Goal: Information Seeking & Learning: Learn about a topic

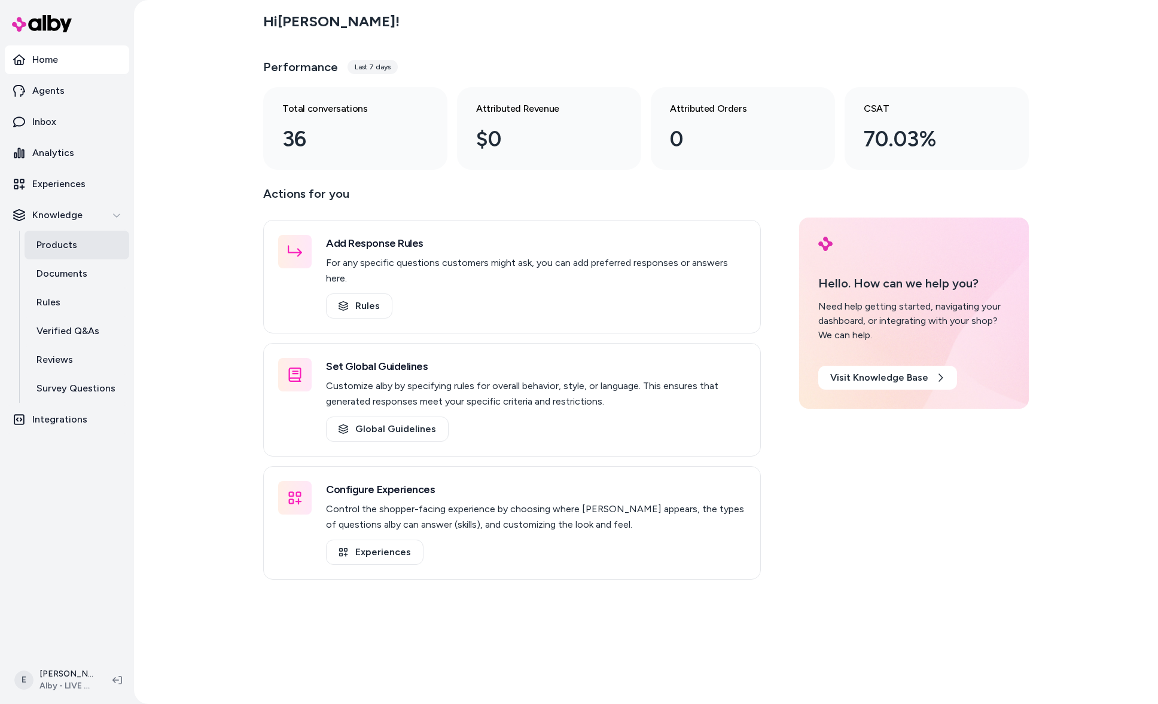
click at [87, 252] on link "Products" at bounding box center [77, 245] width 105 height 29
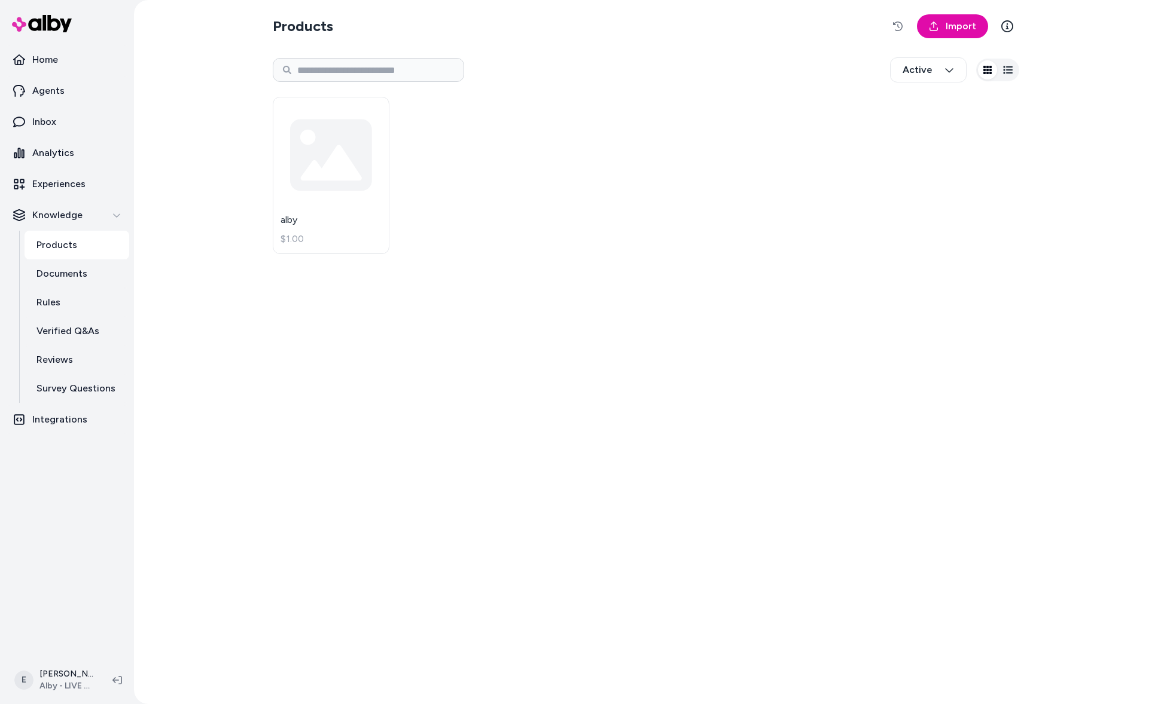
click at [797, 416] on div "Products Import Active alby $1.00" at bounding box center [645, 352] width 765 height 704
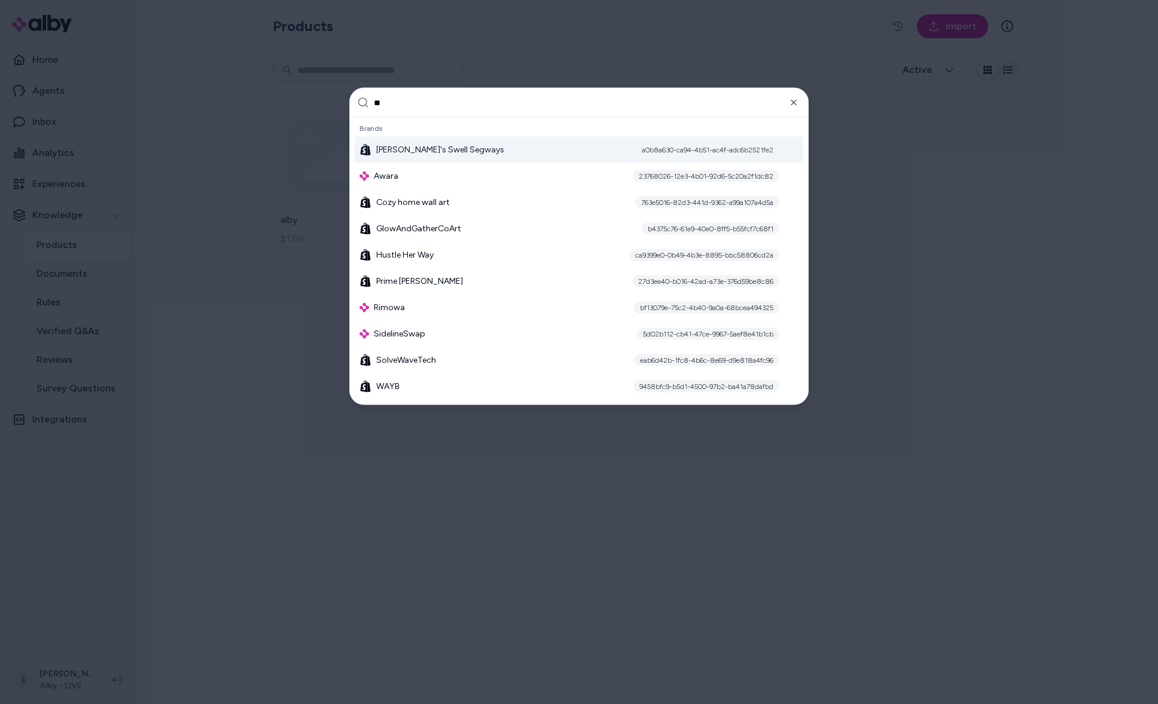
type input "***"
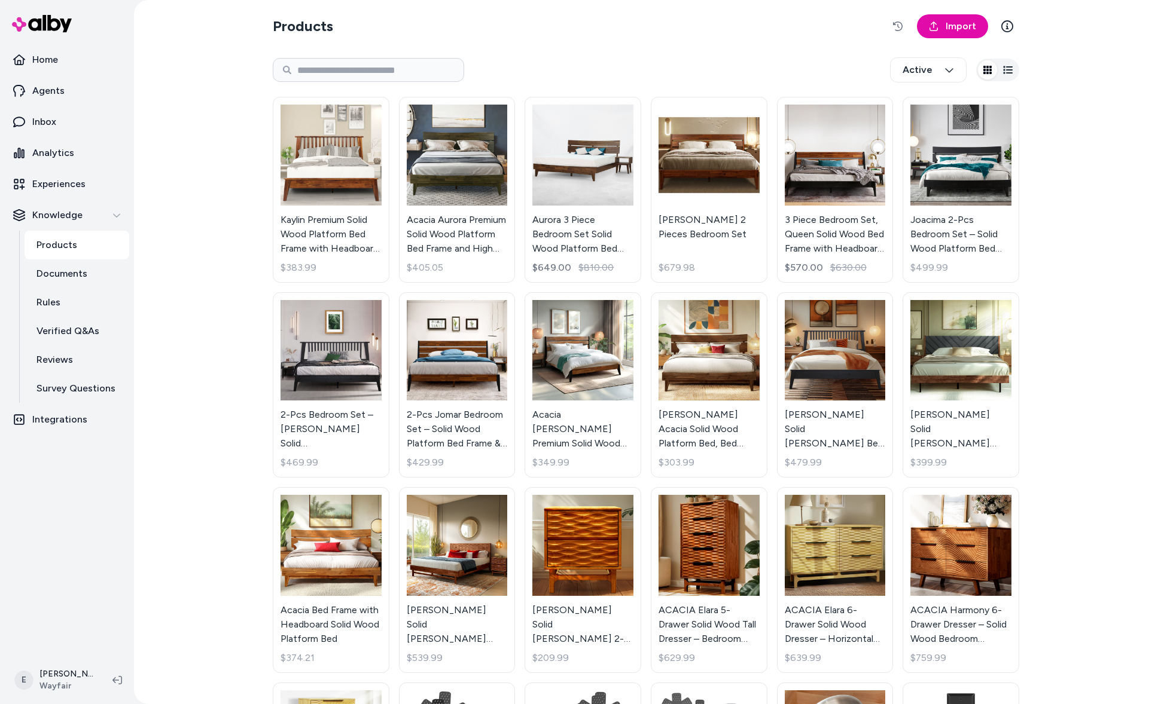
click at [225, 341] on div "Products Import Active Kaylin Premium Solid Wood Platform Bed Frame with Headbo…" at bounding box center [646, 352] width 1024 height 704
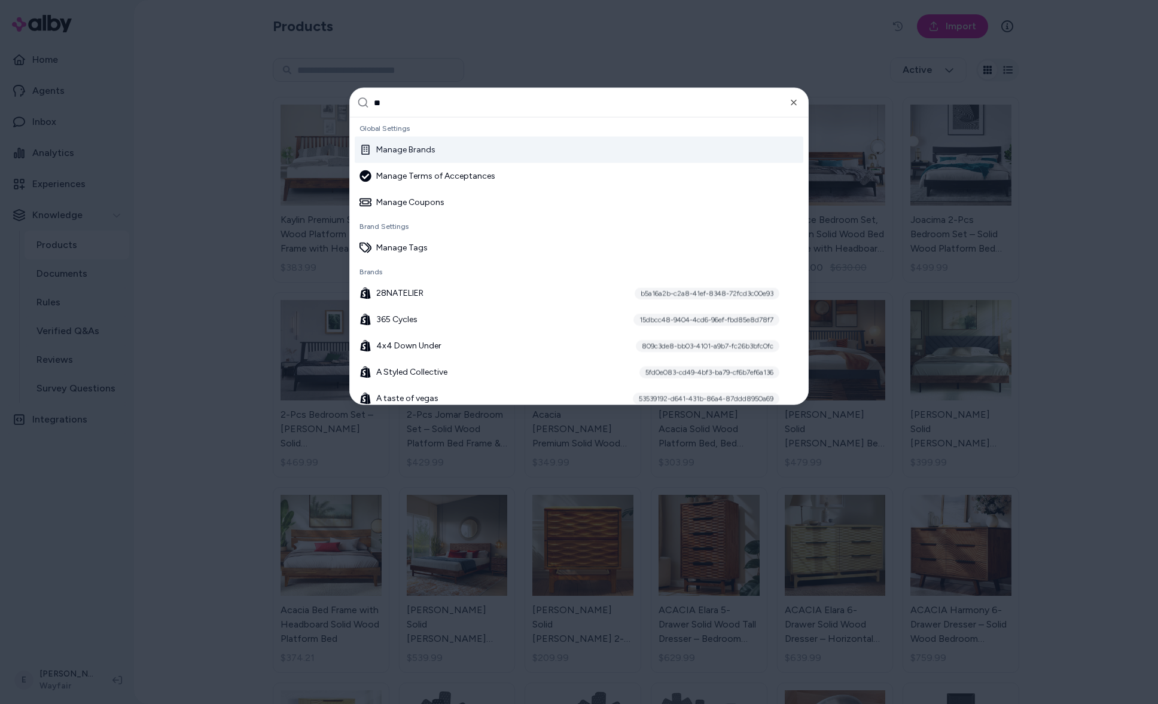
type input "***"
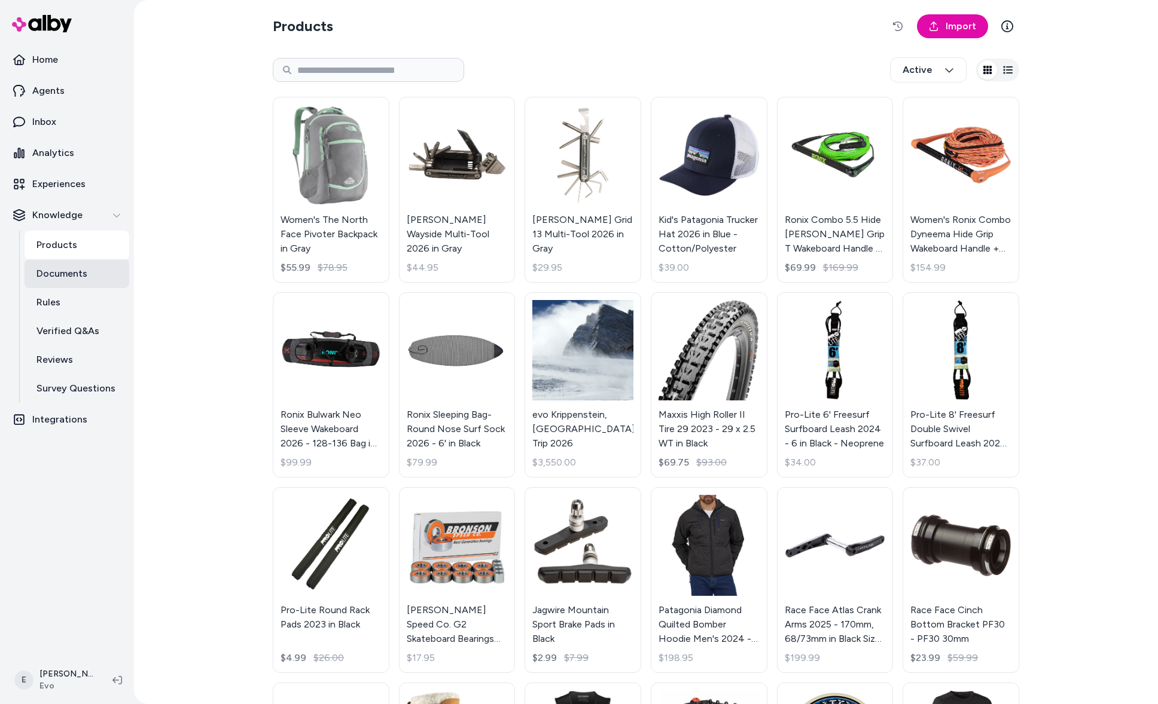
click at [78, 271] on p "Documents" at bounding box center [61, 274] width 51 height 14
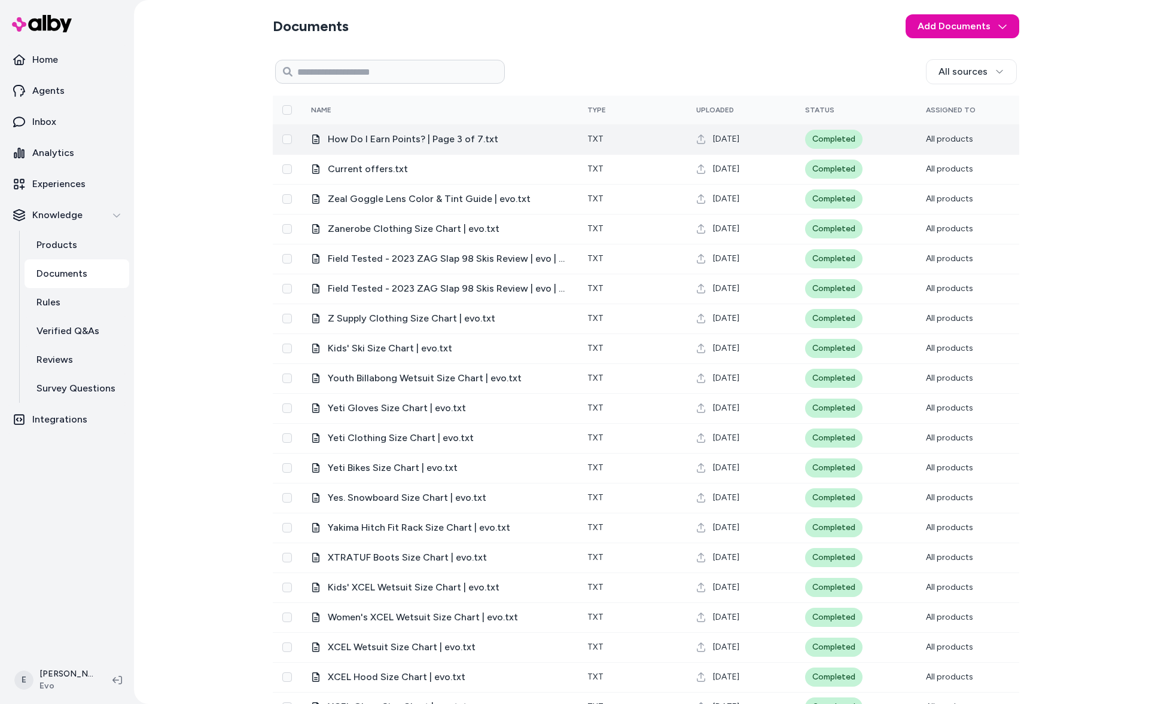
click at [425, 144] on span "How Do I Earn Points? | Page 3 of 7.txt" at bounding box center [448, 139] width 240 height 14
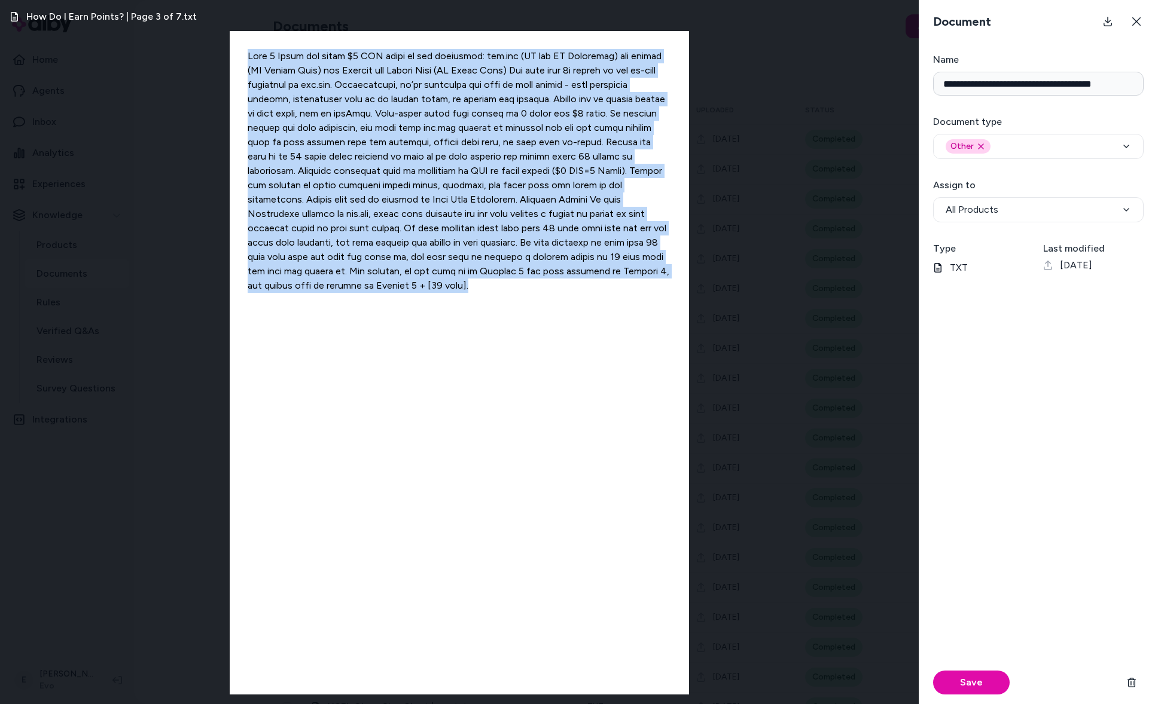
drag, startPoint x: 312, startPoint y: 298, endPoint x: 241, endPoint y: 51, distance: 257.0
click at [241, 51] on div at bounding box center [459, 363] width 459 height 664
click at [1136, 23] on icon at bounding box center [1136, 22] width 10 height 10
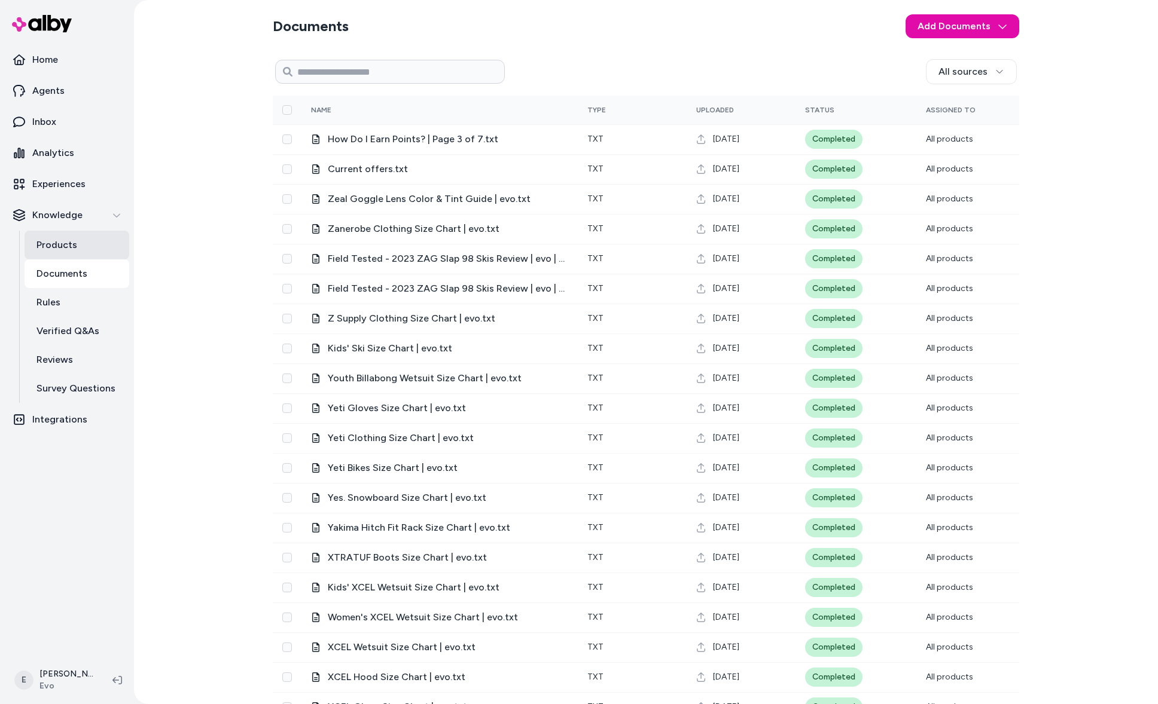
click at [78, 241] on link "Products" at bounding box center [77, 245] width 105 height 29
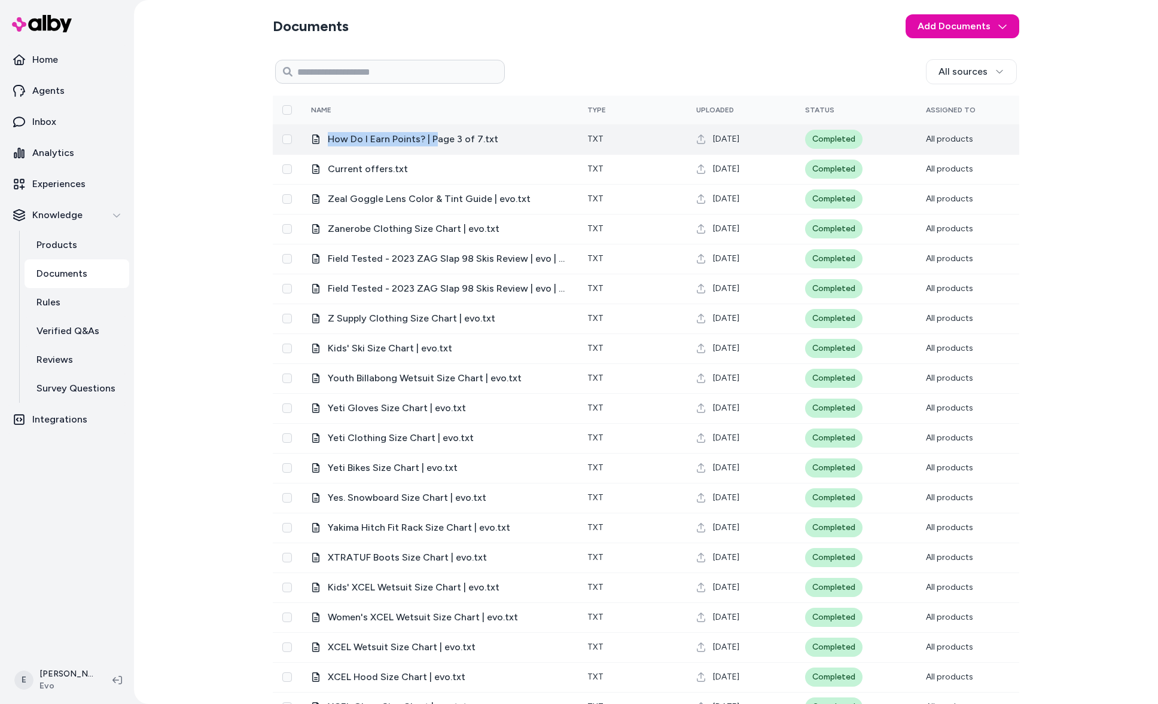
click at [435, 132] on span "How Do I Earn Points? | Page 3 of 7.txt" at bounding box center [448, 139] width 240 height 14
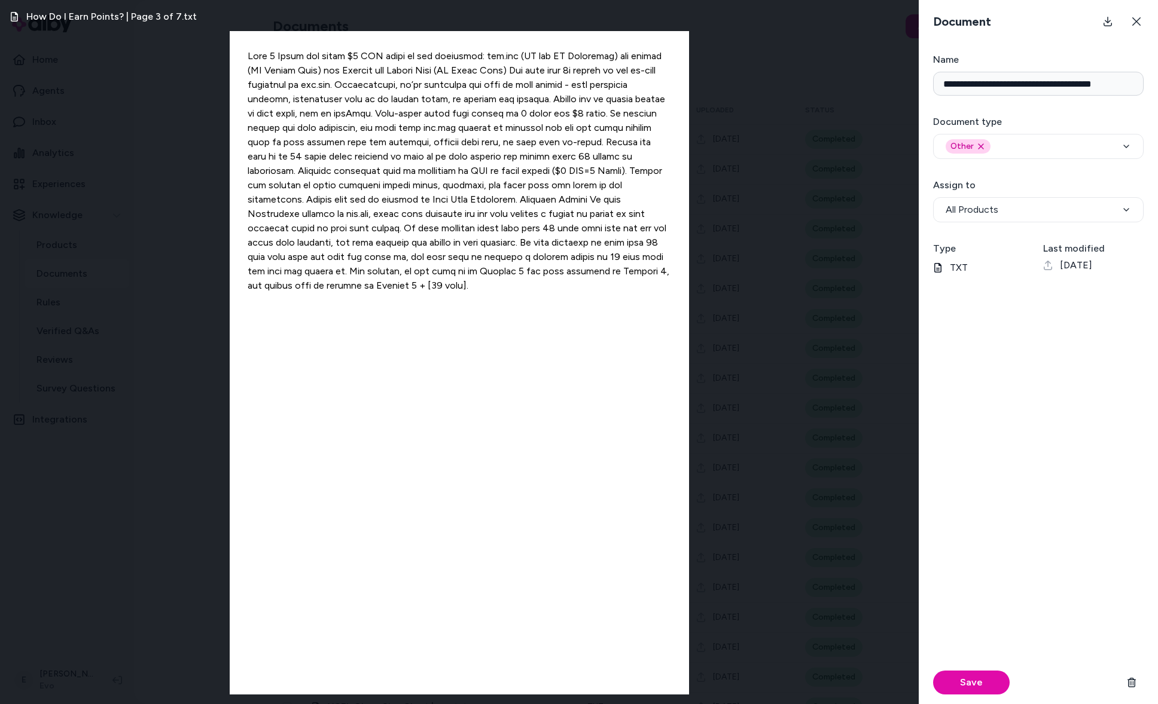
drag, startPoint x: 1137, startPoint y: 13, endPoint x: 945, endPoint y: 71, distance: 200.7
click at [945, 71] on div "**********" at bounding box center [1037, 352] width 239 height 704
click at [1131, 145] on button "Other Remove other option" at bounding box center [1038, 146] width 210 height 25
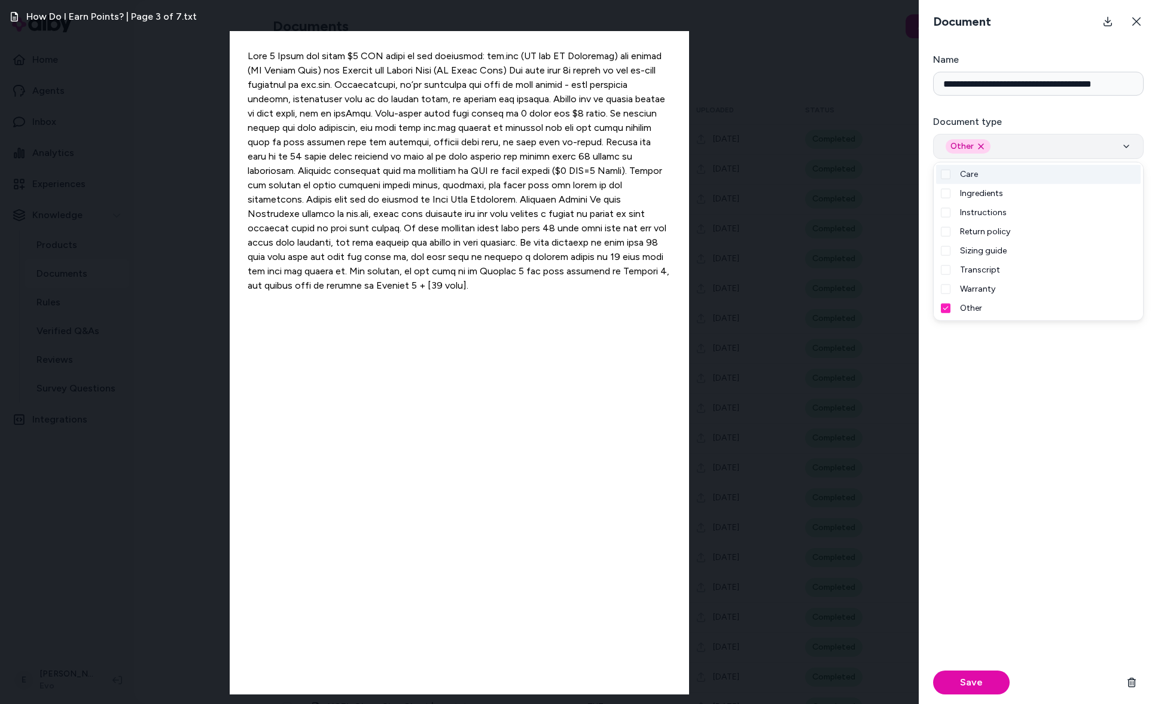
click at [1131, 145] on button "Other Remove other option" at bounding box center [1038, 146] width 210 height 25
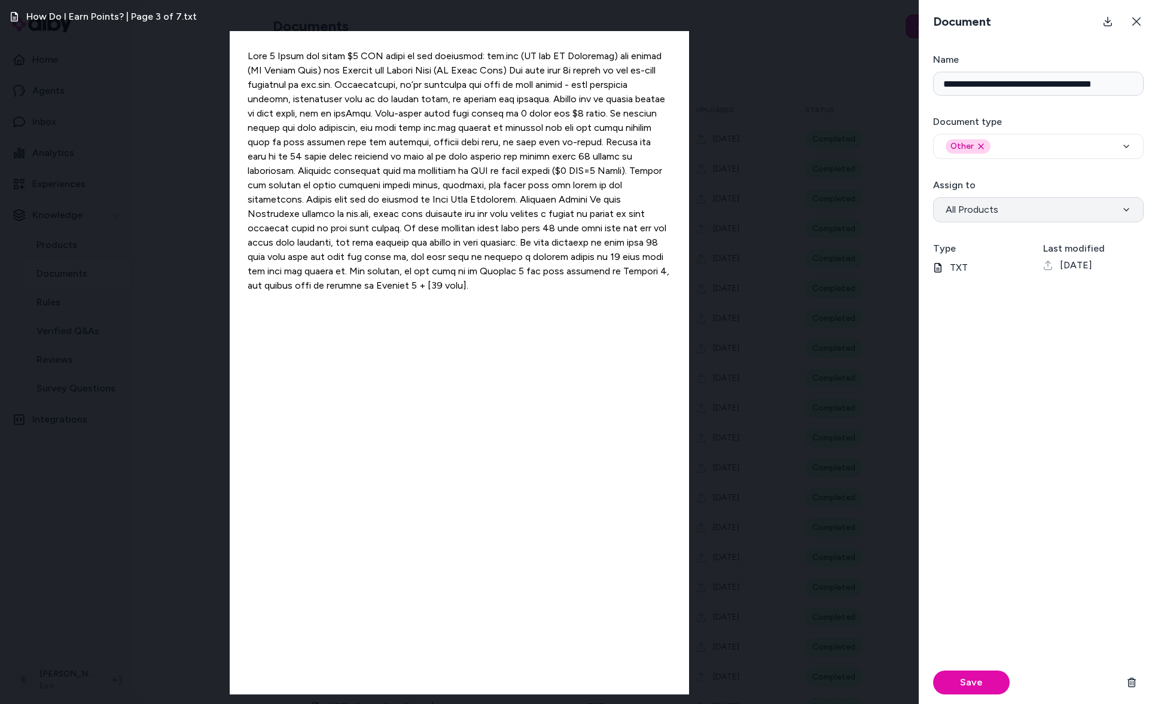
click at [1036, 209] on button "All Products" at bounding box center [1038, 209] width 210 height 25
click at [1031, 177] on form "**********" at bounding box center [1037, 379] width 239 height 652
click at [8, 178] on div "How Do I Earn Points? | Page 3 of 7.txt" at bounding box center [459, 352] width 918 height 704
drag, startPoint x: 920, startPoint y: 268, endPoint x: 972, endPoint y: 244, distance: 57.3
click at [972, 244] on form "**********" at bounding box center [1037, 379] width 239 height 652
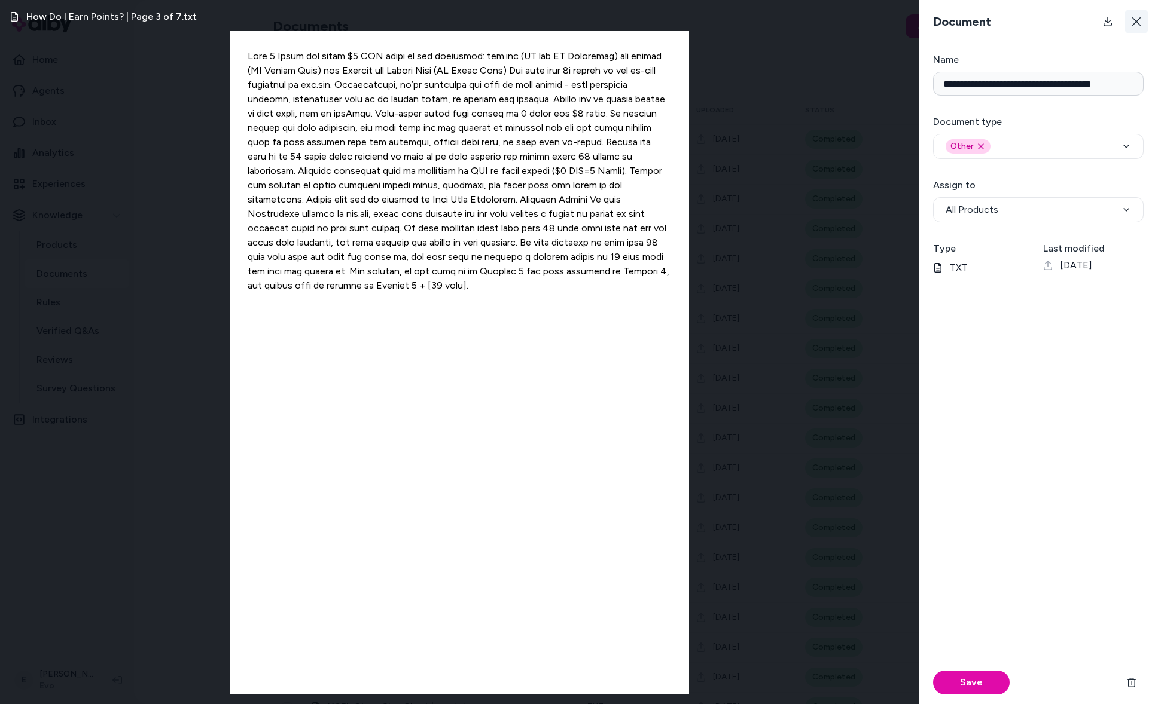
click at [1137, 17] on icon at bounding box center [1136, 22] width 10 height 10
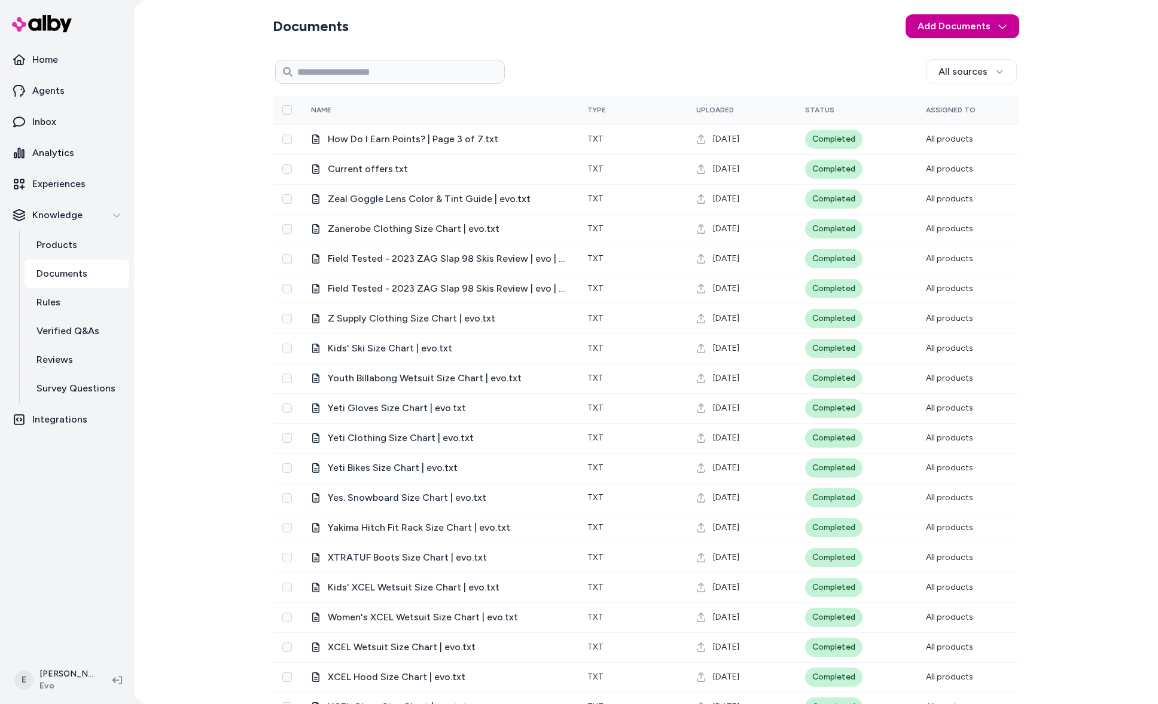
click at [978, 30] on html "Home Agents Inbox Analytics Experiences Knowledge Products Documents Rules Veri…" at bounding box center [579, 352] width 1158 height 704
click at [944, 54] on span "Upload Files" at bounding box center [960, 54] width 45 height 12
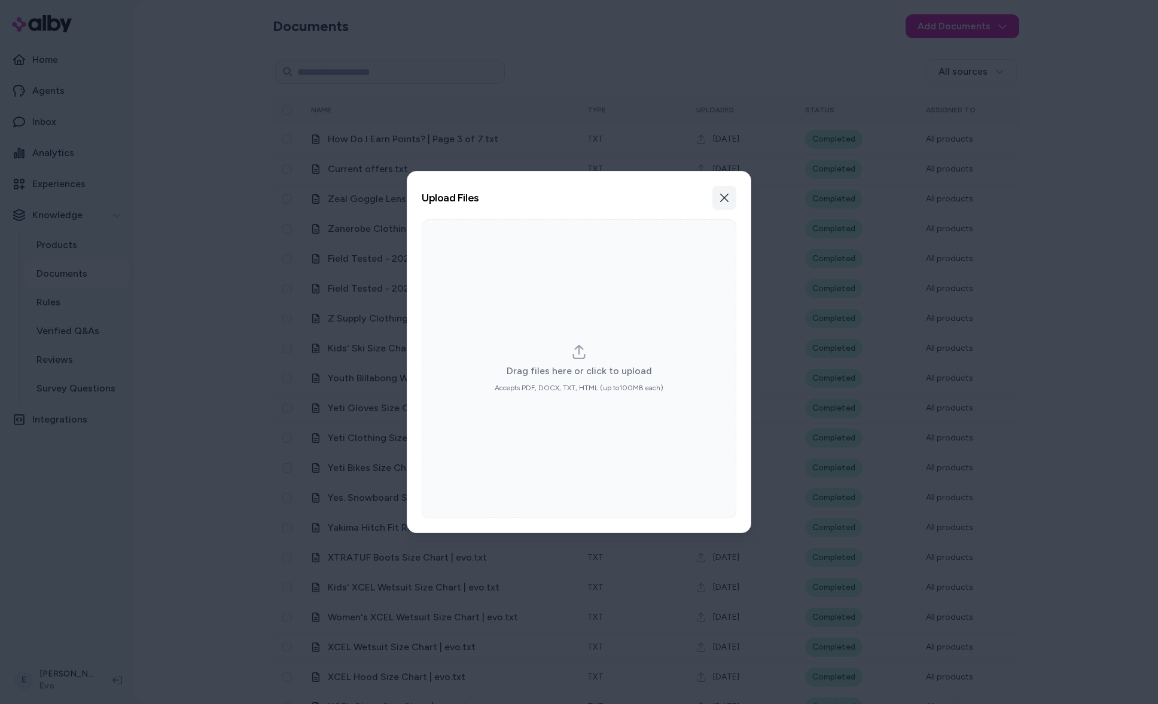
click at [728, 198] on icon "button" at bounding box center [724, 198] width 10 height 10
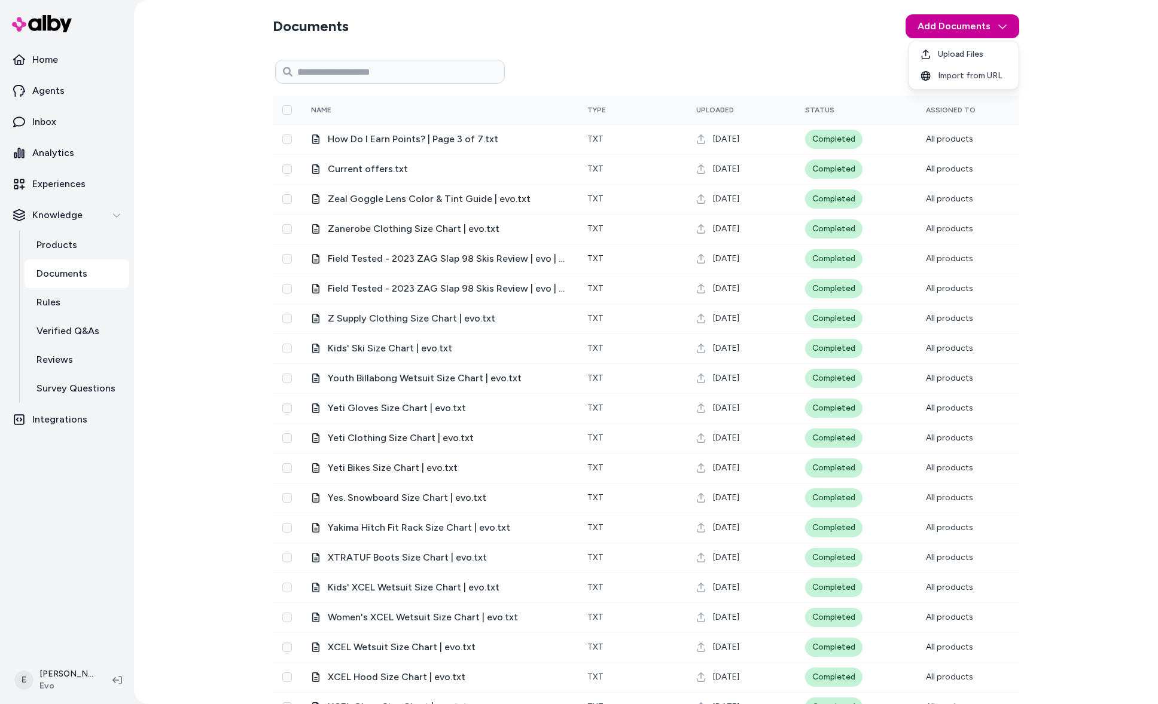
click at [1005, 26] on html "Home Agents Inbox Analytics Experiences Knowledge Products Documents Rules Veri…" at bounding box center [579, 352] width 1158 height 704
click at [962, 77] on span "Import from URL" at bounding box center [970, 76] width 65 height 12
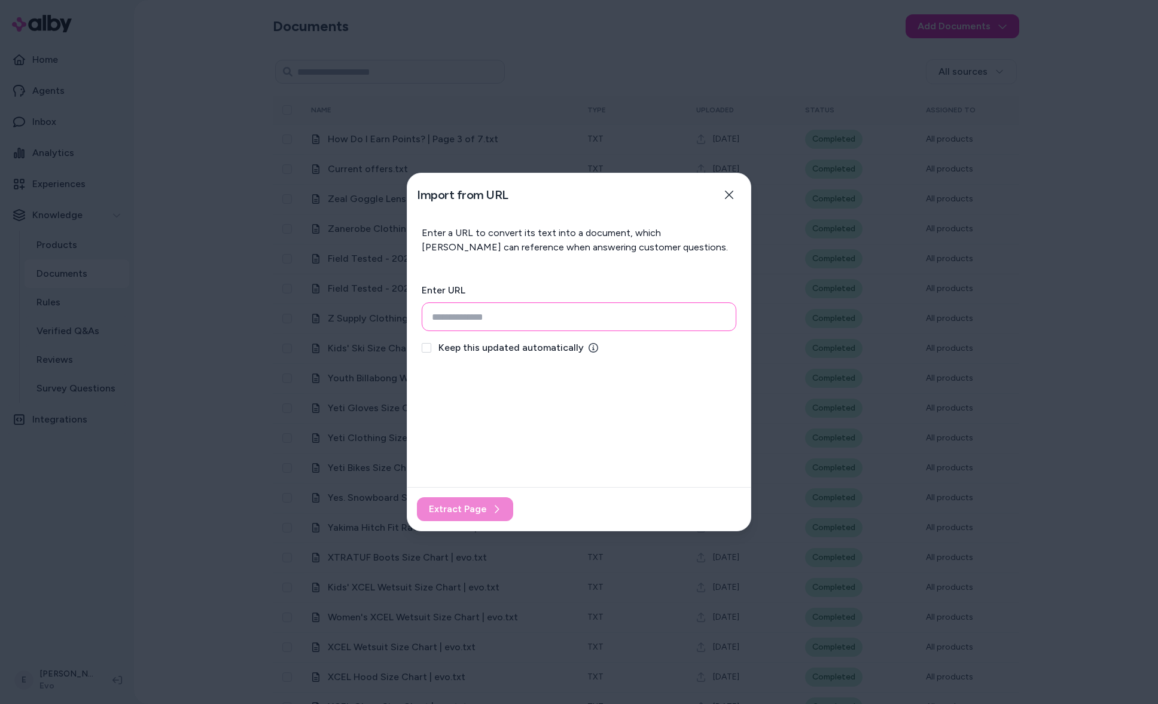
click at [611, 329] on input "url" at bounding box center [579, 317] width 315 height 29
click at [435, 349] on div "Keep this updated automatically" at bounding box center [579, 348] width 315 height 14
click at [428, 349] on button "Keep this updated automatically" at bounding box center [427, 348] width 10 height 10
click at [728, 196] on icon "button" at bounding box center [729, 195] width 8 height 8
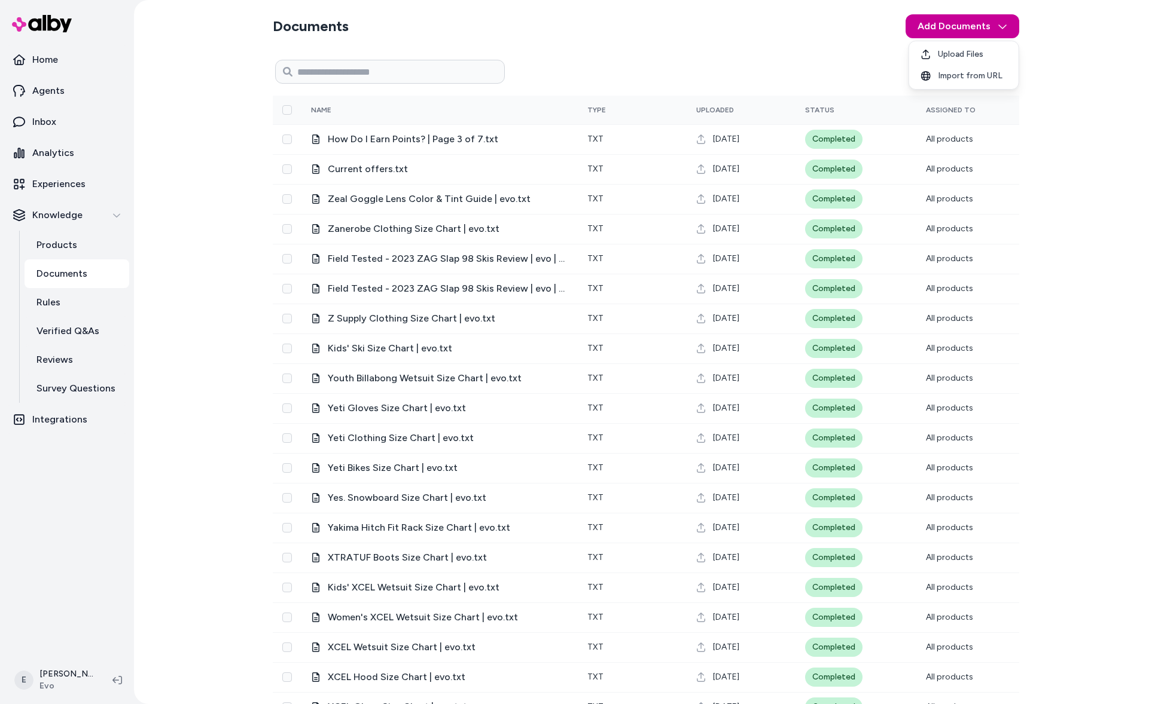
click at [988, 28] on html "Home Agents Inbox Analytics Experiences Knowledge Products Documents Rules Veri…" at bounding box center [579, 352] width 1158 height 704
click at [790, 48] on html "Home Agents Inbox Analytics Experiences Knowledge Products Documents Rules Veri…" at bounding box center [579, 352] width 1158 height 704
click at [191, 380] on div "Documents Add Documents All sources 0 Selected Edit Name Type Uploaded Status A…" at bounding box center [646, 352] width 1024 height 704
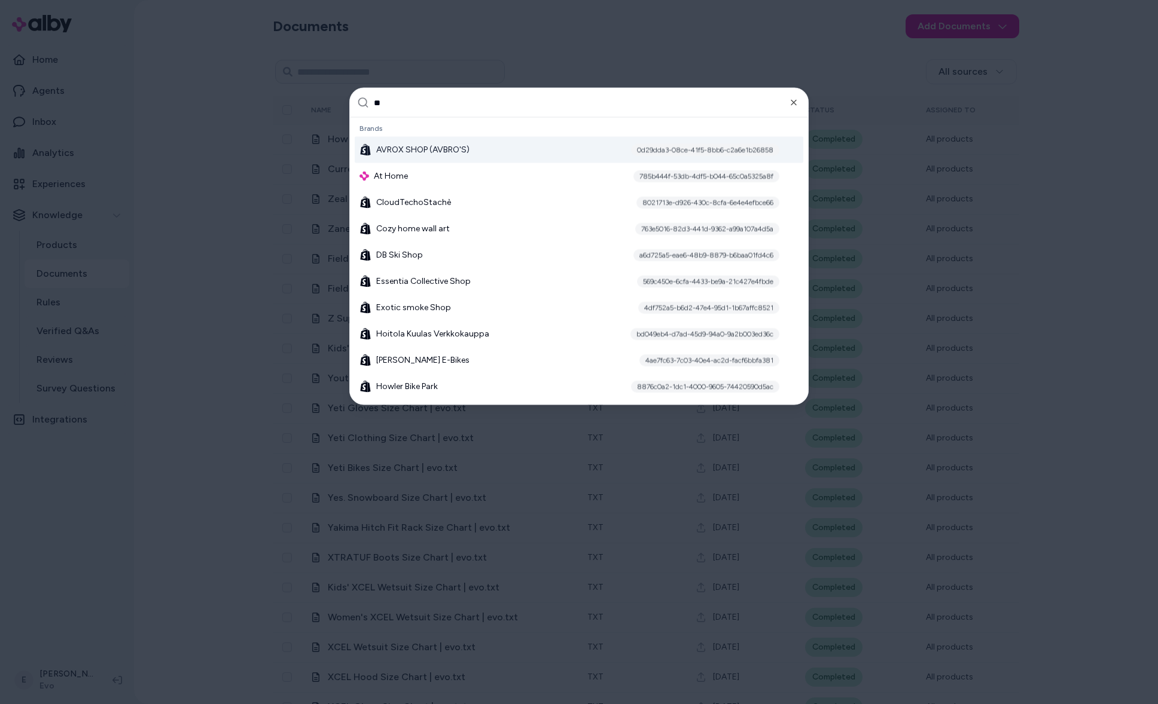
type input "*"
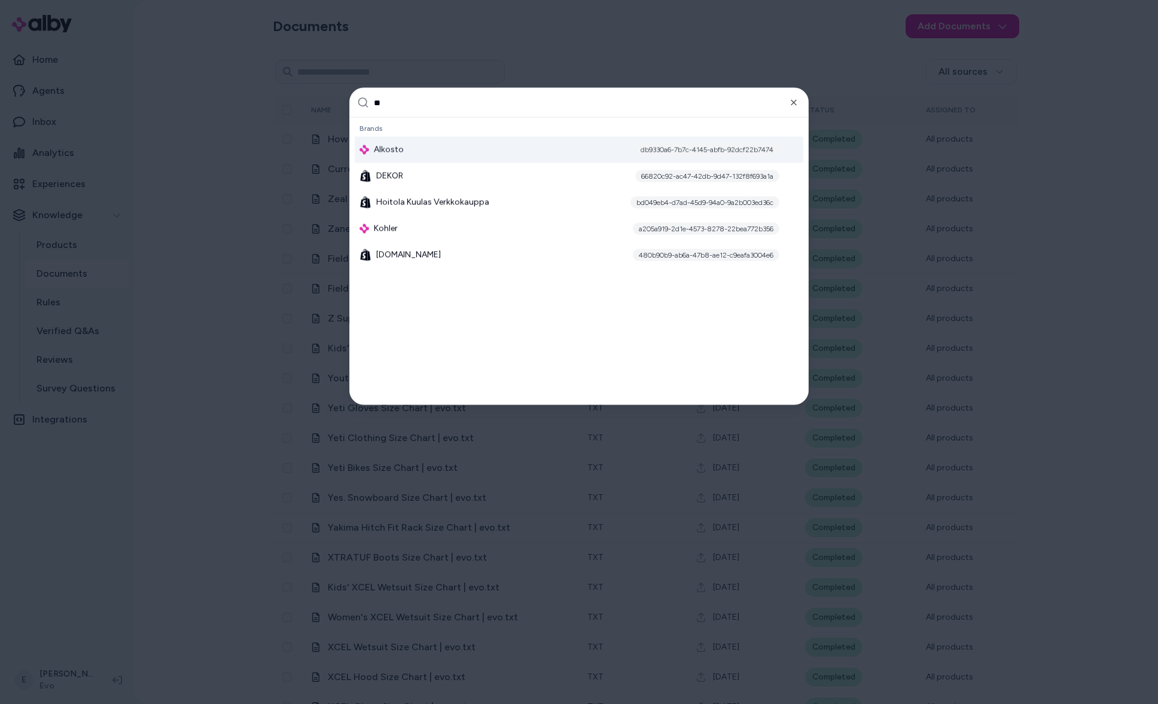
type input "***"
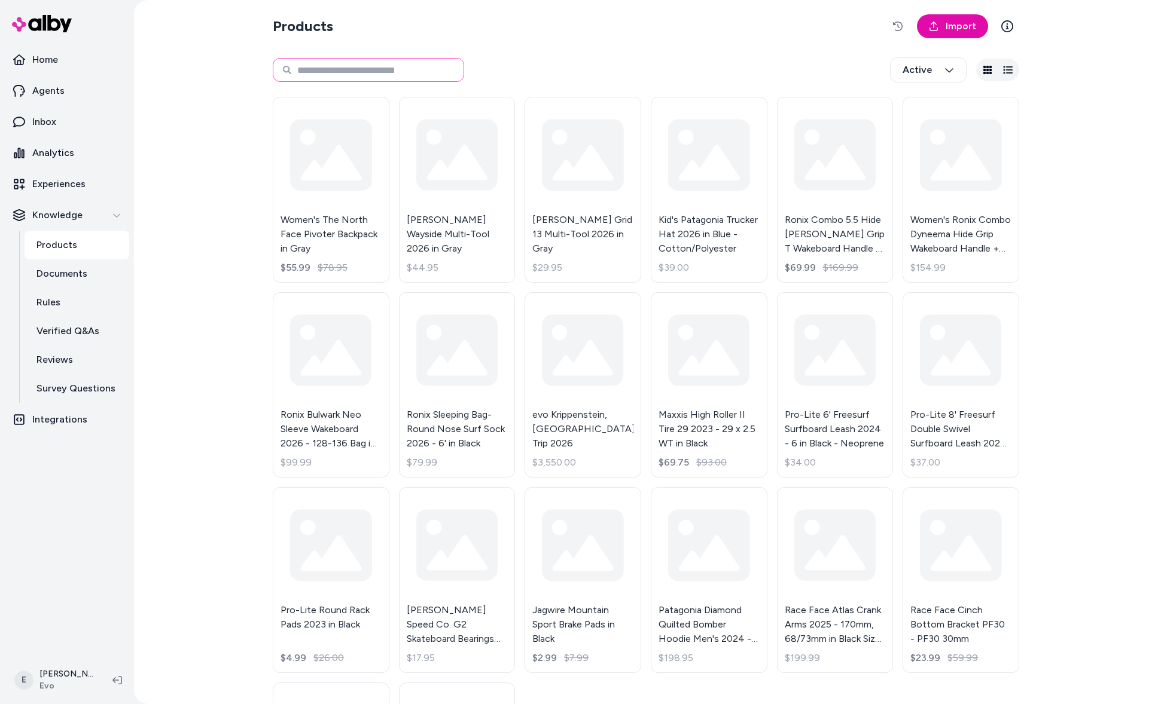
click at [378, 69] on input at bounding box center [368, 70] width 191 height 24
type input "*********"
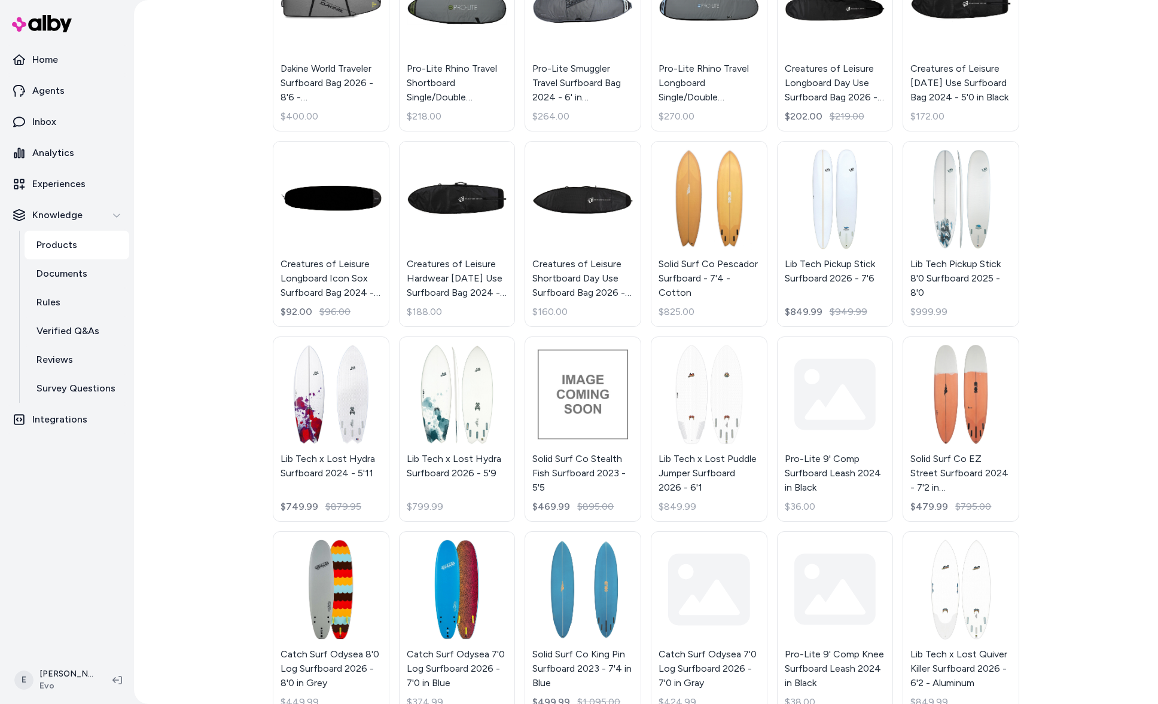
scroll to position [560, 0]
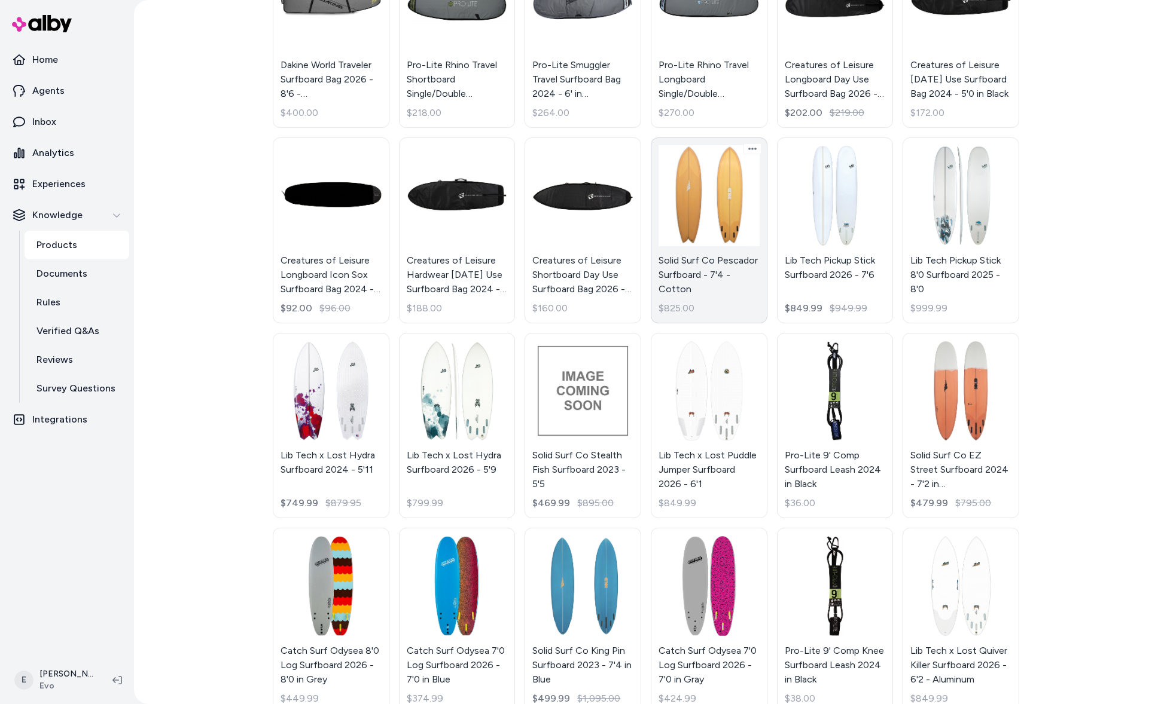
click at [725, 204] on link "Solid Surf Co Pescador Surfboard - 7'4 - Cotton $825.00" at bounding box center [709, 231] width 117 height 186
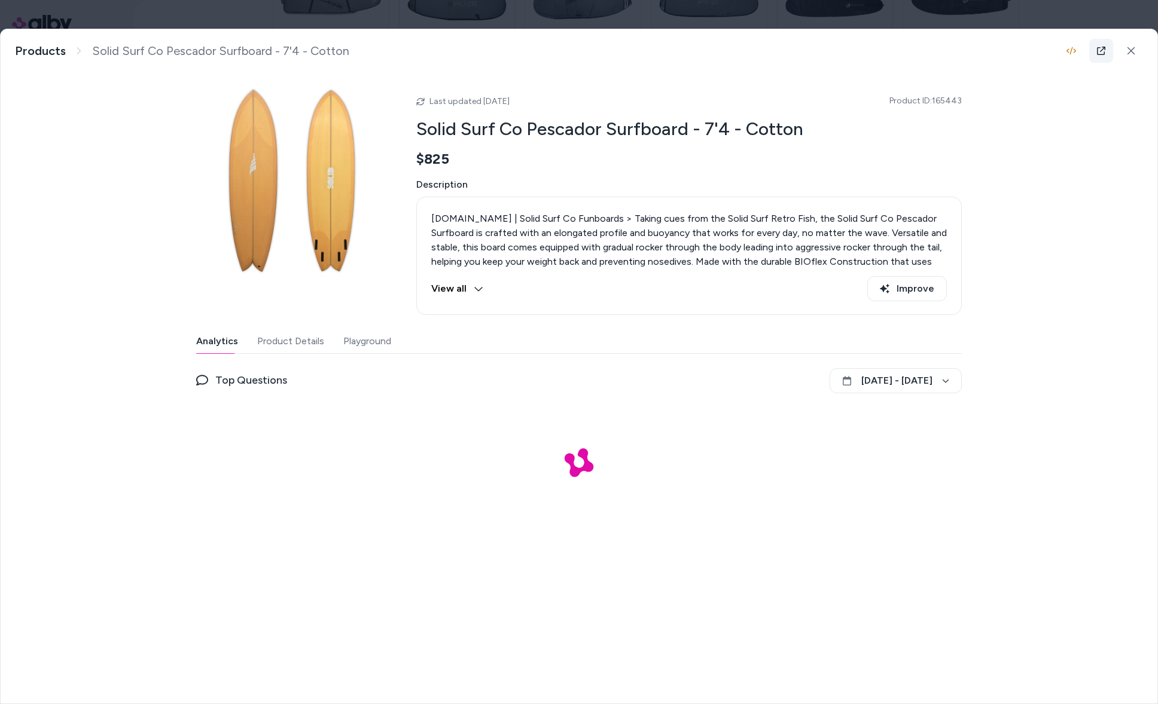
click at [1102, 51] on icon at bounding box center [1101, 51] width 10 height 10
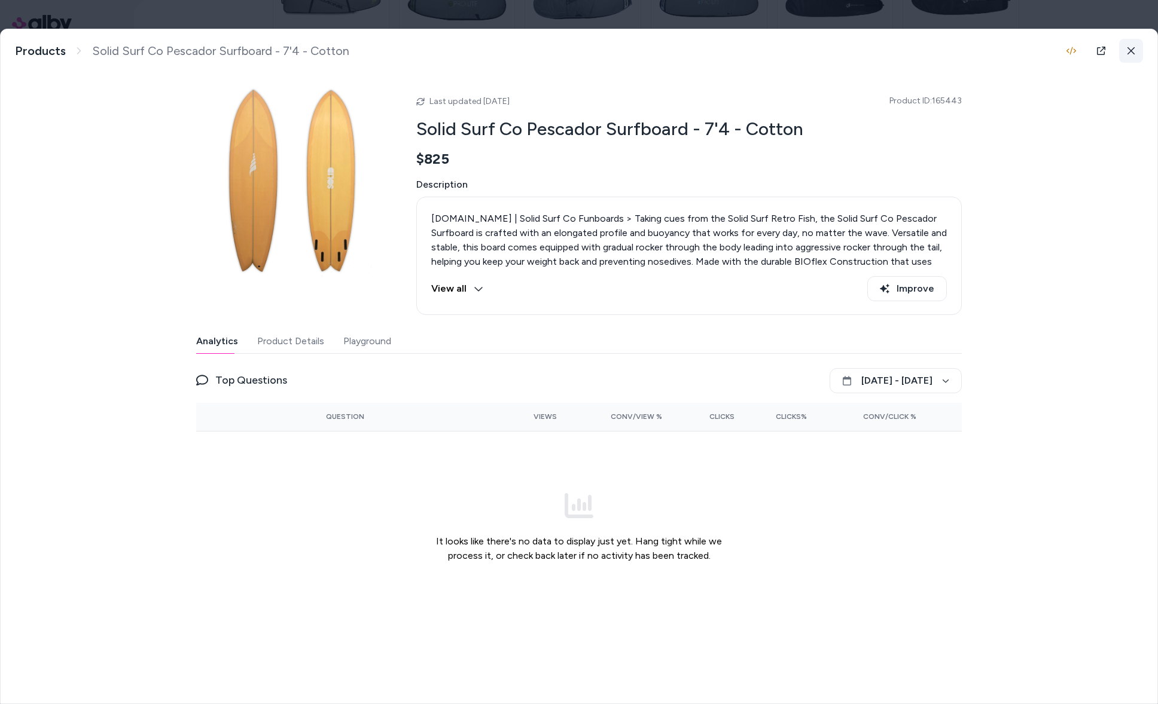
click at [1139, 54] on button at bounding box center [1131, 51] width 24 height 24
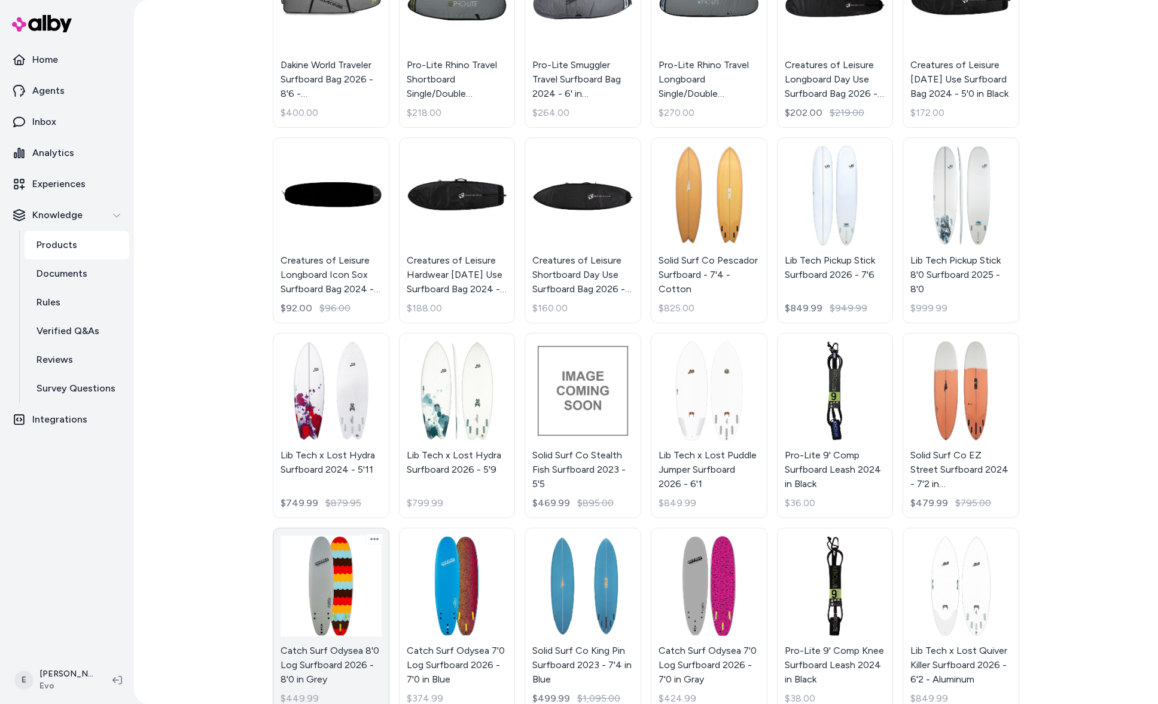
click at [387, 573] on link "Catch Surf Odysea 8'0 Log Surfboard 2026 - 8'0 in Grey $449.99" at bounding box center [331, 621] width 117 height 186
click at [358, 575] on link "Catch Surf Odysea 8'0 Log Surfboard 2026 - 8'0 in Grey $449.99" at bounding box center [331, 621] width 117 height 186
click at [343, 587] on link "Catch Surf Odysea 8'0 Log Surfboard 2026 - 8'0 in Grey $449.99" at bounding box center [331, 621] width 117 height 186
click at [334, 573] on link "Catch Surf Odysea 8'0 Log Surfboard 2026 - 8'0 in Grey $449.99" at bounding box center [331, 621] width 117 height 186
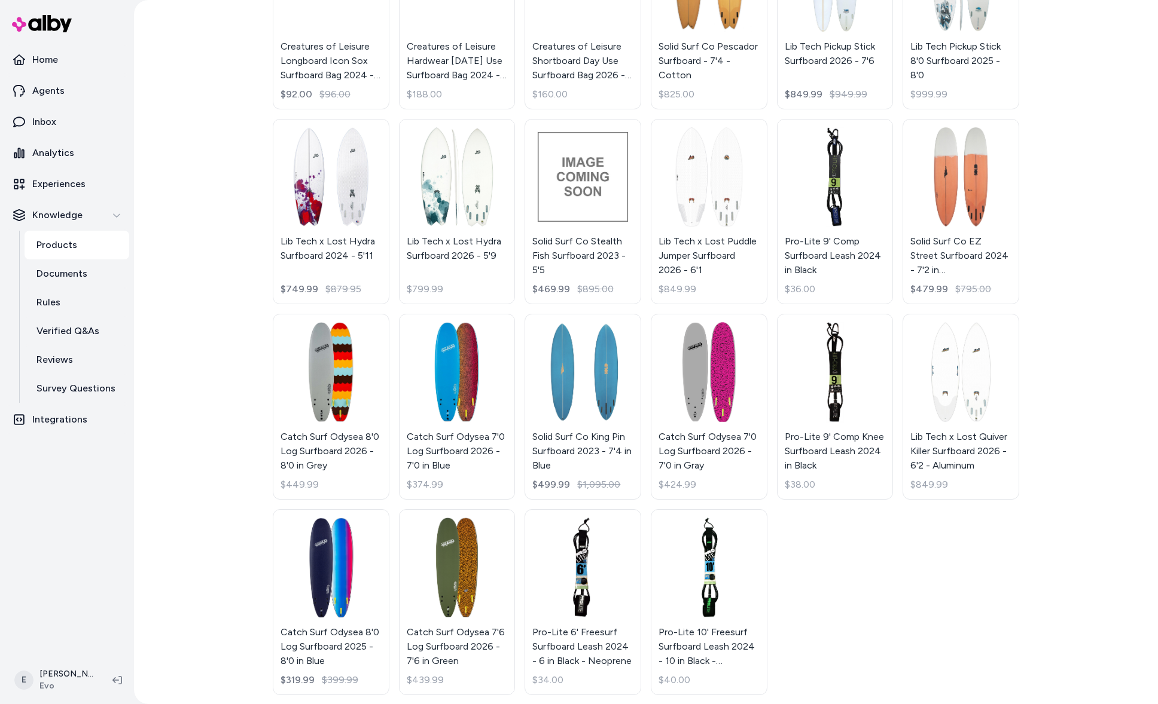
scroll to position [781, 0]
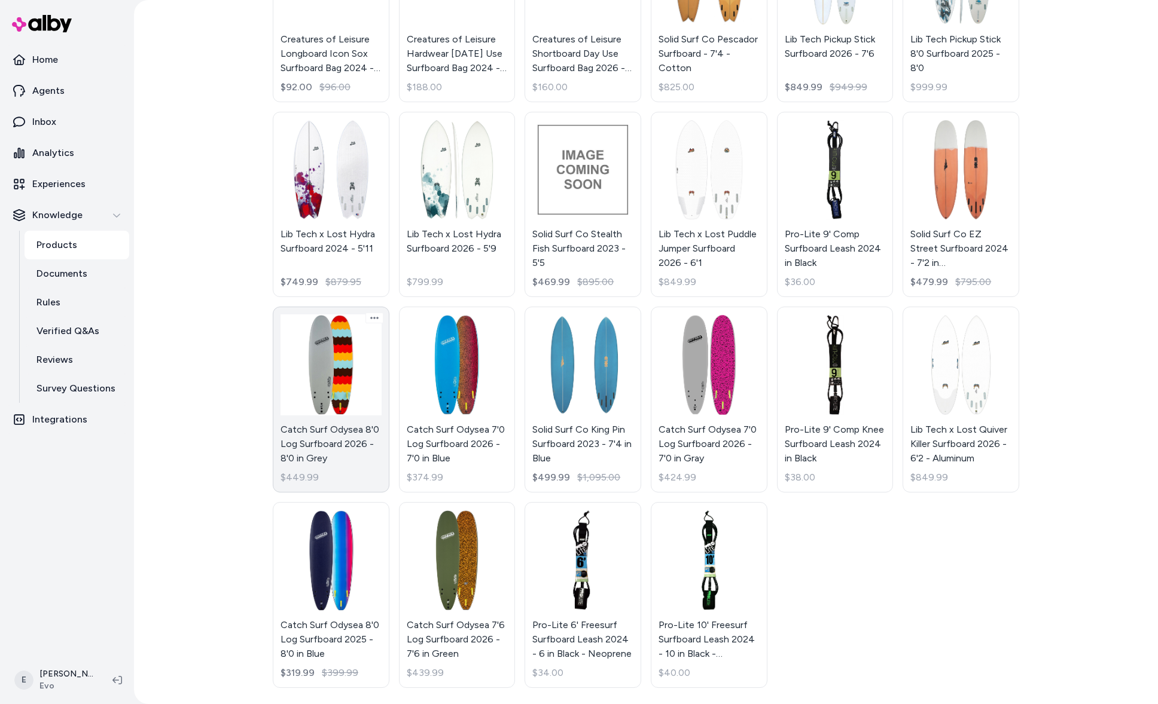
click at [306, 397] on link "Catch Surf Odysea 8'0 Log Surfboard 2026 - 8'0 in Grey $449.99" at bounding box center [331, 400] width 117 height 186
click at [218, 400] on div "Products Import ********* Active Showing search results... Dakine Regulator Tri…" at bounding box center [646, 352] width 1024 height 704
click at [282, 393] on link "Catch Surf Odysea 8'0 Log Surfboard 2026 - 8'0 in Grey $449.99" at bounding box center [331, 400] width 117 height 186
click at [323, 385] on link "Catch Surf Odysea 8'0 Log Surfboard 2026 - 8'0 in Grey $449.99" at bounding box center [331, 400] width 117 height 186
click at [317, 354] on link "Catch Surf Odysea 8'0 Log Surfboard 2026 - 8'0 in Grey $449.99" at bounding box center [331, 400] width 117 height 186
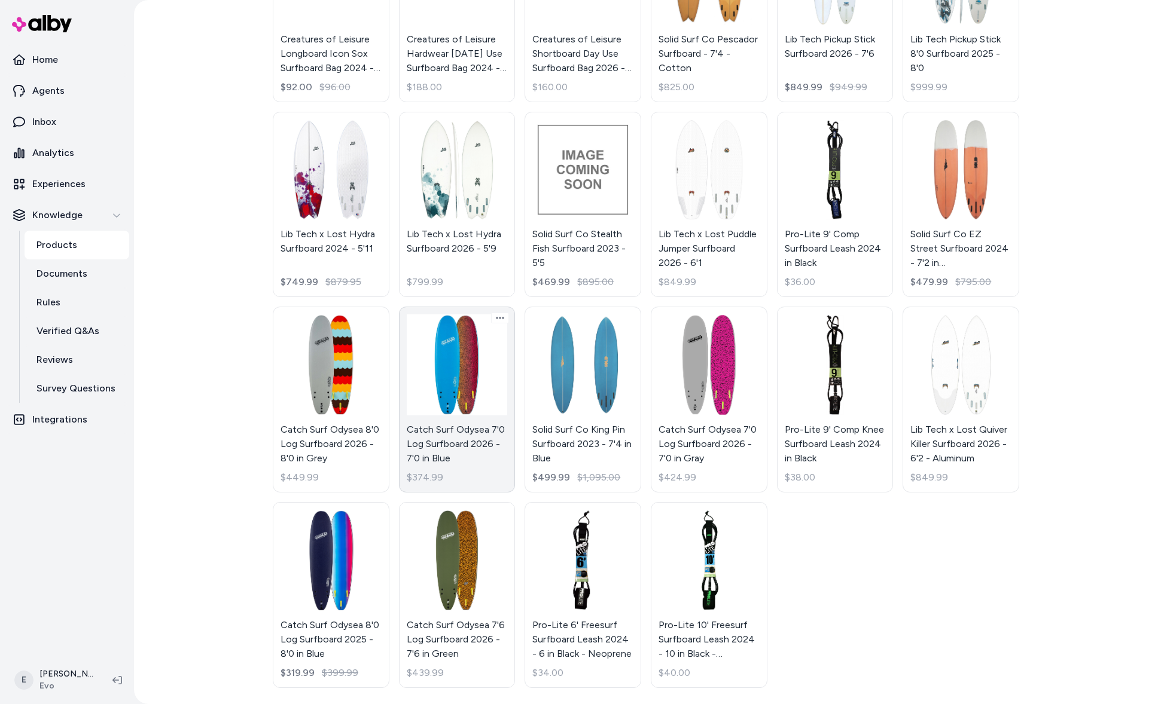
click at [479, 387] on link "Catch Surf Odysea 7'0 Log Surfboard 2026 - 7'0 in Blue $374.99" at bounding box center [457, 400] width 117 height 186
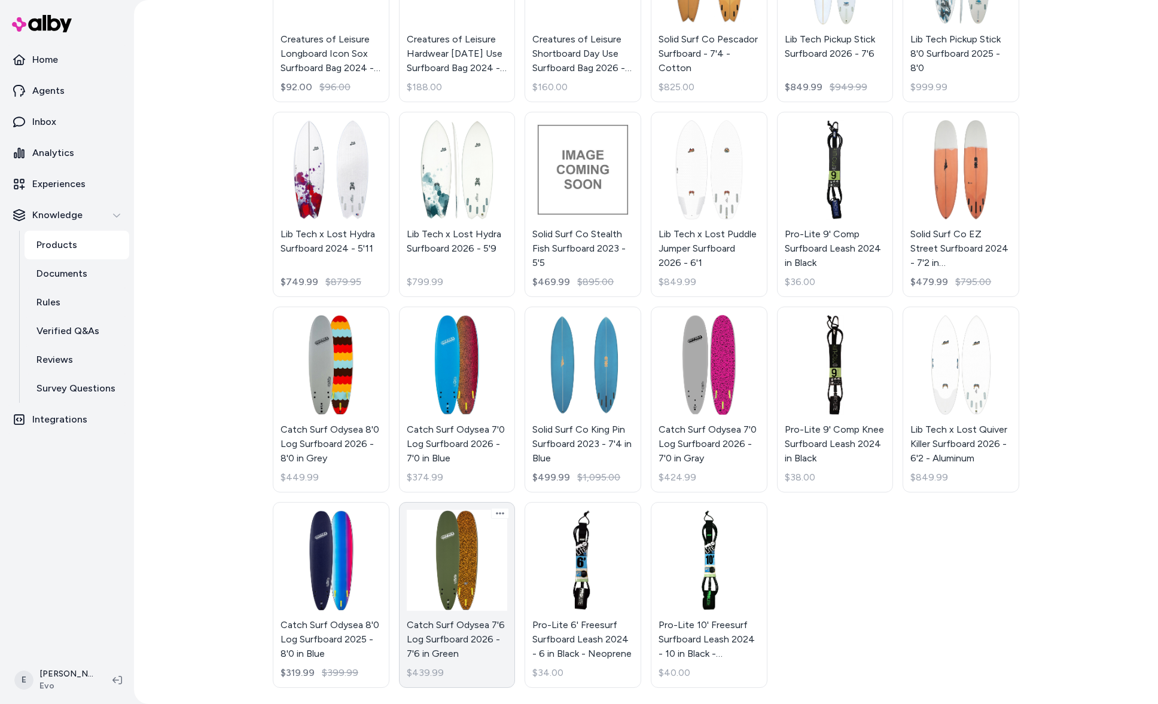
click at [447, 534] on link "Catch Surf Odysea 7'6 Log Surfboard 2026 - 7'6 in Green $439.99" at bounding box center [457, 595] width 117 height 186
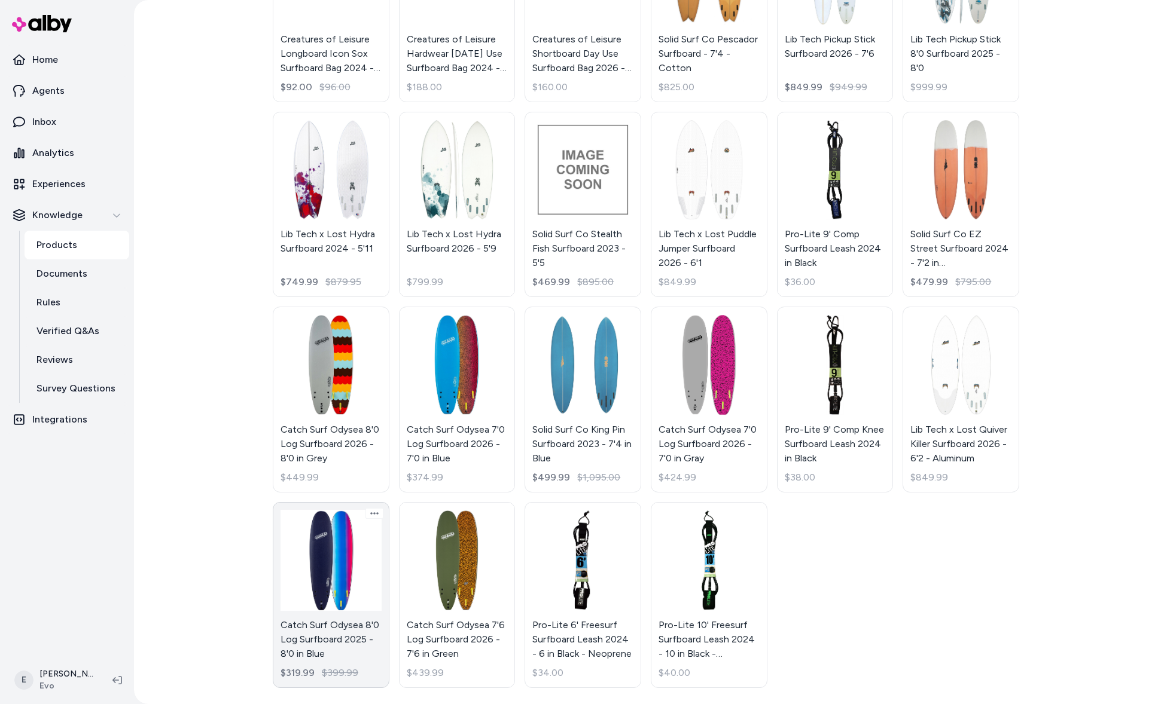
click at [284, 568] on link "Catch Surf Odysea 8'0 Log Surfboard 2025 - 8'0 in Blue $319.99 $399.99" at bounding box center [331, 595] width 117 height 186
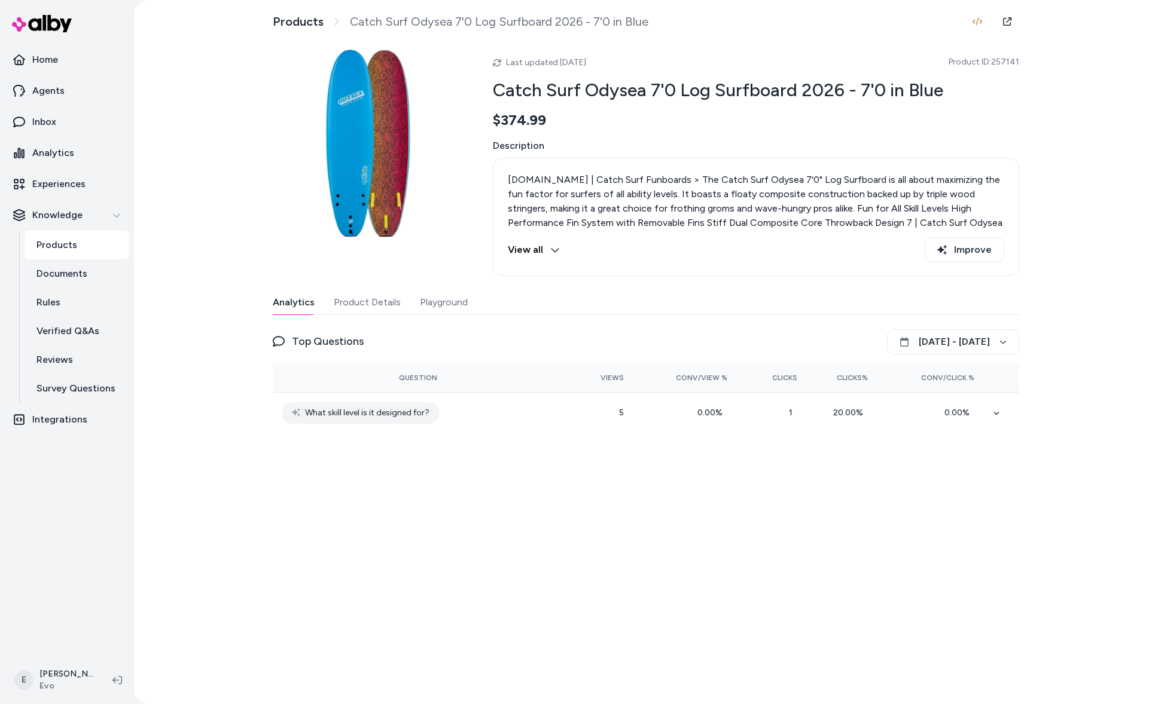
click at [373, 295] on button "Product Details" at bounding box center [367, 303] width 67 height 24
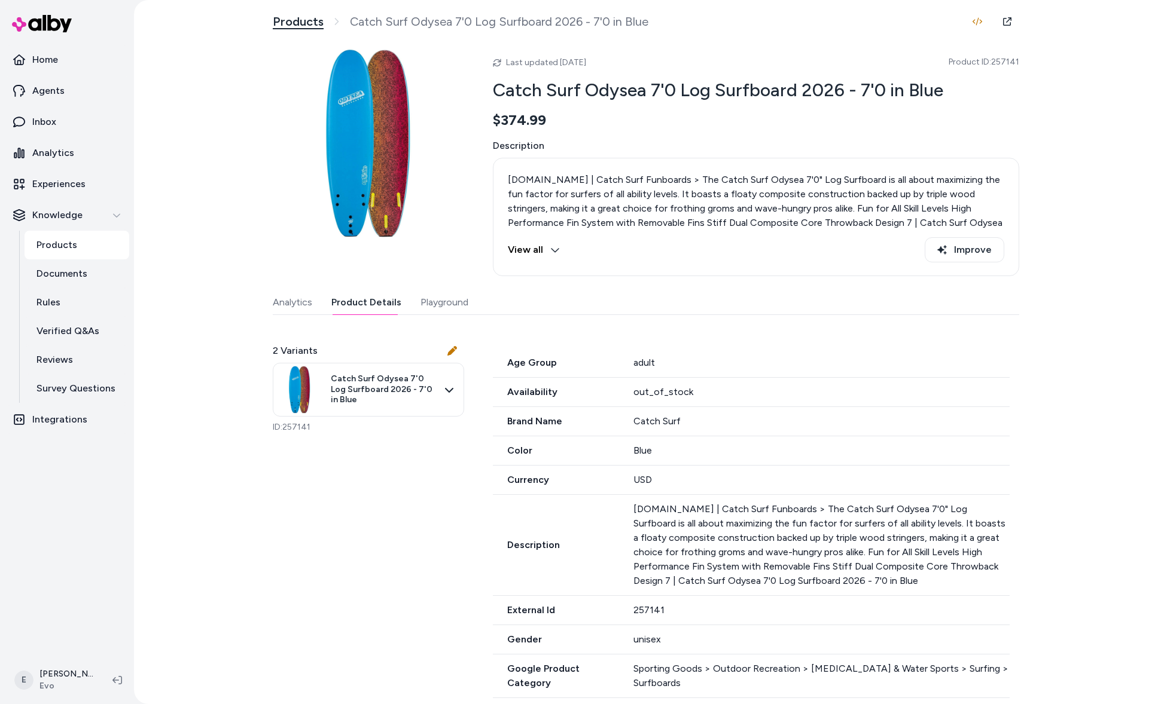
click at [301, 28] on link "Products" at bounding box center [298, 21] width 51 height 15
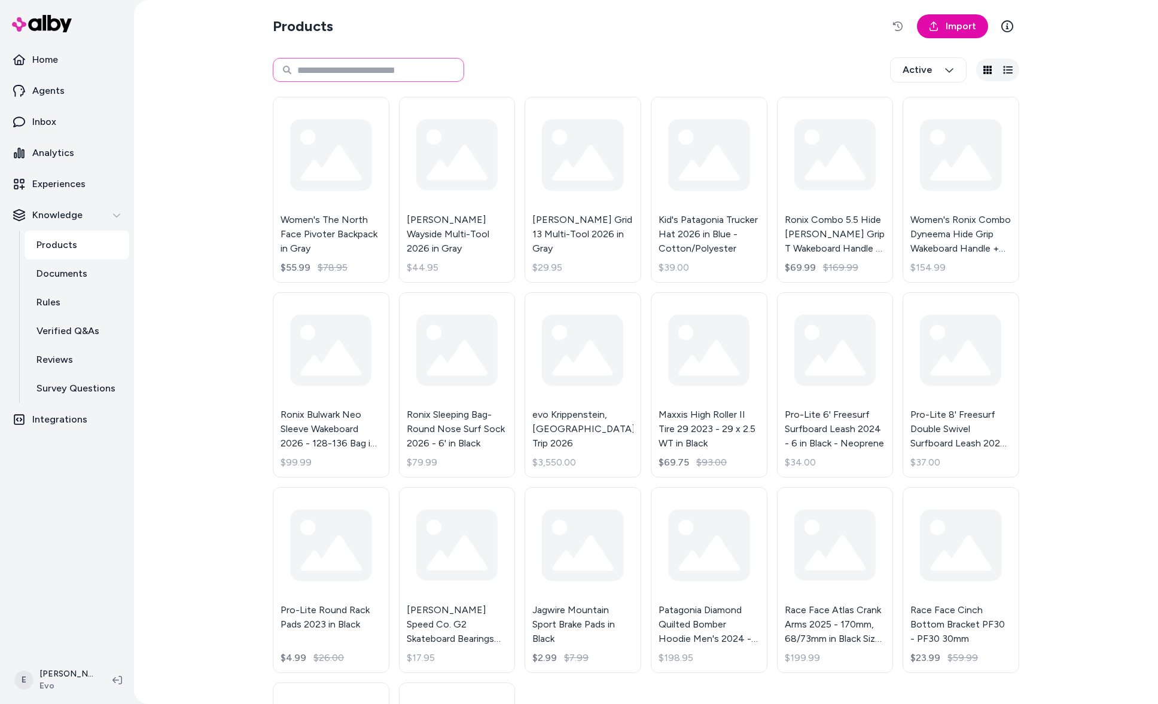
click at [357, 76] on input at bounding box center [368, 70] width 191 height 24
type input "*********"
click at [409, 77] on input at bounding box center [368, 70] width 191 height 24
type input "*********"
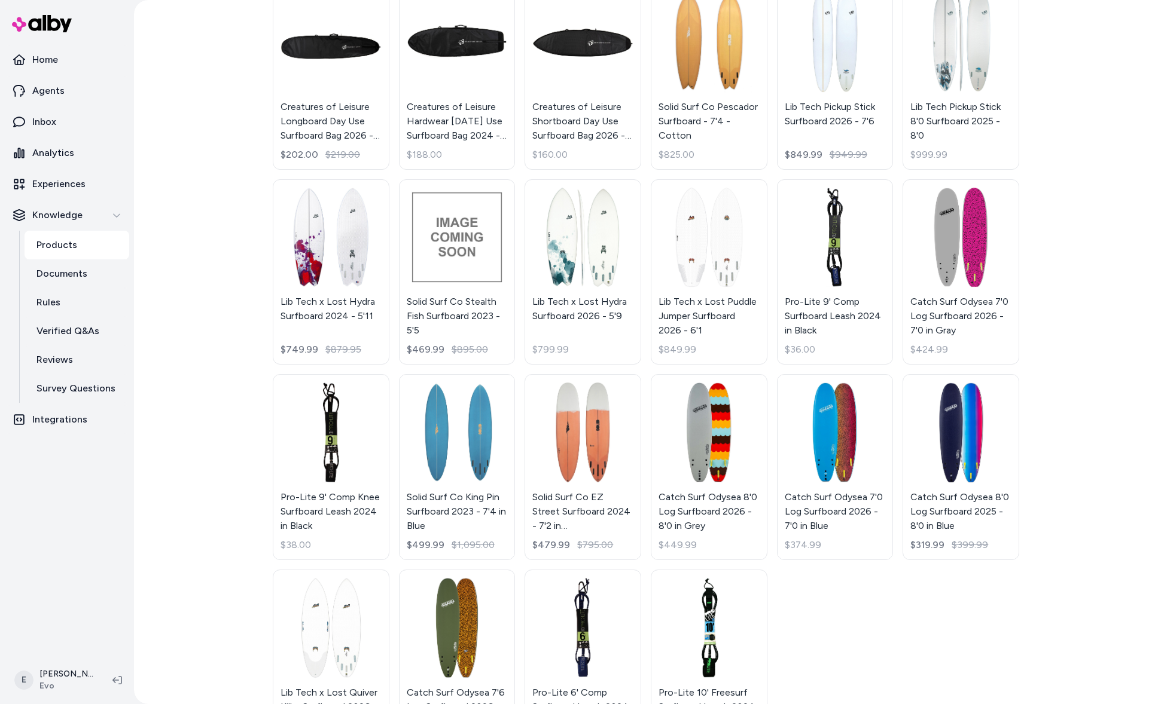
scroll to position [775, 0]
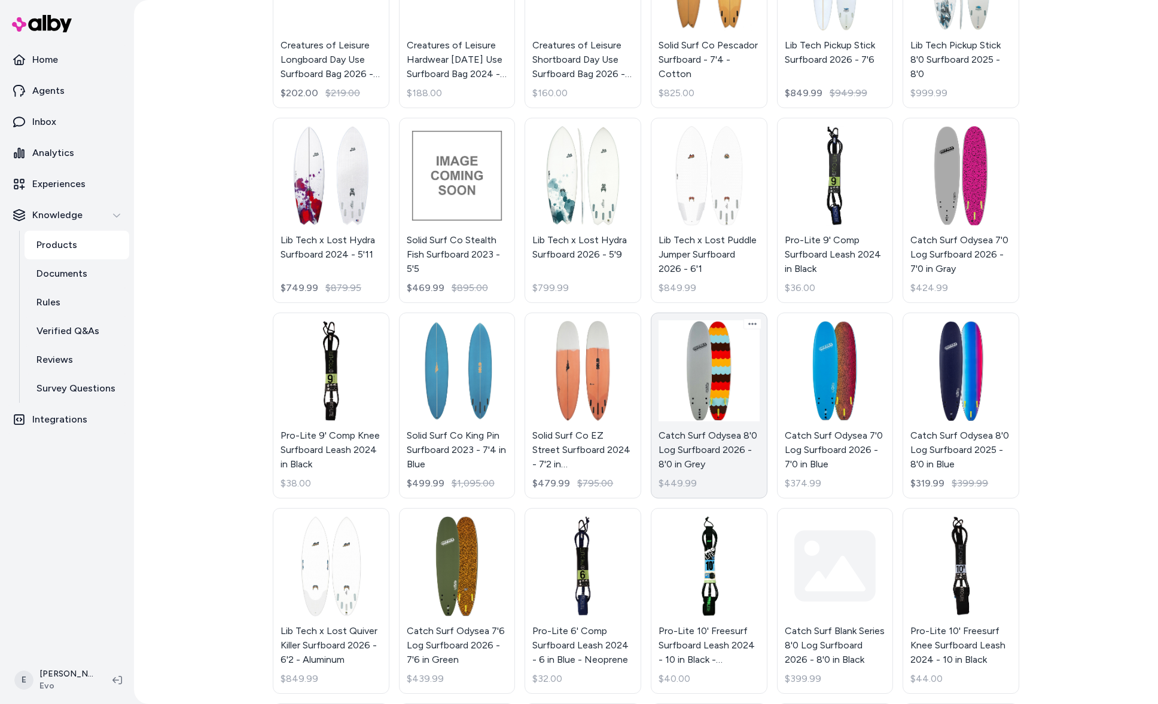
click at [740, 340] on link "Catch Surf Odysea 8'0 Log Surfboard 2026 - 8'0 in Grey $449.99" at bounding box center [709, 406] width 117 height 186
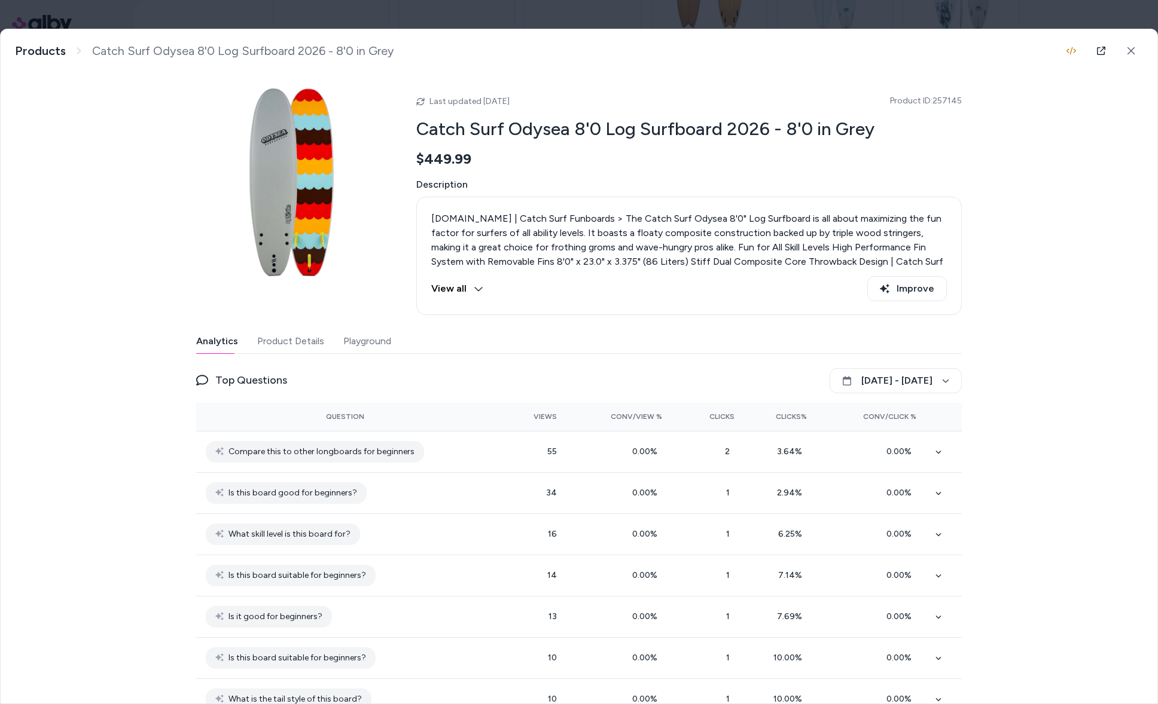
click at [283, 339] on button "Product Details" at bounding box center [290, 341] width 67 height 24
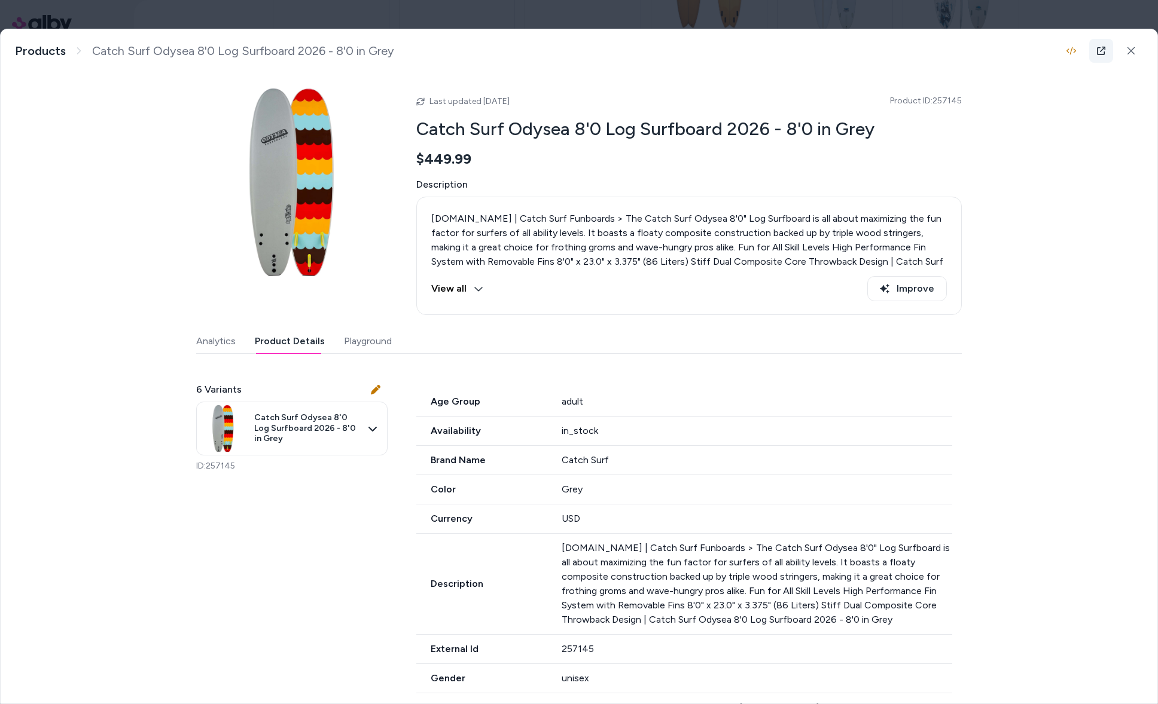
click at [1106, 51] on link at bounding box center [1101, 51] width 24 height 24
click at [1121, 47] on button at bounding box center [1131, 51] width 24 height 24
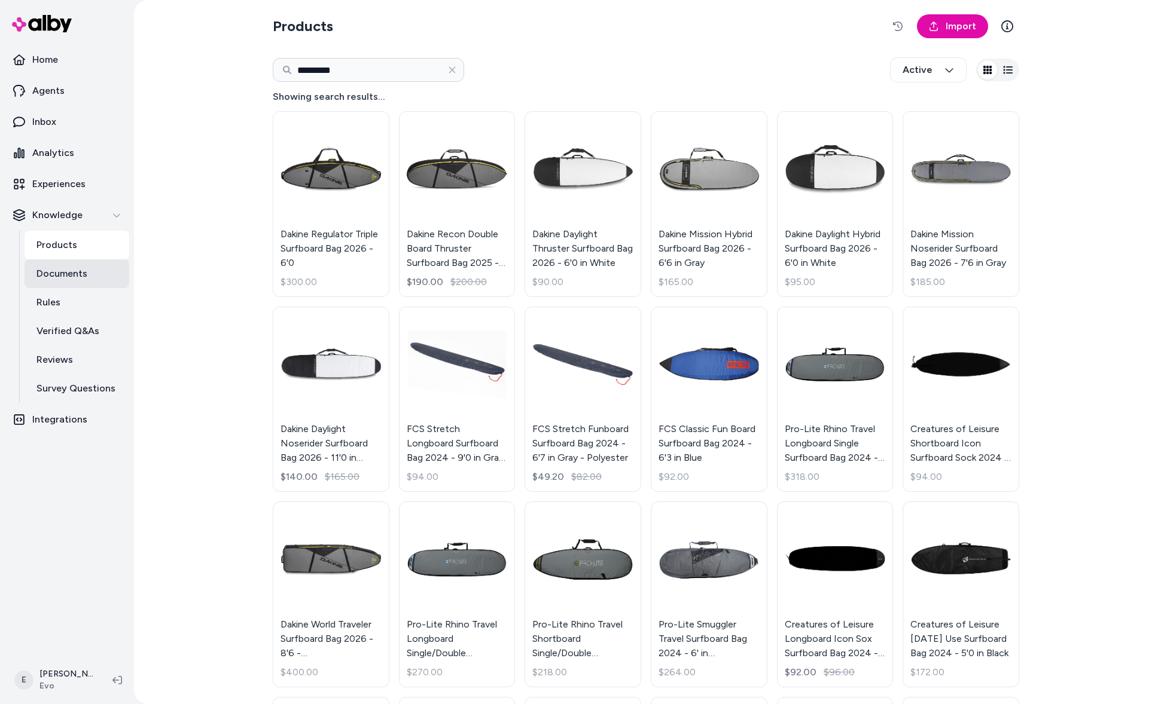
click at [78, 274] on p "Documents" at bounding box center [61, 274] width 51 height 14
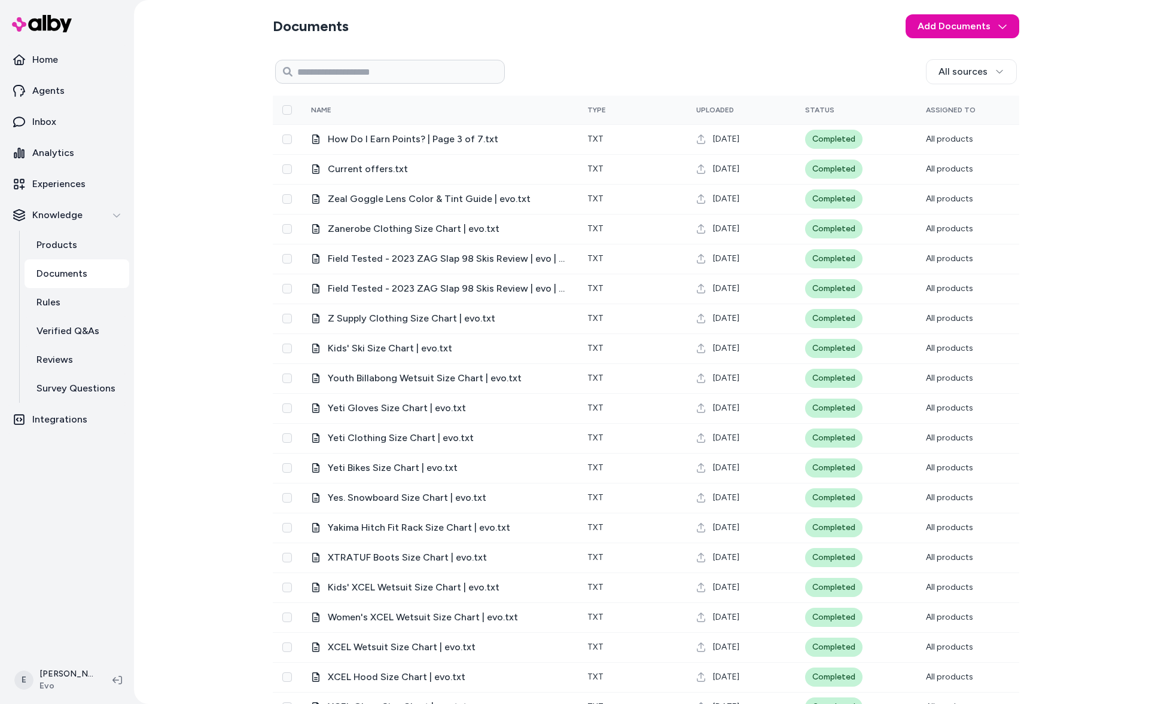
click at [200, 367] on div "Documents Add Documents All sources 0 Selected Edit Name Type Uploaded Status A…" at bounding box center [646, 352] width 1024 height 704
click at [98, 307] on link "Rules" at bounding box center [77, 302] width 105 height 29
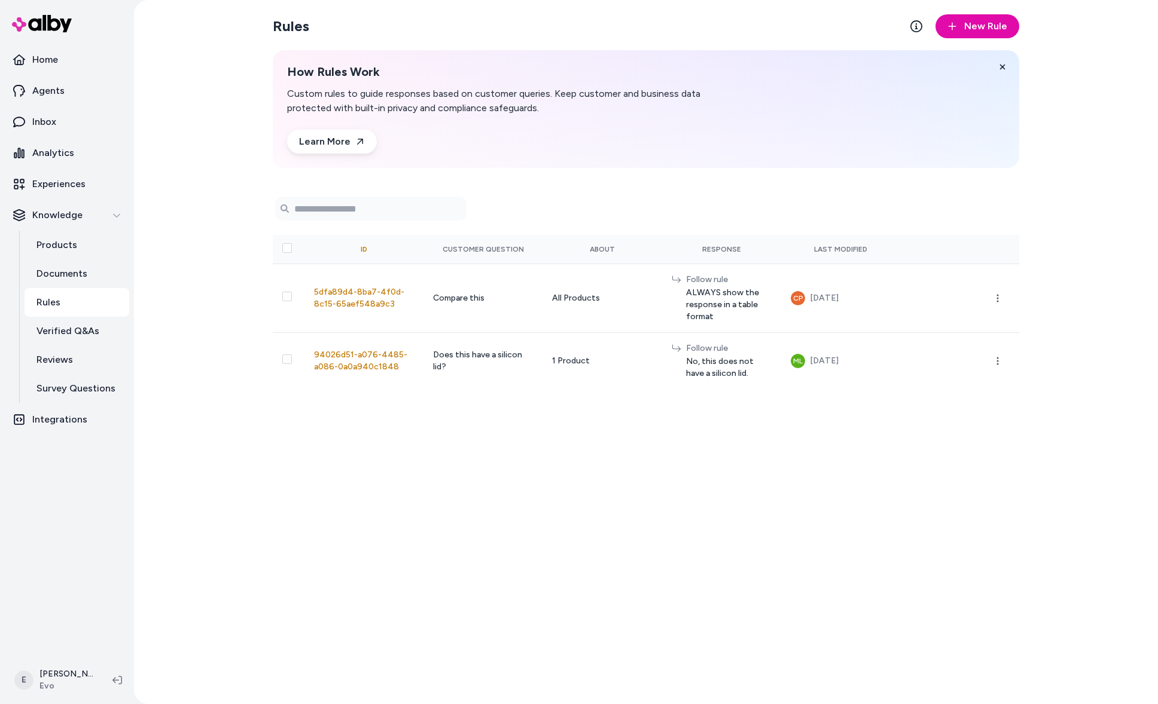
click at [474, 94] on p "Custom rules to guide responses based on customer queries. Keep customer and bu…" at bounding box center [516, 101] width 459 height 29
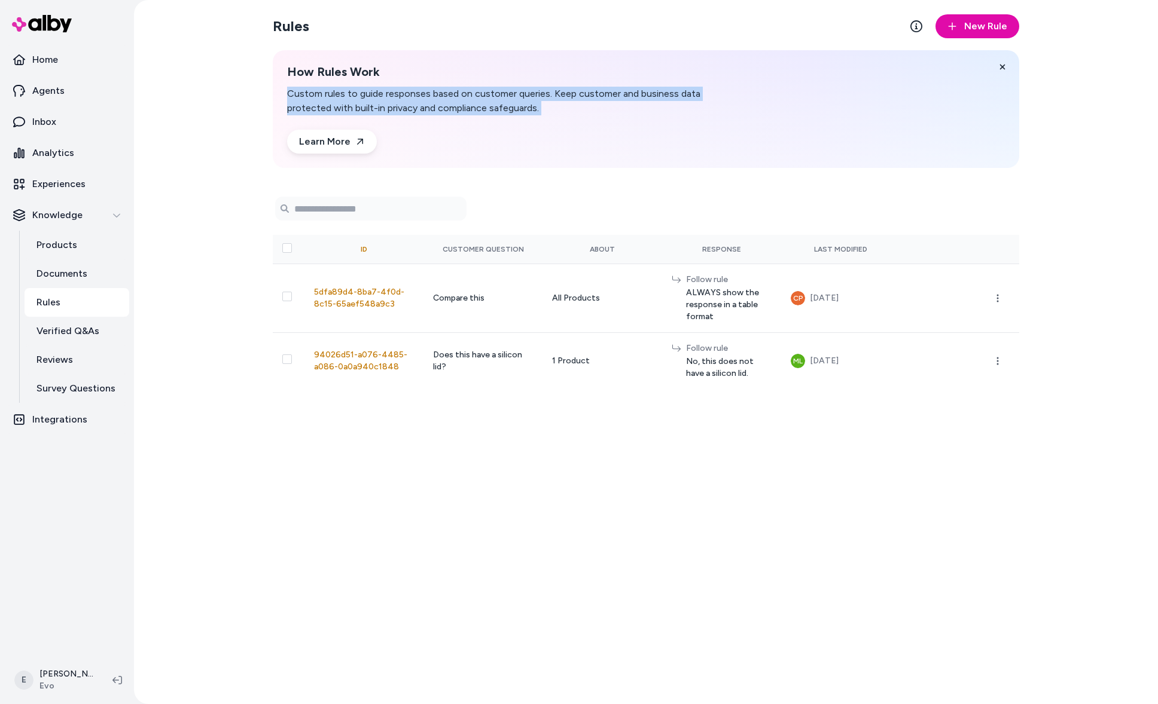
click at [474, 94] on p "Custom rules to guide responses based on customer queries. Keep customer and bu…" at bounding box center [516, 101] width 459 height 29
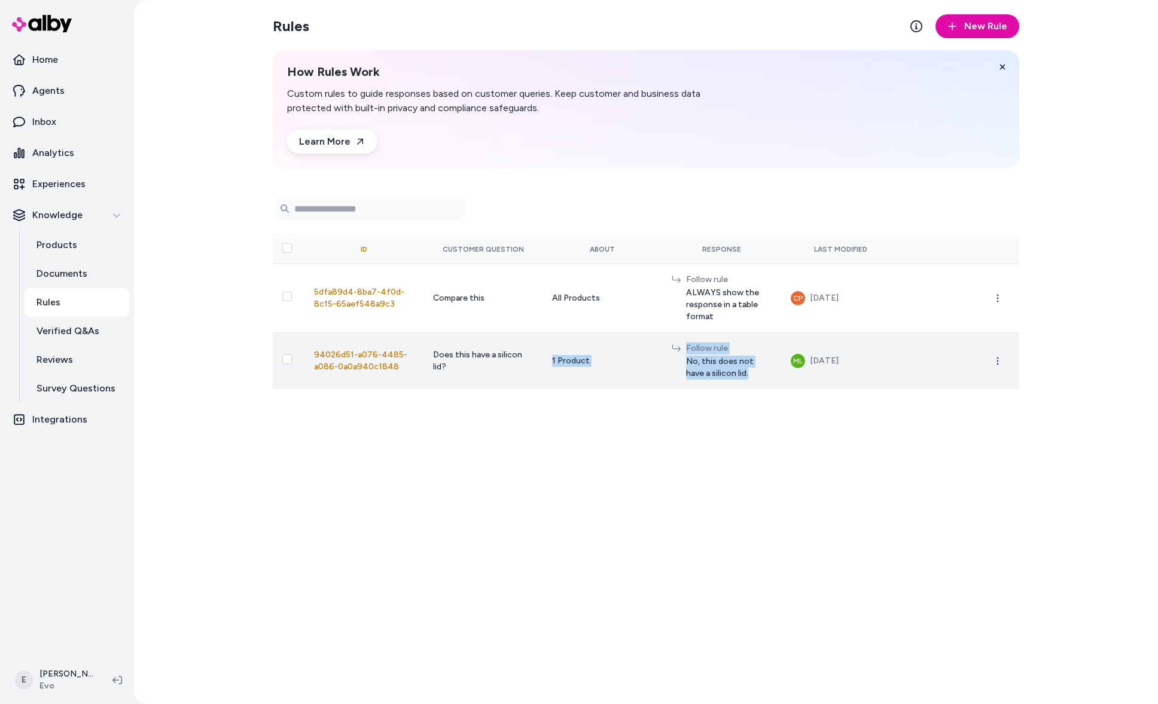
drag, startPoint x: 732, startPoint y: 373, endPoint x: 498, endPoint y: 376, distance: 234.4
click at [502, 367] on tr "94026d51-a076-4485-a086-0a0a940c1848 Does this have a silicon lid? 1 Product Fo…" at bounding box center [646, 360] width 746 height 57
click at [449, 361] on td "Does this have a silicon lid?" at bounding box center [482, 360] width 119 height 57
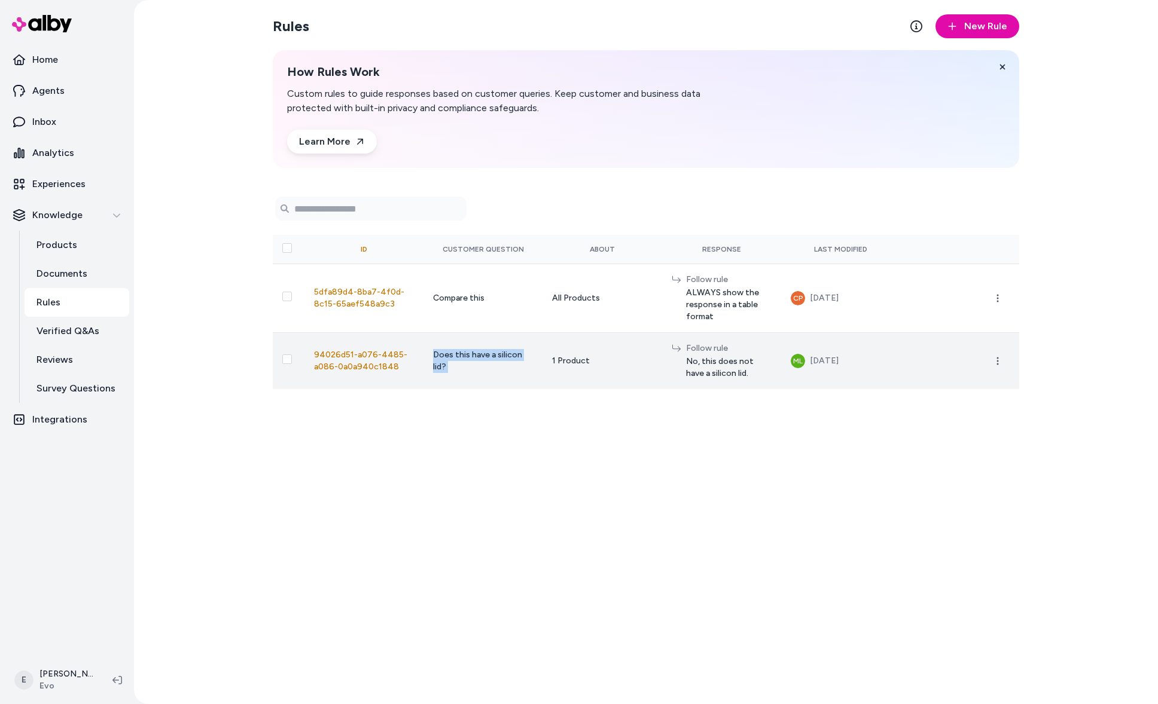
click at [441, 358] on span "Does this have a silicon lid?" at bounding box center [477, 361] width 89 height 22
click at [730, 363] on span "No, this does not have a silicon lid." at bounding box center [729, 368] width 86 height 24
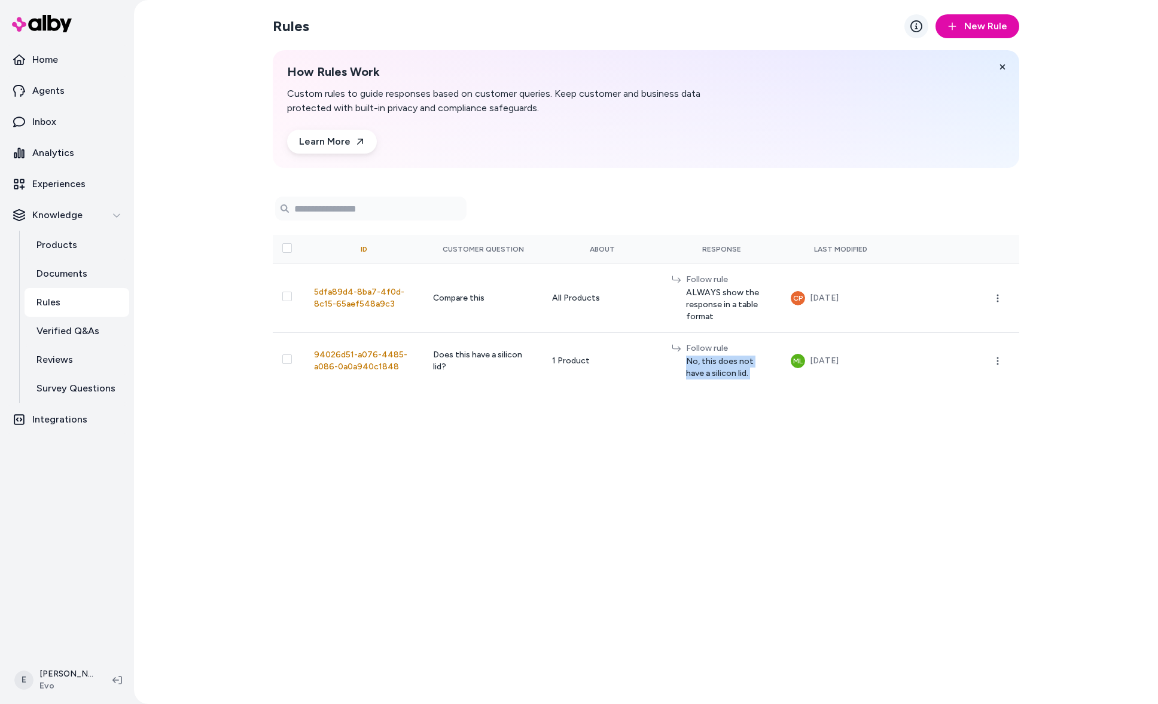
click at [922, 28] on icon at bounding box center [916, 26] width 12 height 12
click at [963, 23] on button "New Rule" at bounding box center [977, 26] width 84 height 24
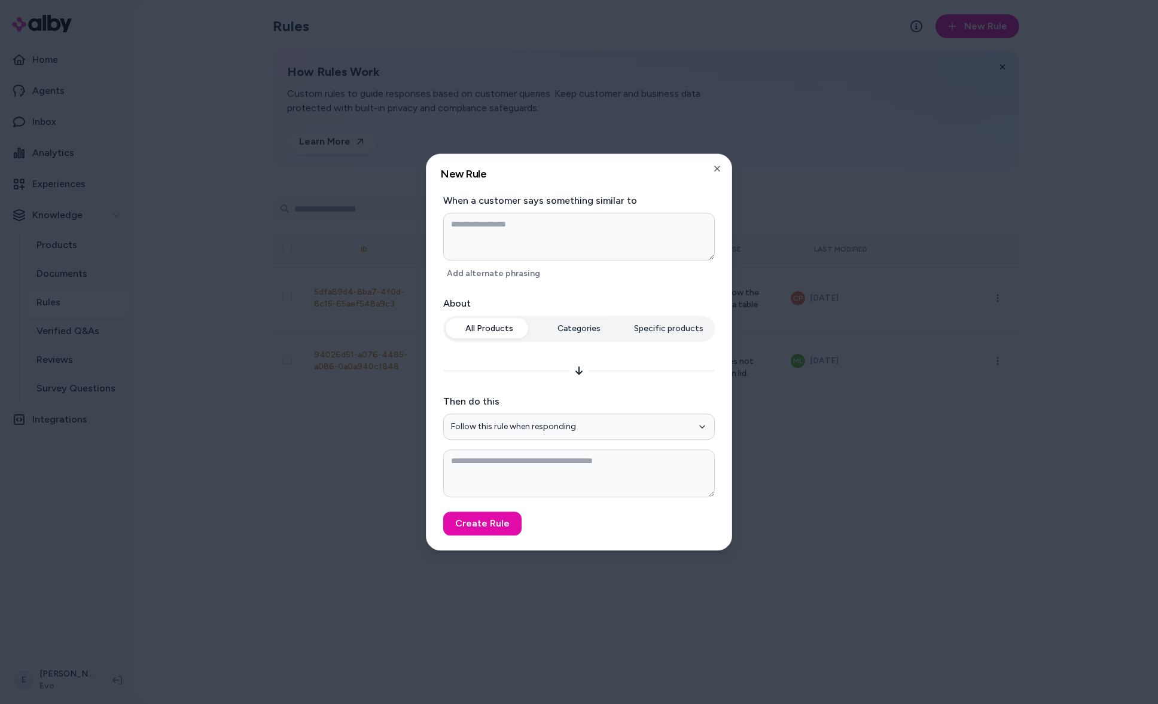
click at [709, 170] on h2 "New Rule" at bounding box center [579, 174] width 276 height 11
click at [716, 168] on icon "button" at bounding box center [717, 168] width 5 height 5
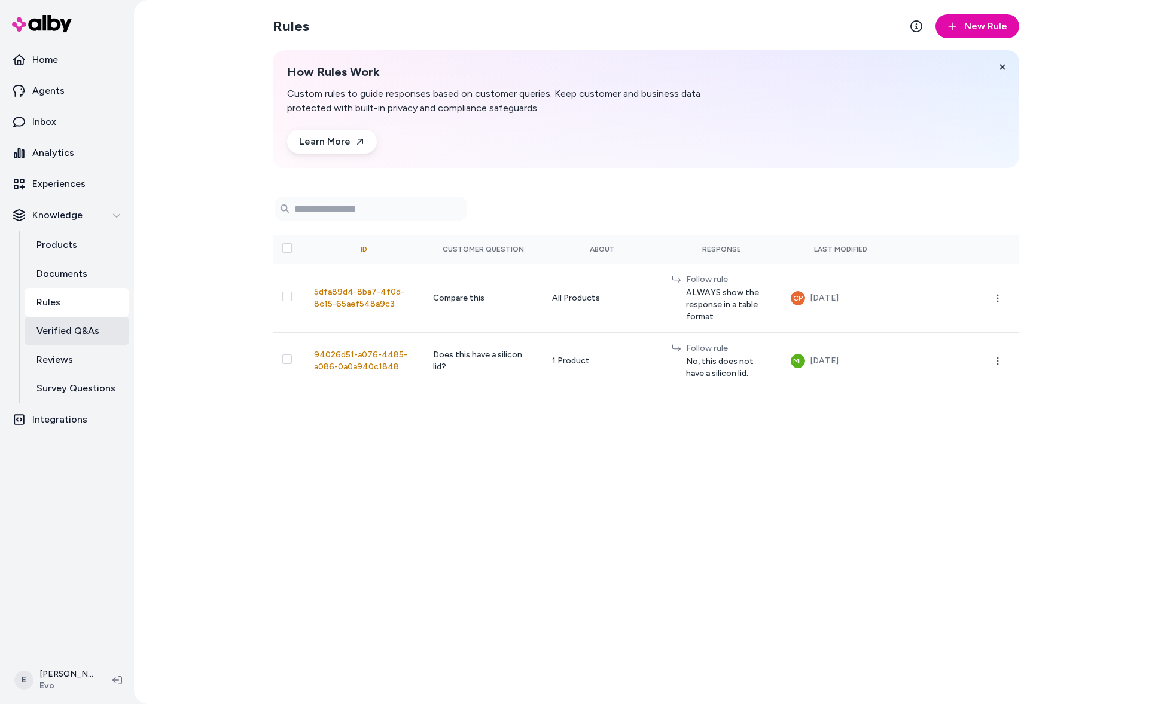
click at [89, 338] on link "Verified Q&As" at bounding box center [77, 331] width 105 height 29
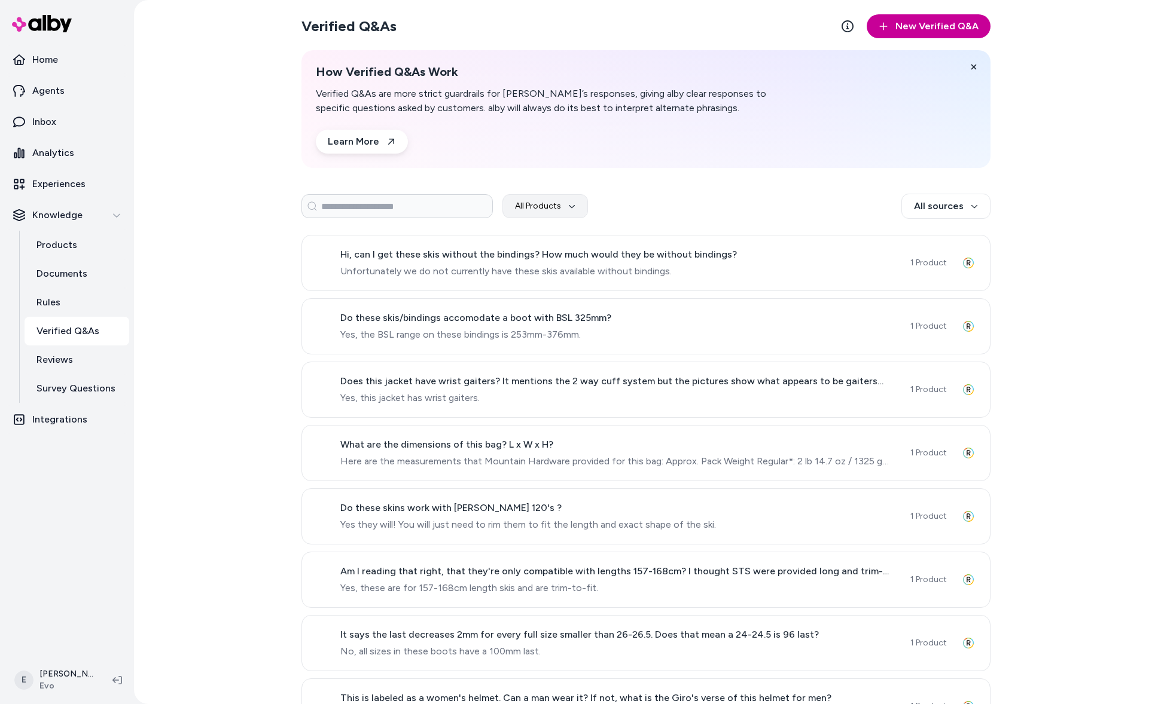
click at [938, 34] on button "New Verified Q&A" at bounding box center [928, 26] width 124 height 24
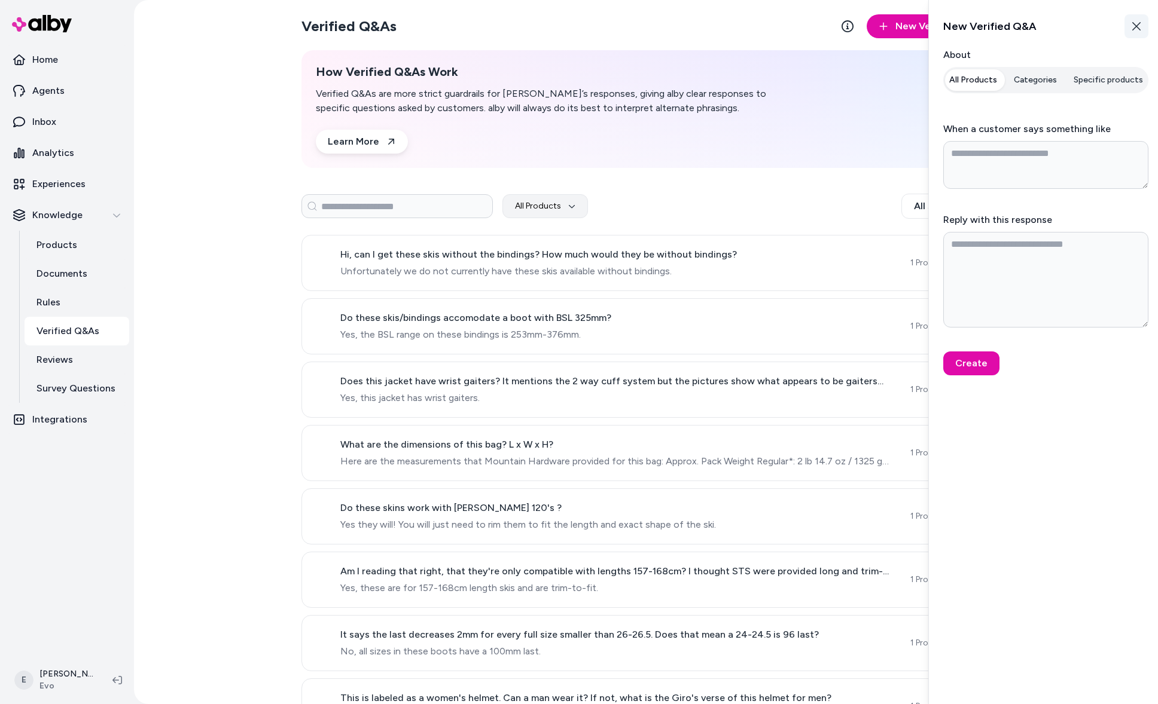
click at [1138, 20] on button "Close" at bounding box center [1136, 26] width 24 height 24
type textarea "*"
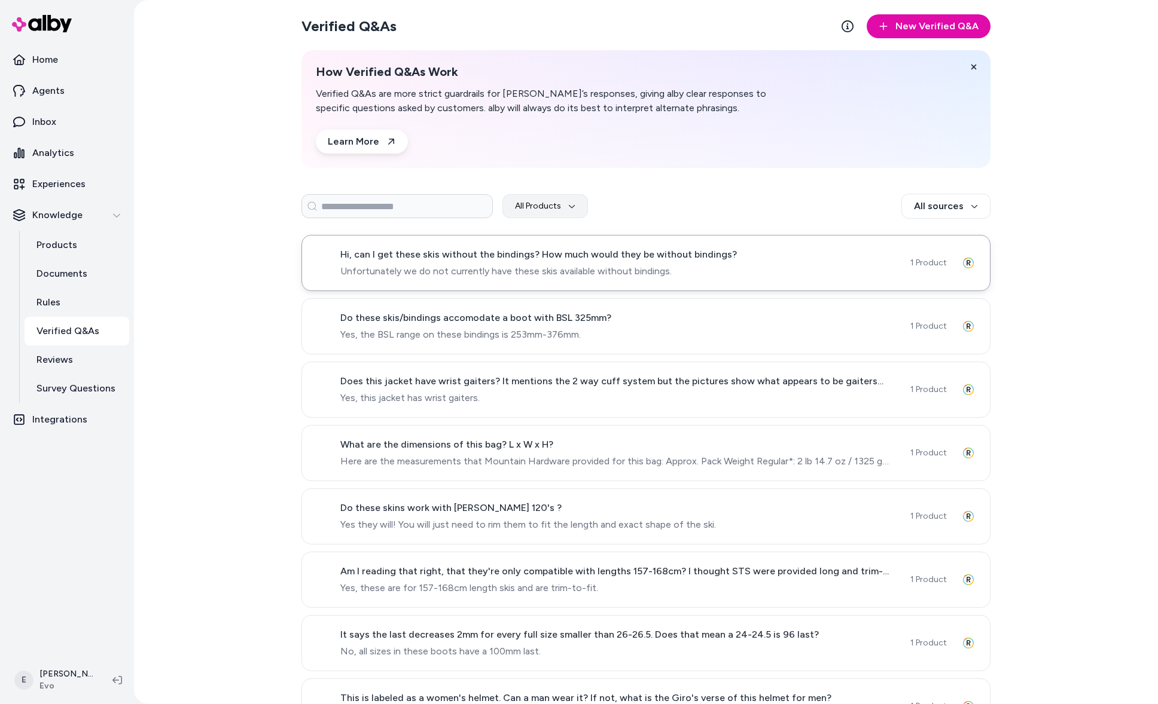
click at [776, 263] on div "Hi, can I get these skis without the bindings? How much would they be without b…" at bounding box center [617, 263] width 555 height 31
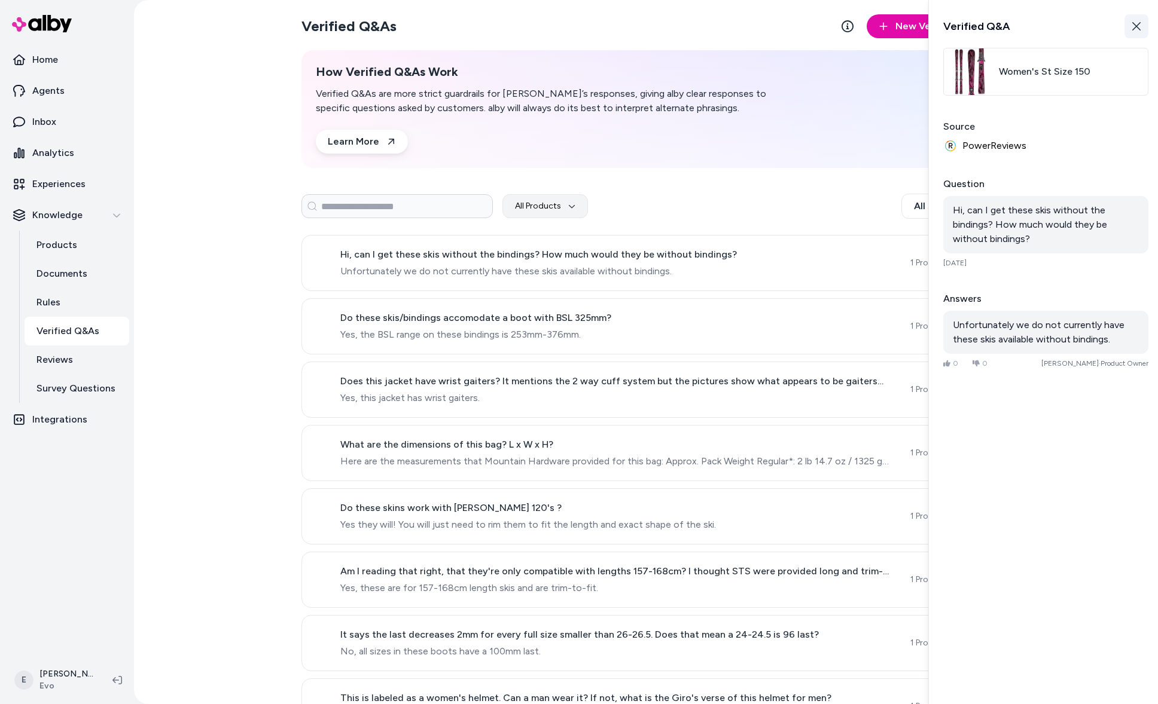
click at [1130, 20] on button "Close" at bounding box center [1136, 26] width 24 height 24
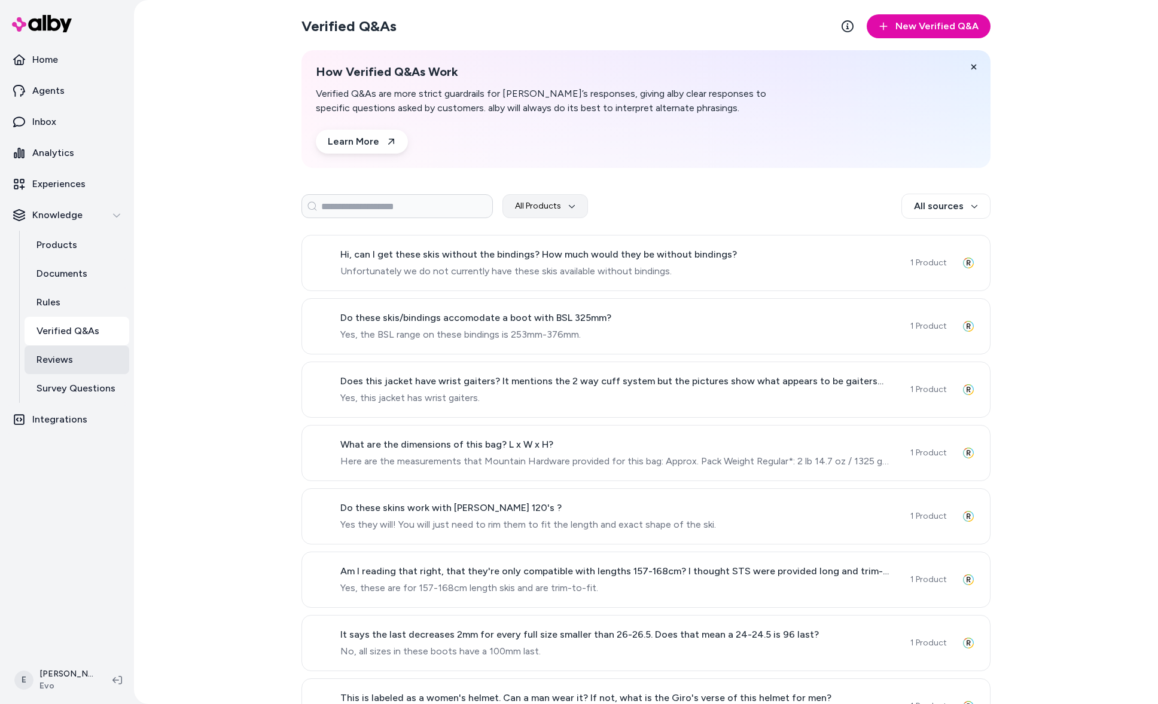
click at [117, 359] on link "Reviews" at bounding box center [77, 360] width 105 height 29
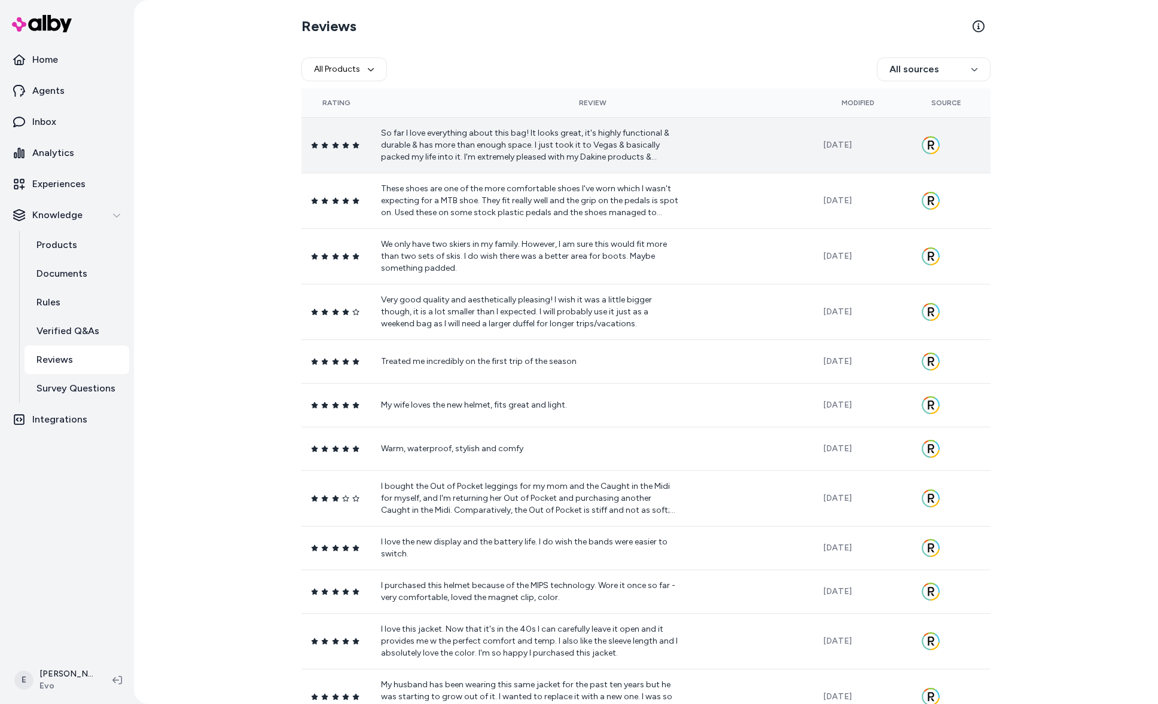
click at [524, 152] on p "So far I love everything about this bag! It looks great, it's highly functional…" at bounding box center [530, 145] width 299 height 36
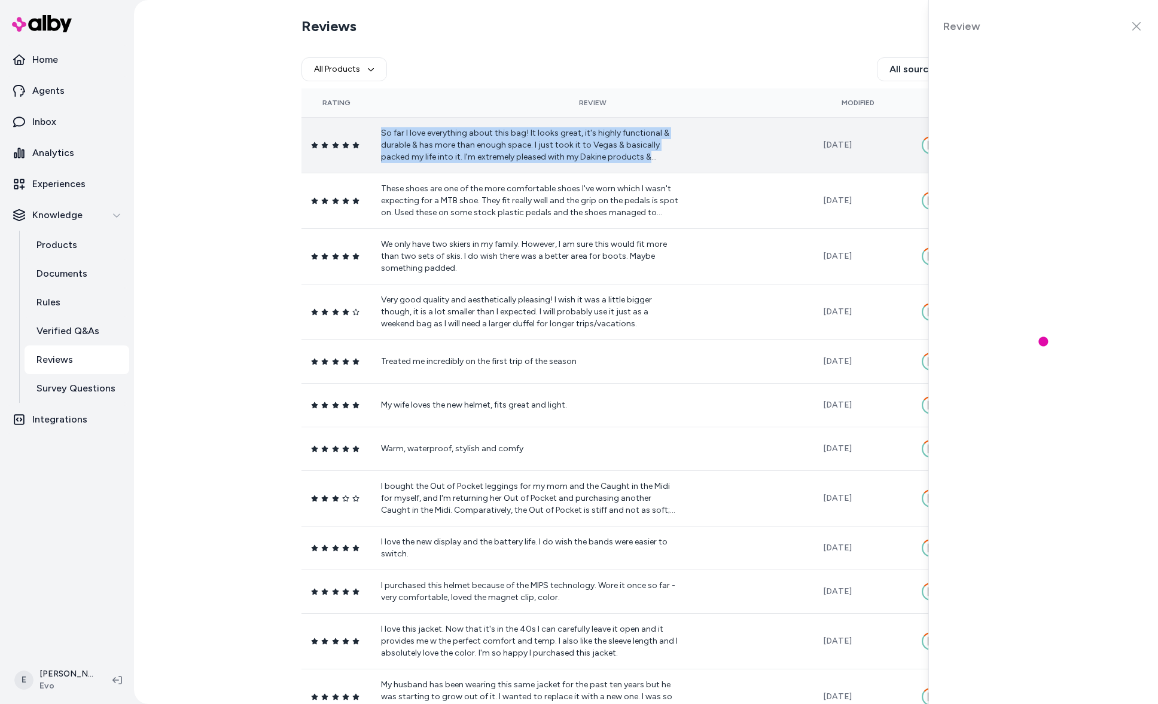
click at [524, 152] on p "So far I love everything about this bag! It looks great, it's highly functional…" at bounding box center [530, 145] width 299 height 36
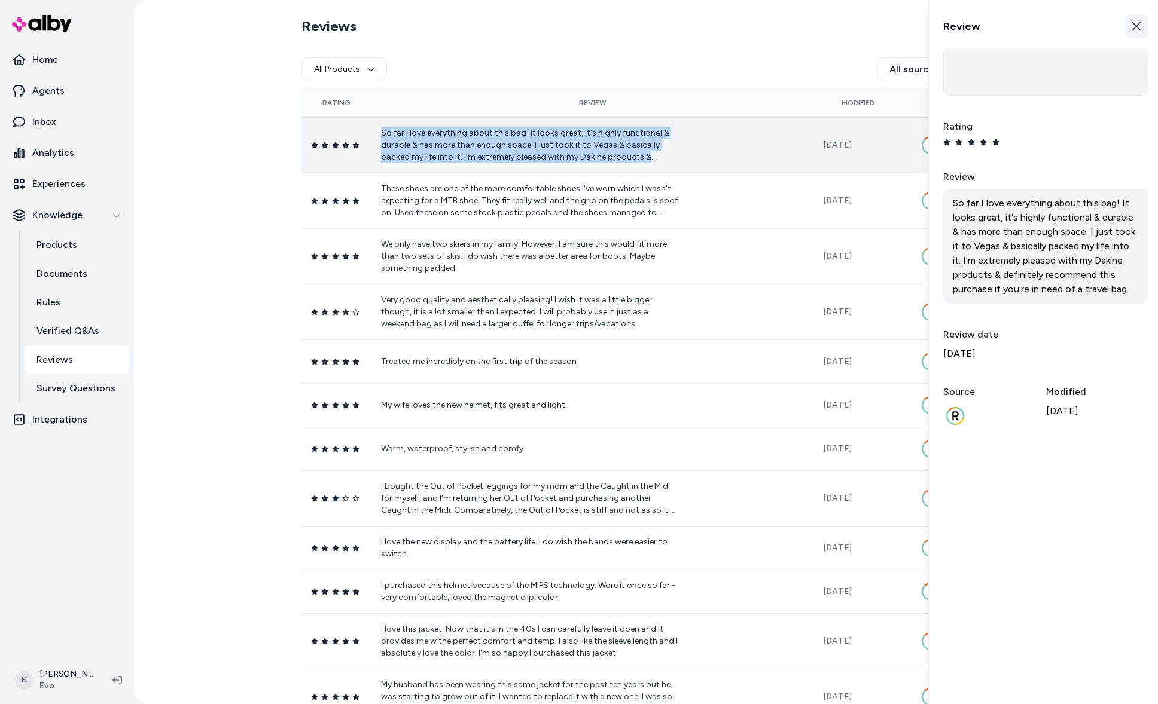
click at [1130, 27] on button "Close" at bounding box center [1136, 26] width 24 height 24
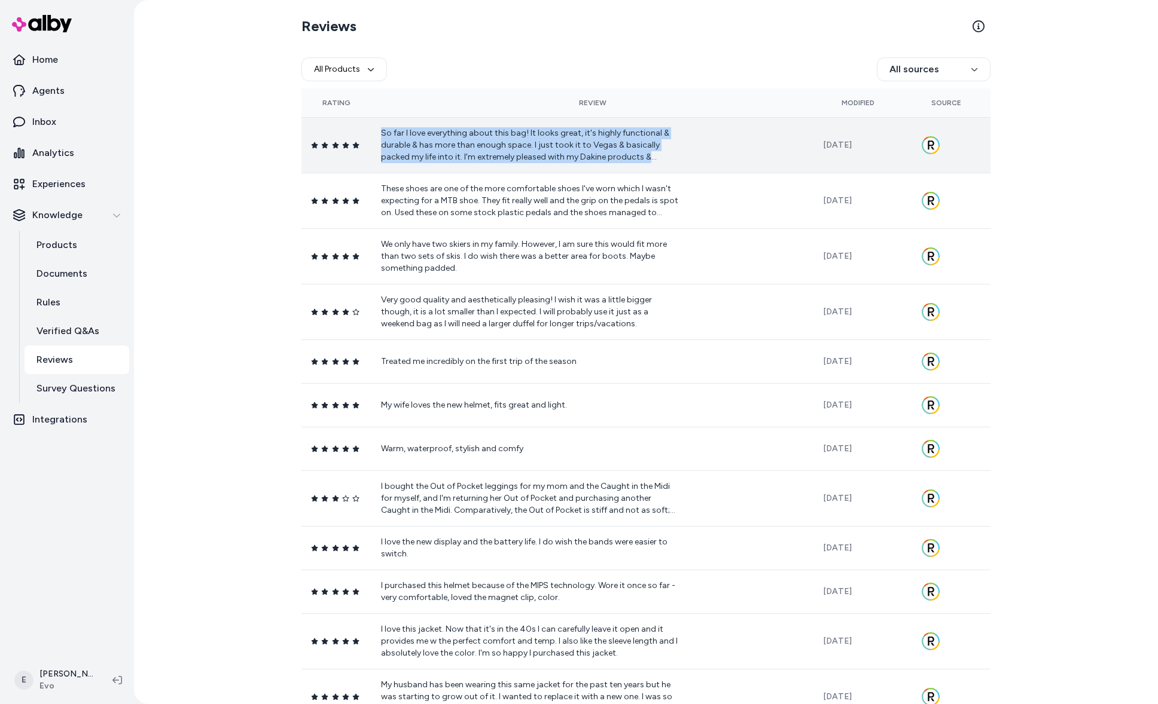
click at [619, 141] on p "So far I love everything about this bag! It looks great, it's highly functional…" at bounding box center [530, 145] width 299 height 36
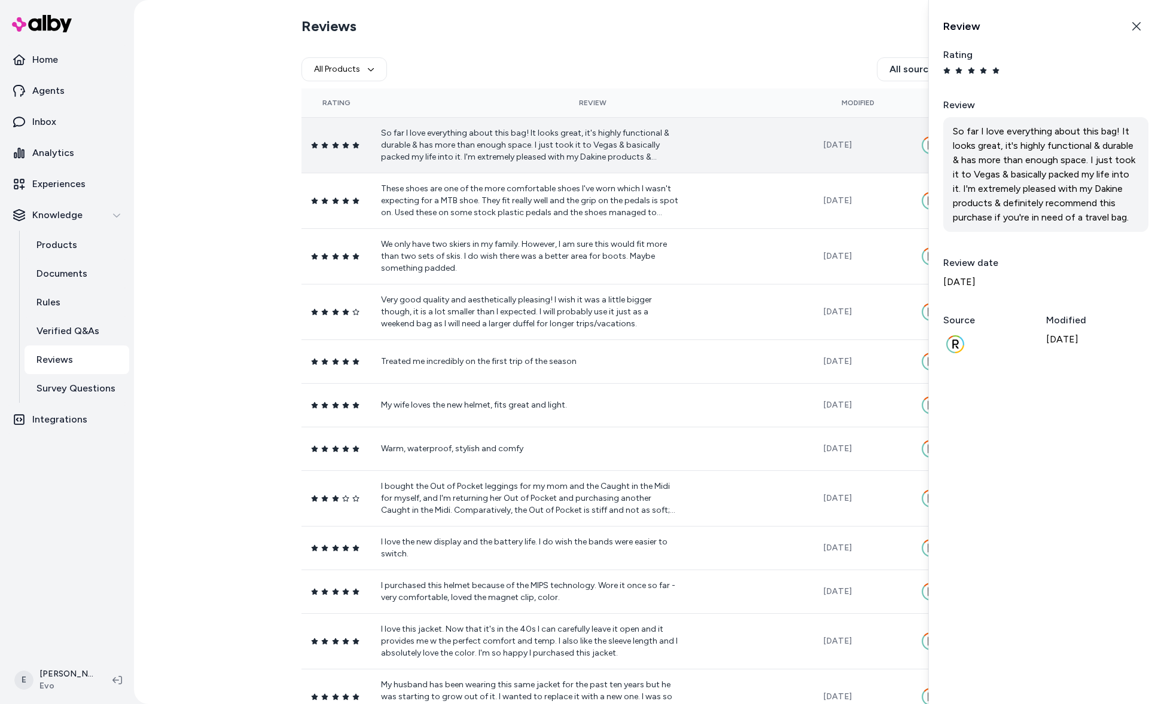
click at [1028, 160] on div "So far I love everything about this bag! It looks great, it's highly functional…" at bounding box center [1045, 174] width 205 height 115
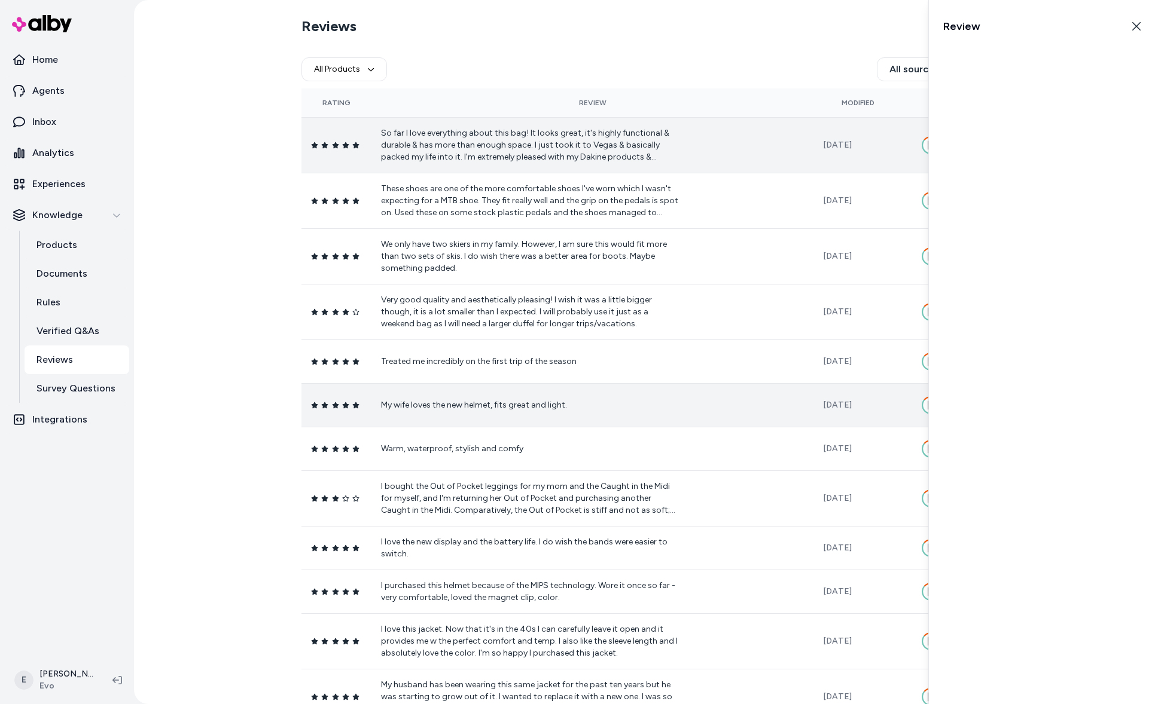
click at [594, 367] on td "My wife loves the new helmet, fits great and light." at bounding box center [592, 405] width 442 height 44
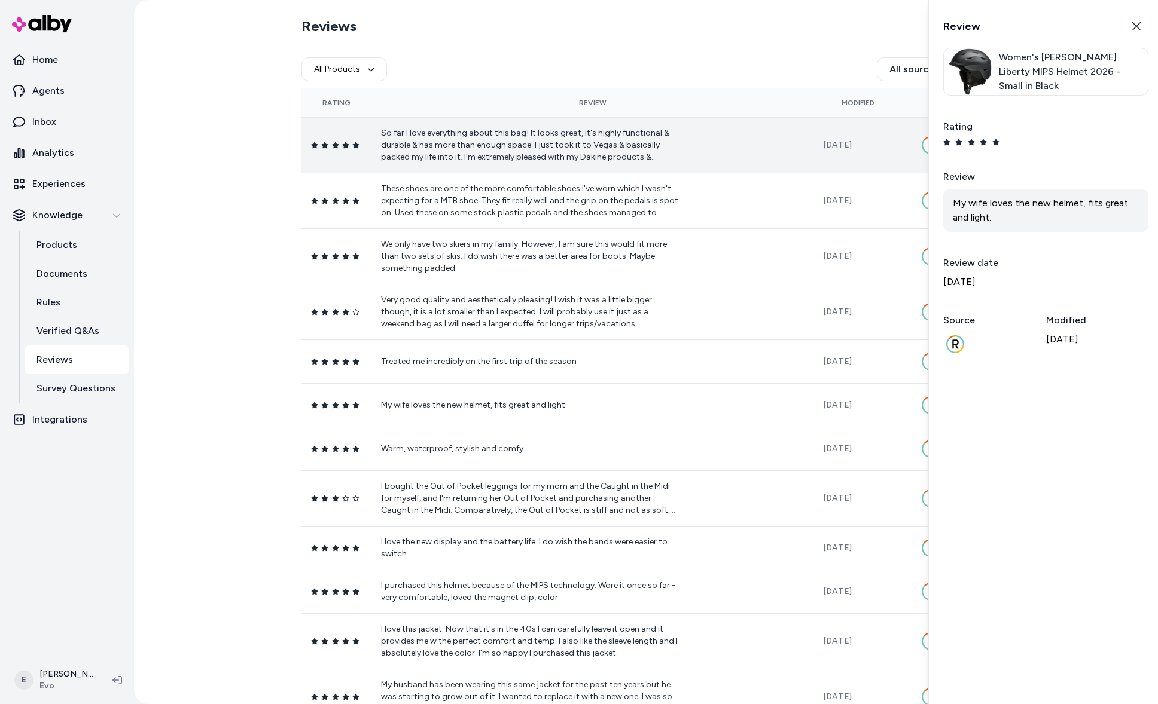
click at [1024, 67] on span "Women's Smith Liberty MIPS Helmet 2026 - Small in Black" at bounding box center [1071, 71] width 144 height 43
click at [1131, 27] on icon "button" at bounding box center [1136, 27] width 10 height 10
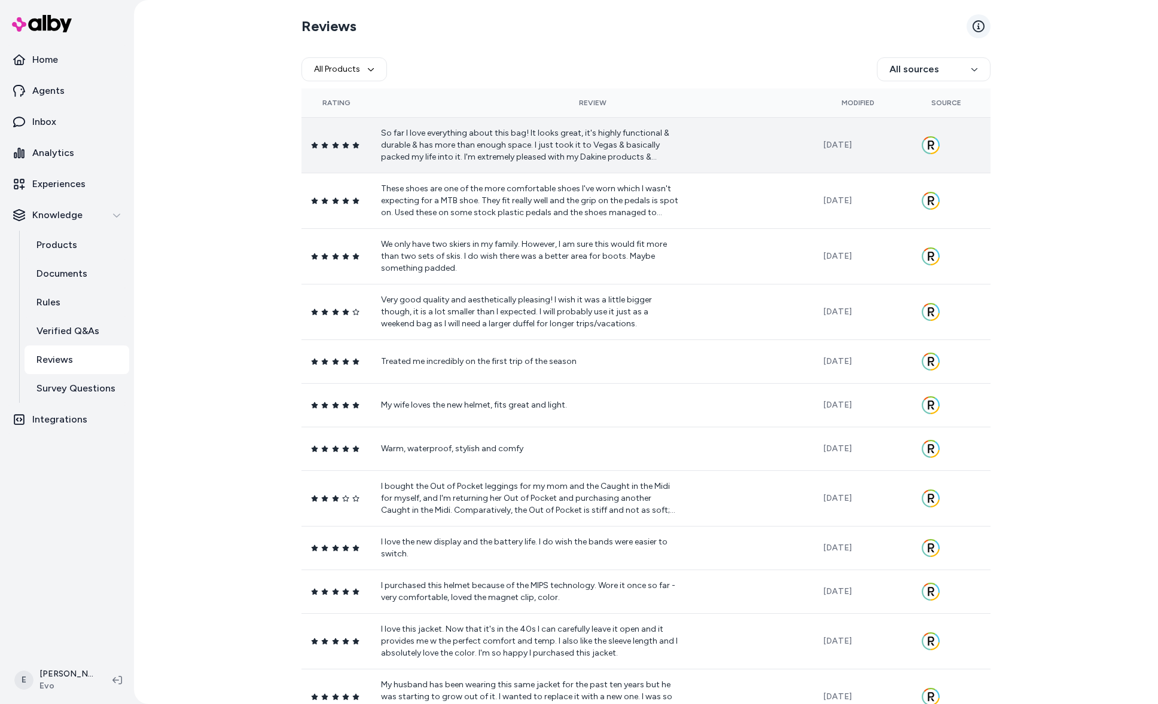
click at [984, 29] on link at bounding box center [978, 26] width 24 height 24
click at [88, 367] on p "Survey Questions" at bounding box center [75, 388] width 79 height 14
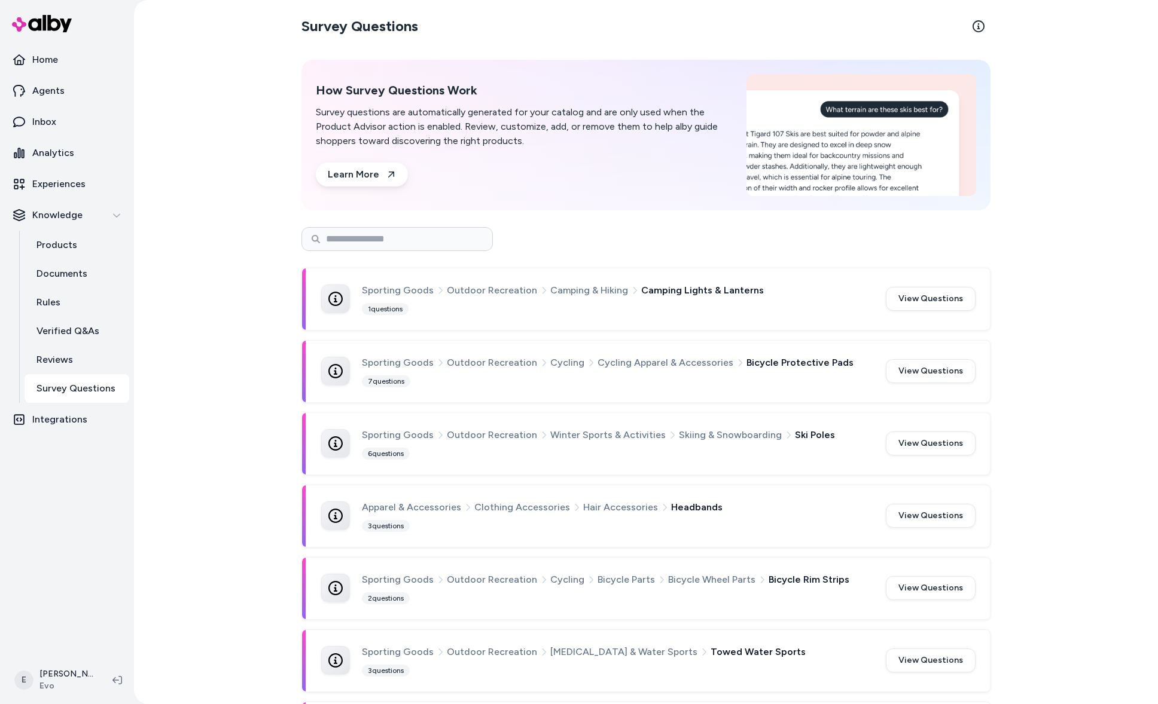
click at [796, 280] on div "Sporting Goods Outdoor Recreation Camping & Hiking Camping Lights & Lanterns 1 …" at bounding box center [646, 299] width 688 height 62
click at [909, 302] on button "View Questions" at bounding box center [931, 299] width 90 height 24
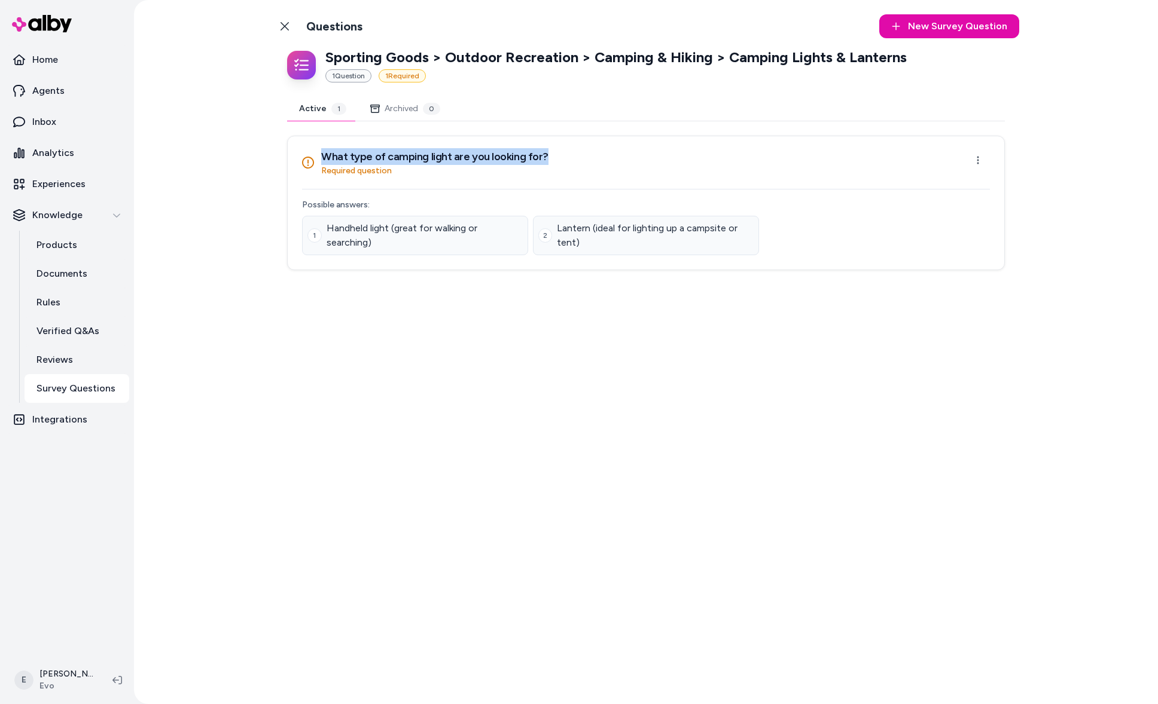
drag, startPoint x: 326, startPoint y: 157, endPoint x: 567, endPoint y: 153, distance: 241.0
click at [567, 153] on div "What type of camping light are you looking for? Required question Open menu" at bounding box center [646, 162] width 688 height 29
click at [288, 30] on icon at bounding box center [284, 26] width 8 height 8
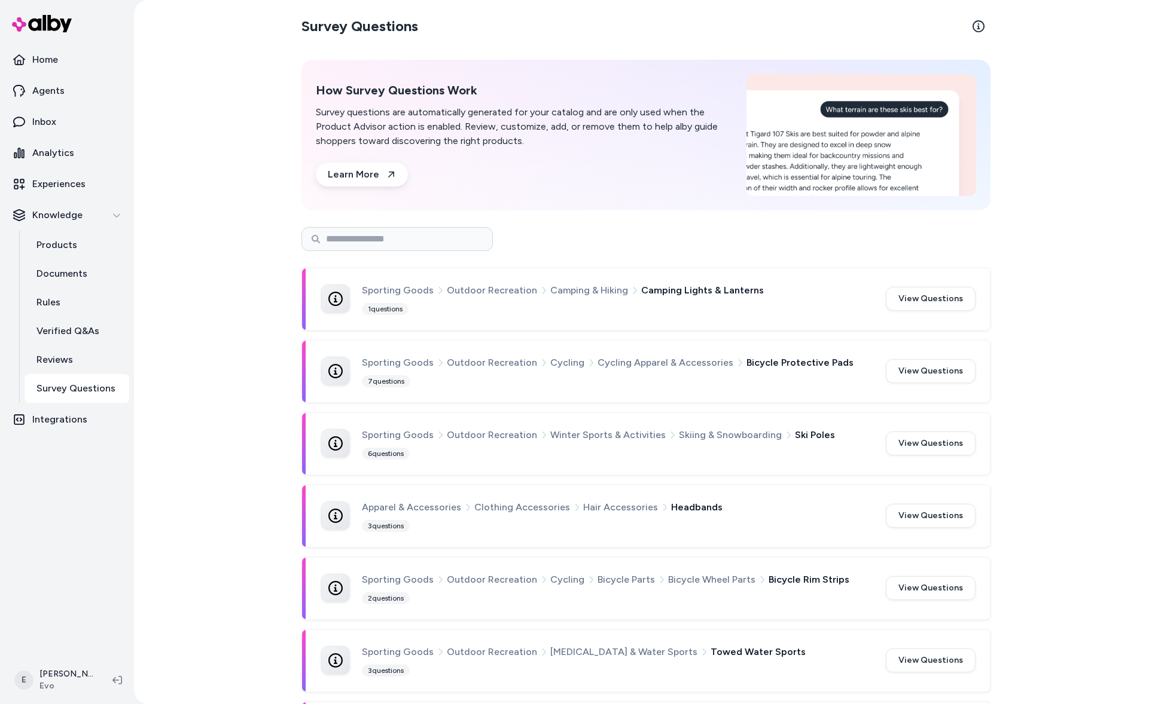
click at [497, 112] on p "Survey questions are automatically generated for your catalog and are only used…" at bounding box center [524, 126] width 416 height 43
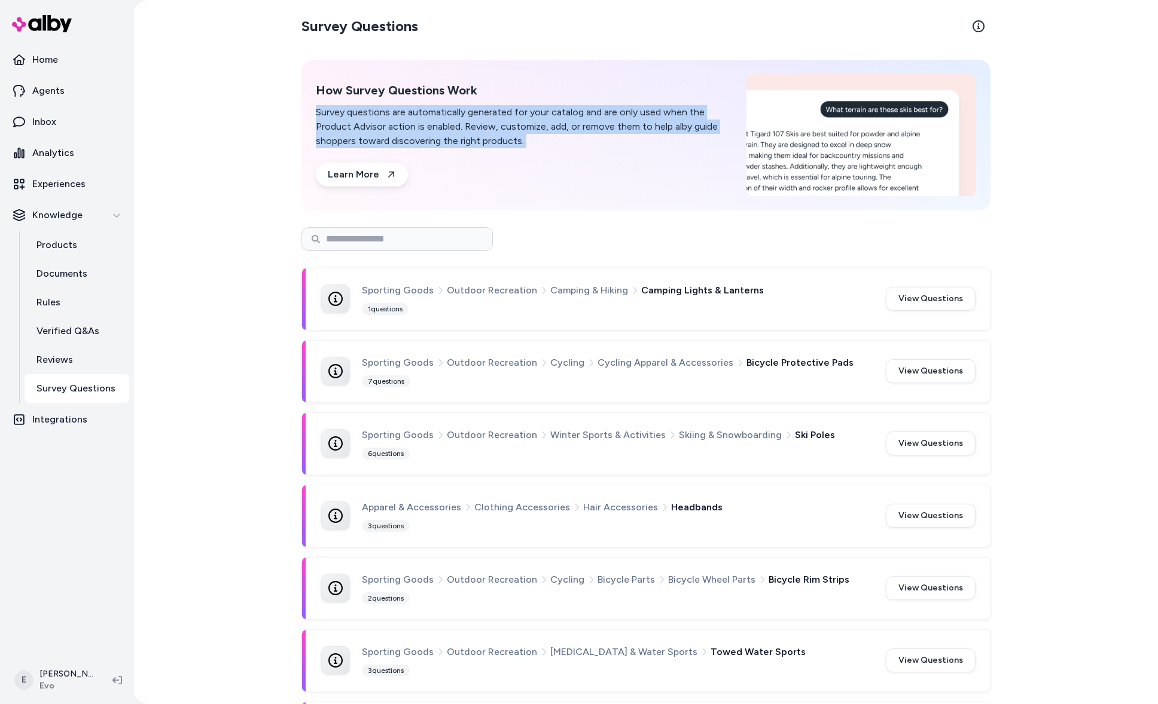
click at [497, 112] on p "Survey questions are automatically generated for your catalog and are only used…" at bounding box center [524, 126] width 416 height 43
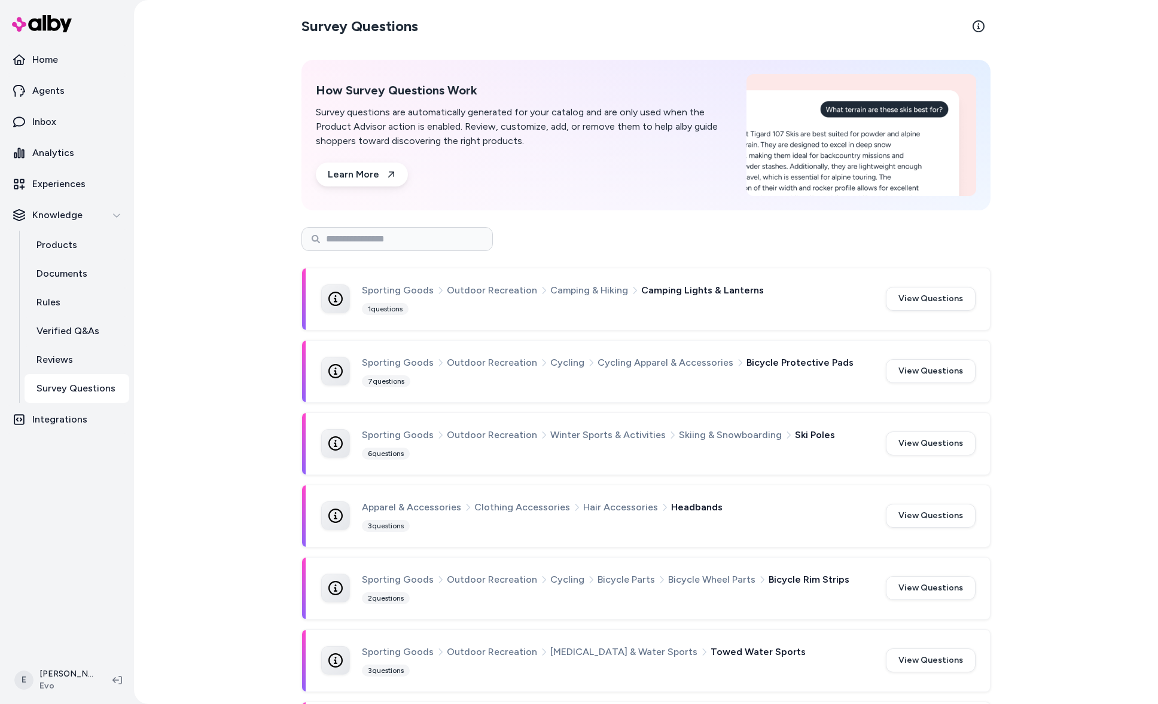
click at [521, 121] on p "Survey questions are automatically generated for your catalog and are only used…" at bounding box center [524, 126] width 416 height 43
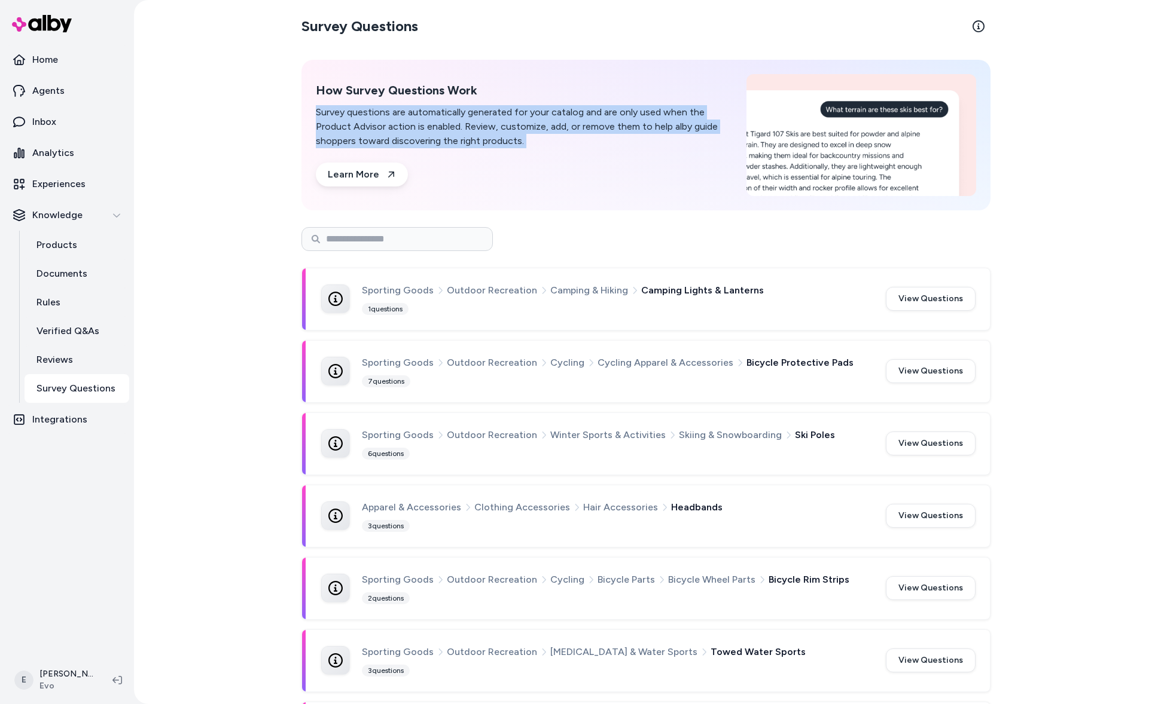
click at [521, 121] on p "Survey questions are automatically generated for your catalog and are only used…" at bounding box center [524, 126] width 416 height 43
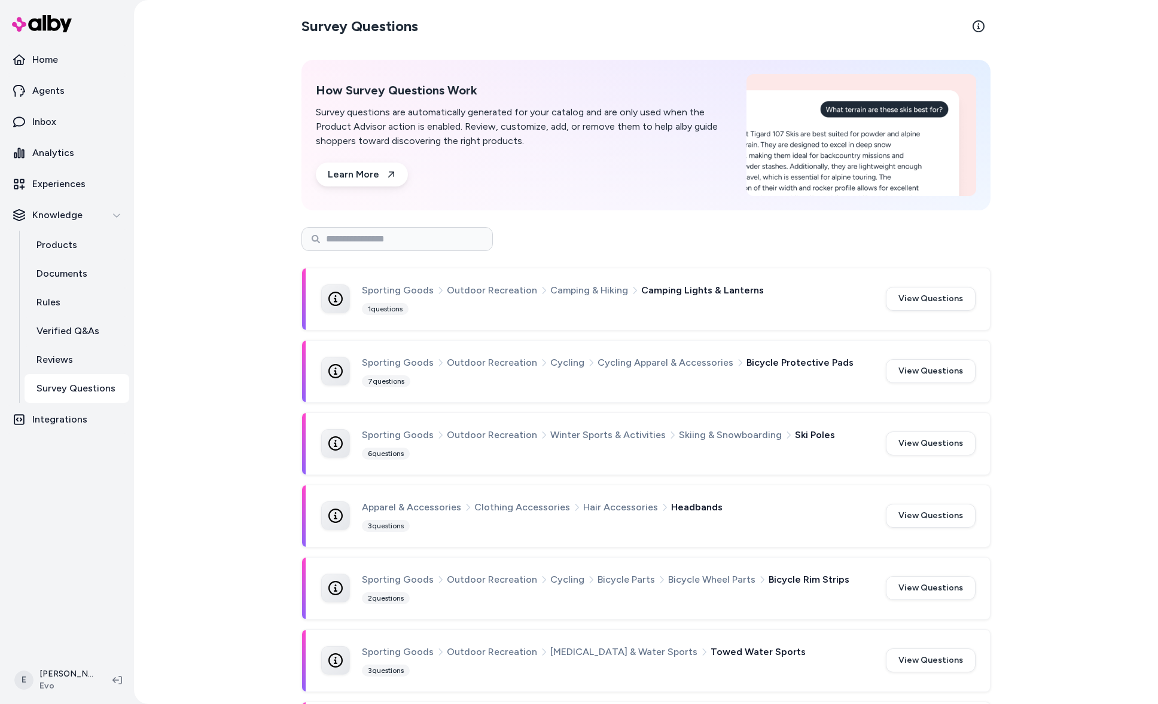
click at [509, 128] on p "Survey questions are automatically generated for your catalog and are only used…" at bounding box center [524, 126] width 416 height 43
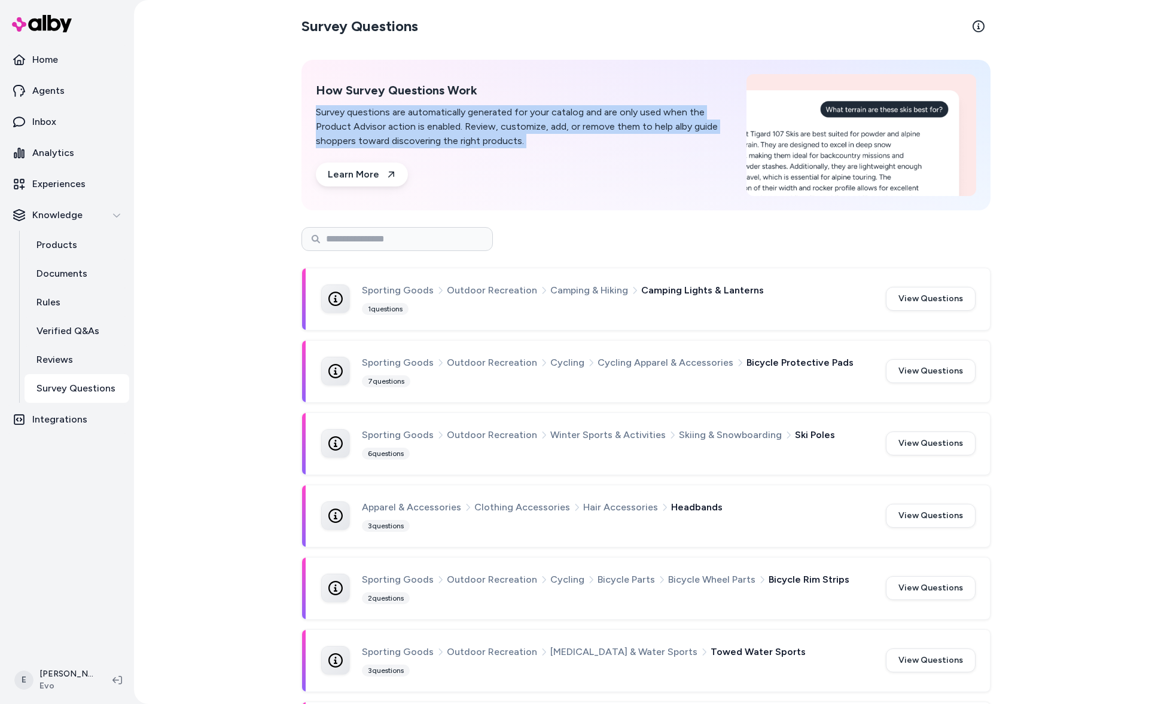
click at [509, 128] on p "Survey questions are automatically generated for your catalog and are only used…" at bounding box center [524, 126] width 416 height 43
click at [499, 142] on p "Survey questions are automatically generated for your catalog and are only used…" at bounding box center [524, 126] width 416 height 43
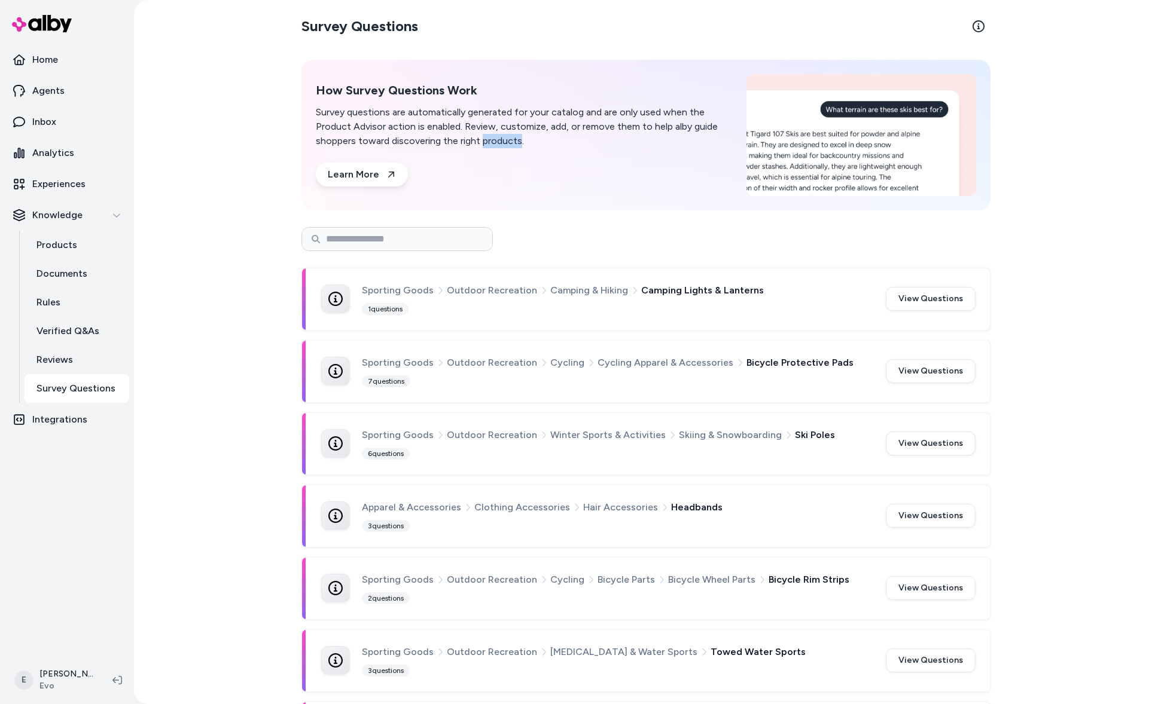
click at [499, 142] on p "Survey questions are automatically generated for your catalog and are only used…" at bounding box center [524, 126] width 416 height 43
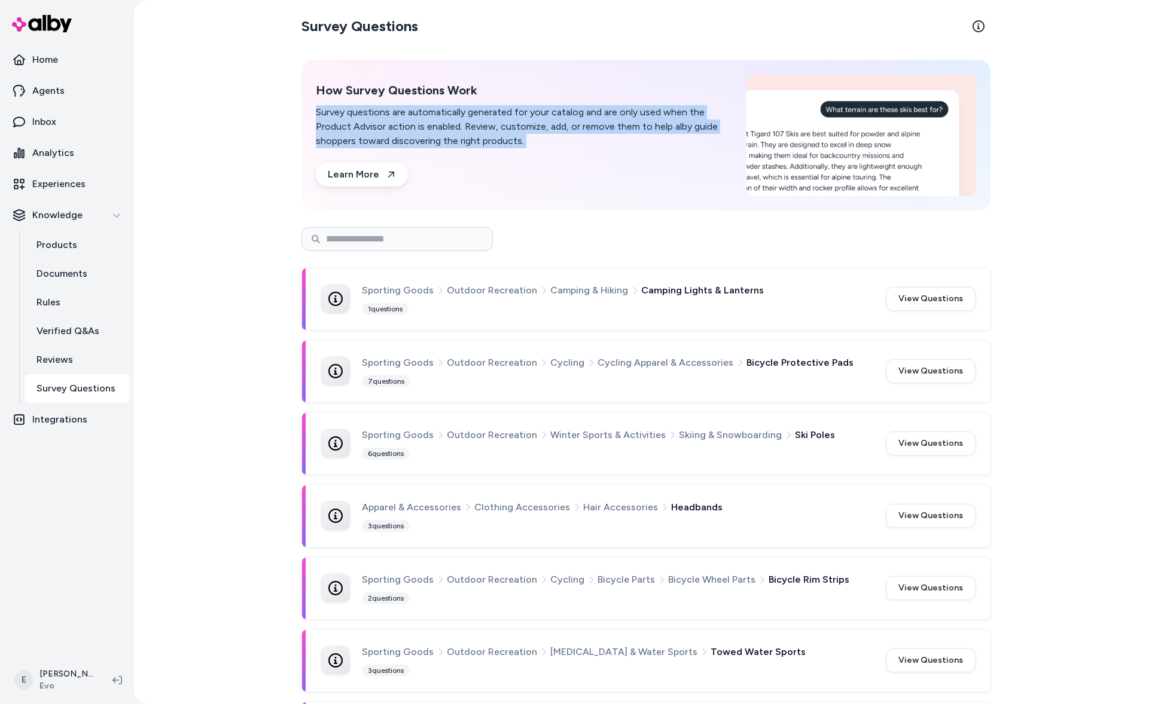
click at [499, 142] on p "Survey questions are automatically generated for your catalog and are only used…" at bounding box center [524, 126] width 416 height 43
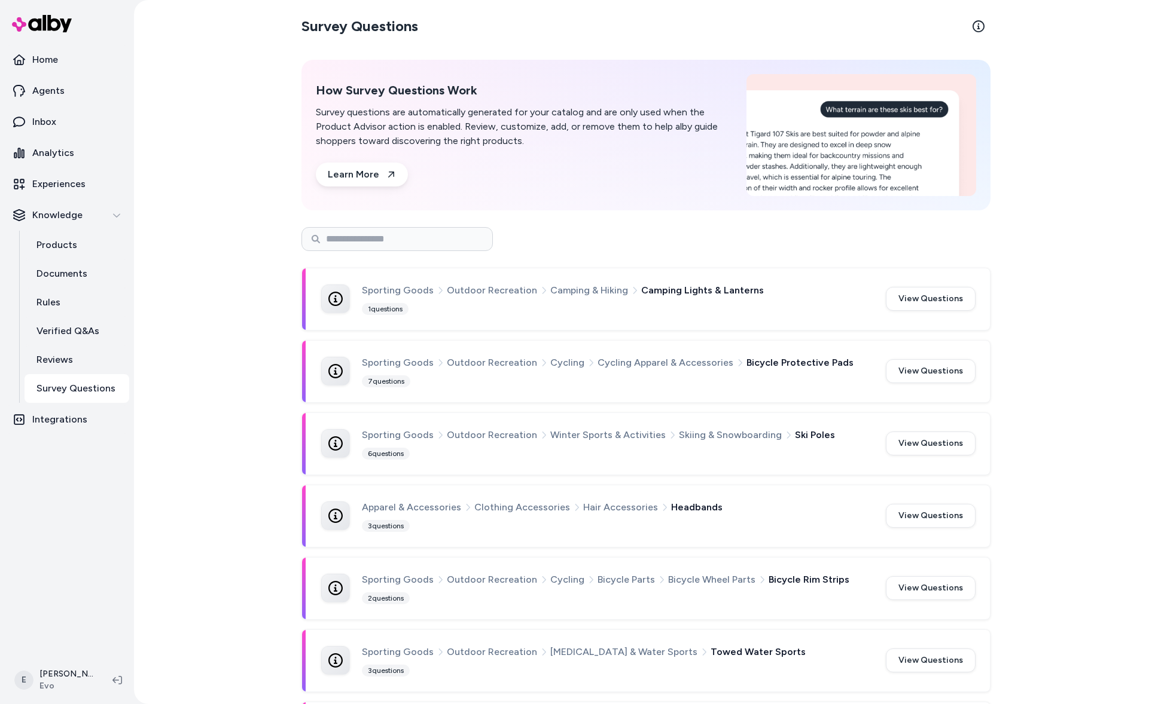
click at [209, 296] on div "Survey Questions How Survey Questions Work Survey questions are automatically g…" at bounding box center [646, 352] width 1024 height 704
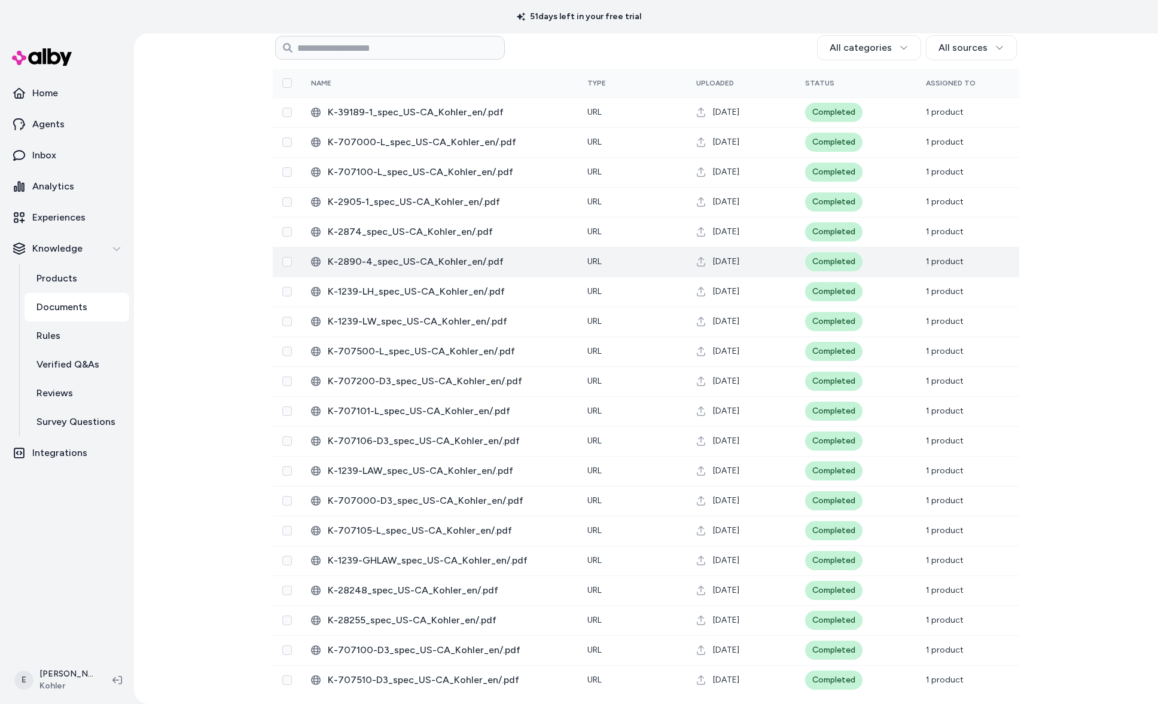
scroll to position [33, 0]
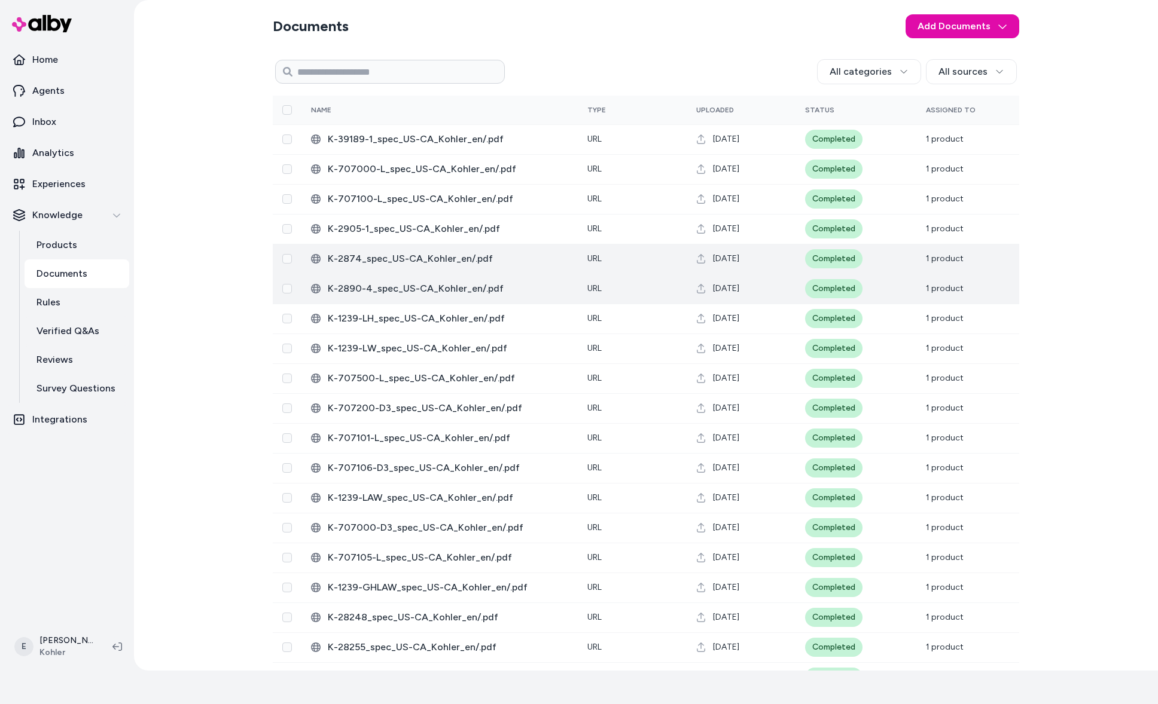
click at [423, 259] on span "K-2874_spec_US-CA_Kohler_en/.pdf" at bounding box center [448, 259] width 240 height 14
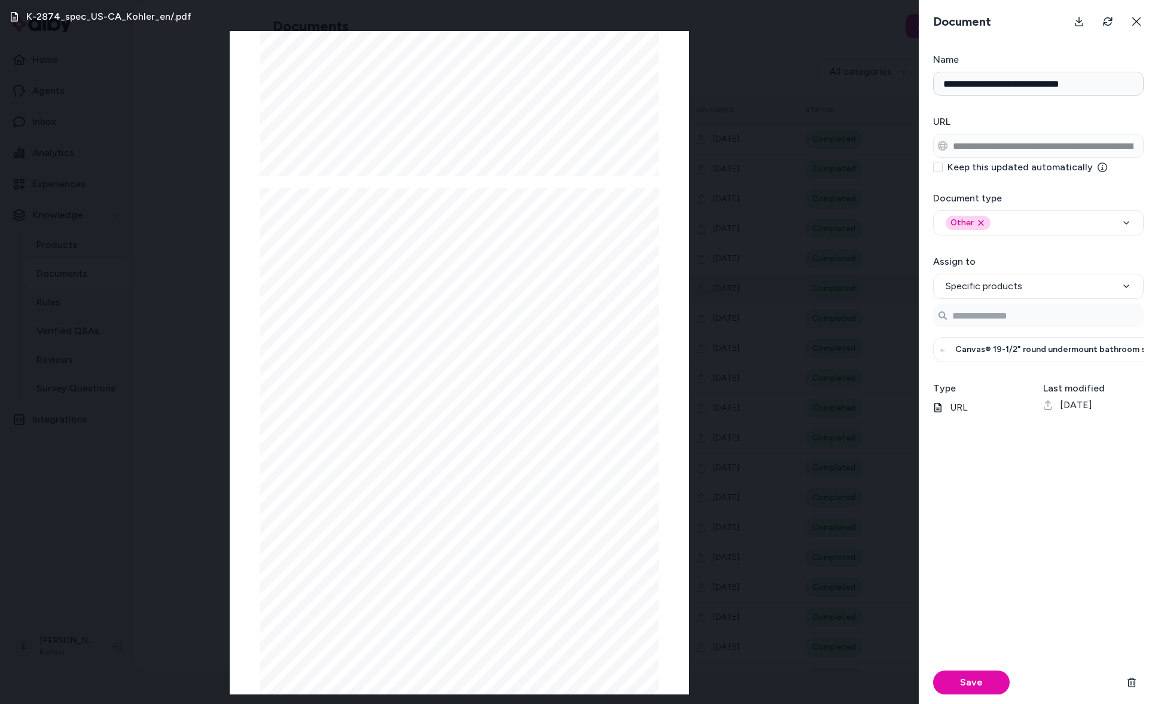
scroll to position [393, 0]
click at [885, 358] on div "K-2874_spec_US-CA_Kohler_en/.pdf Page 1/2 Canvas ® 19-1/2" round undermount bat…" at bounding box center [459, 352] width 918 height 704
click at [813, 313] on div "K-2874_spec_US-CA_Kohler_en/.pdf Page 1/2 Canvas ® 19-1/2" round undermount bat…" at bounding box center [459, 352] width 918 height 704
click at [1128, 26] on button at bounding box center [1136, 22] width 24 height 24
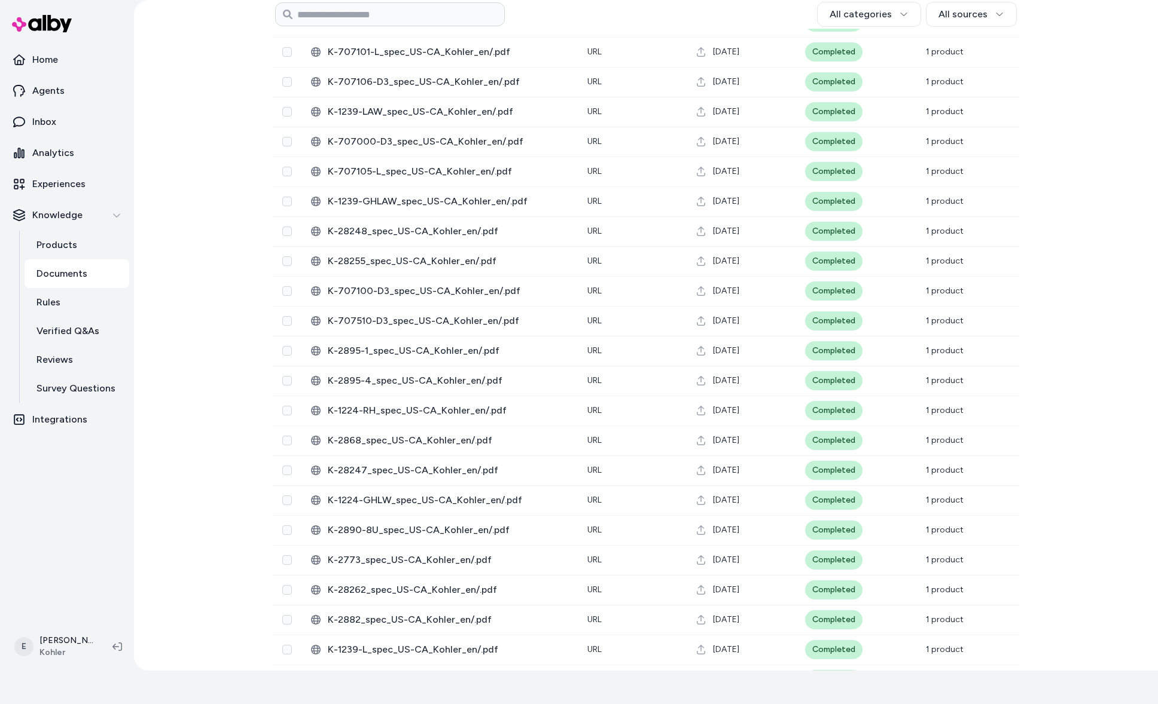
scroll to position [0, 0]
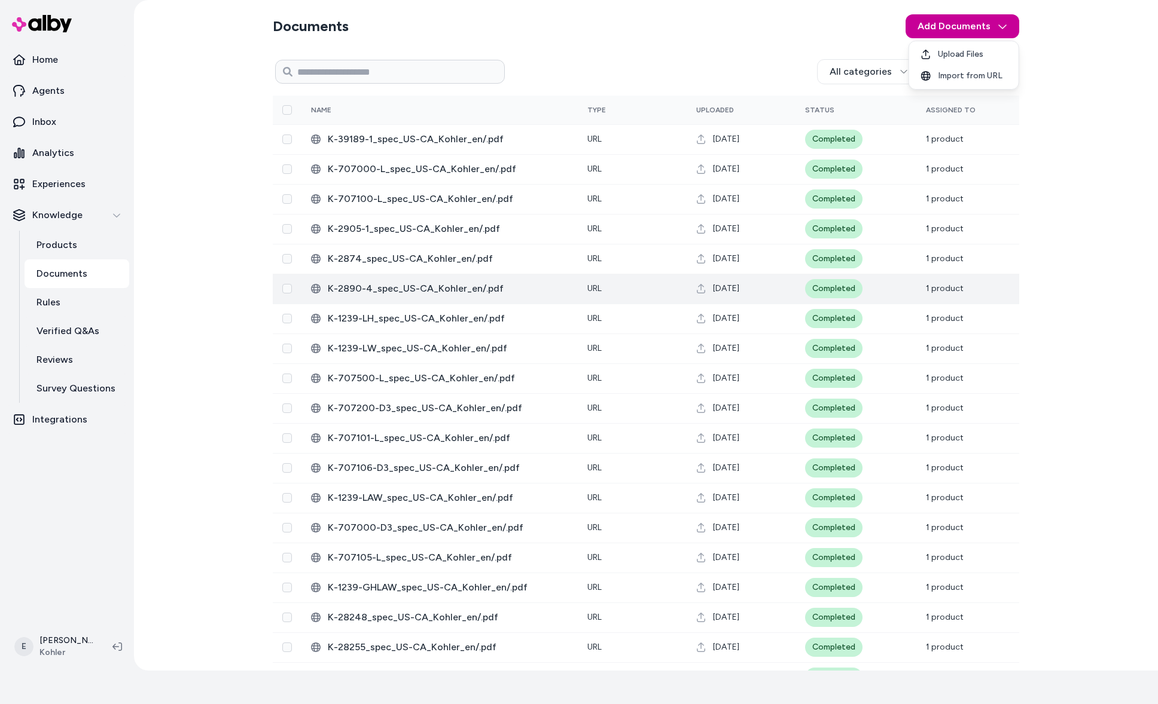
click at [984, 30] on html "51 days left in your free trial Home Agents Inbox Analytics Experiences Knowled…" at bounding box center [579, 319] width 1158 height 704
click at [1061, 32] on html "51 days left in your free trial Home Agents Inbox Analytics Experiences Knowled…" at bounding box center [579, 319] width 1158 height 704
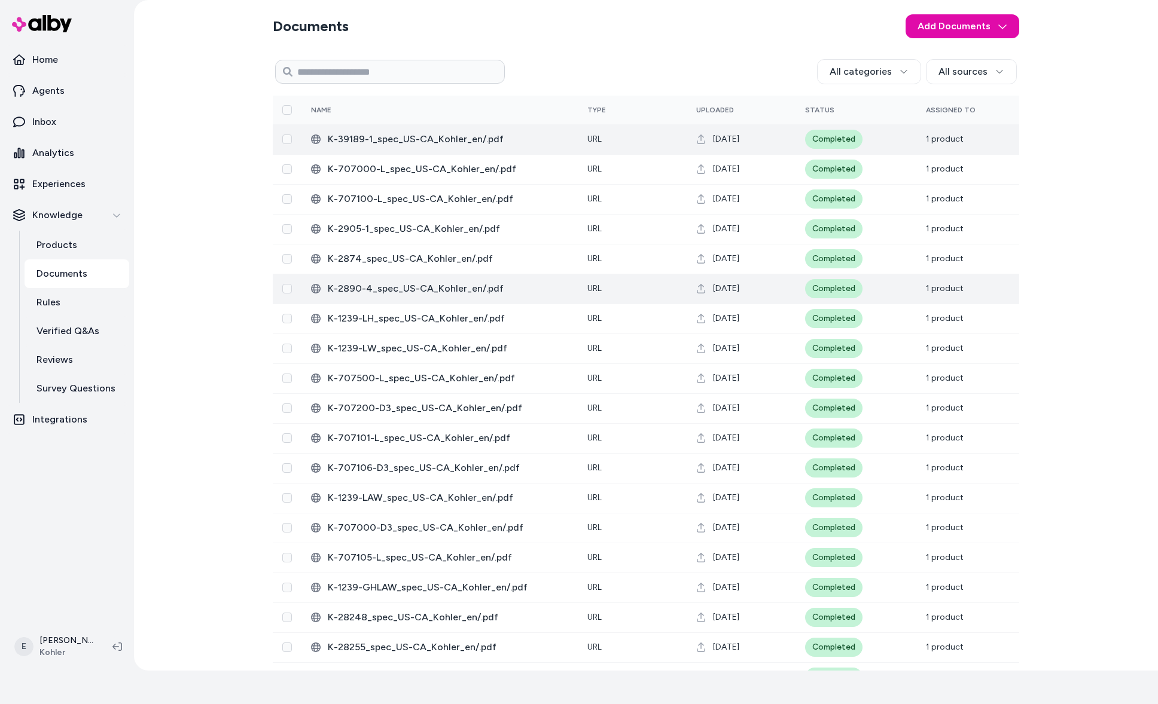
click at [401, 150] on td "K-39189-1_spec_US-CA_Kohler_en/.pdf" at bounding box center [439, 139] width 276 height 30
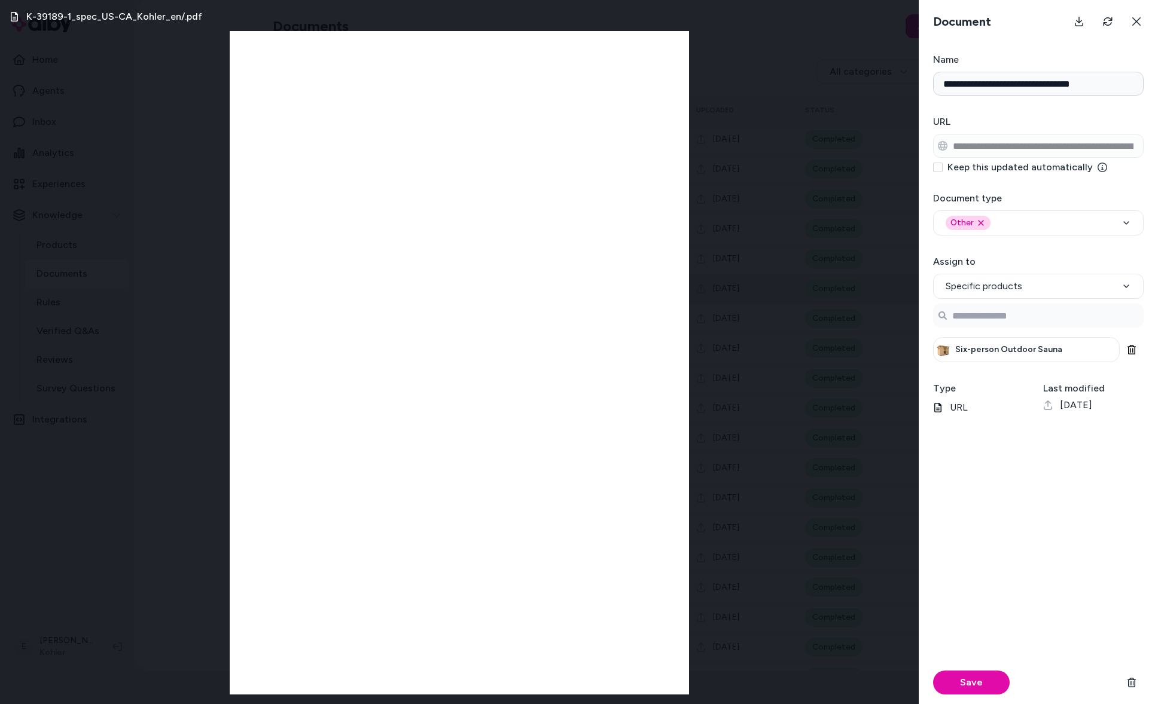
click at [769, 232] on div "K-39189-1_spec_US-CA_Kohler_en/.pdf" at bounding box center [459, 352] width 918 height 704
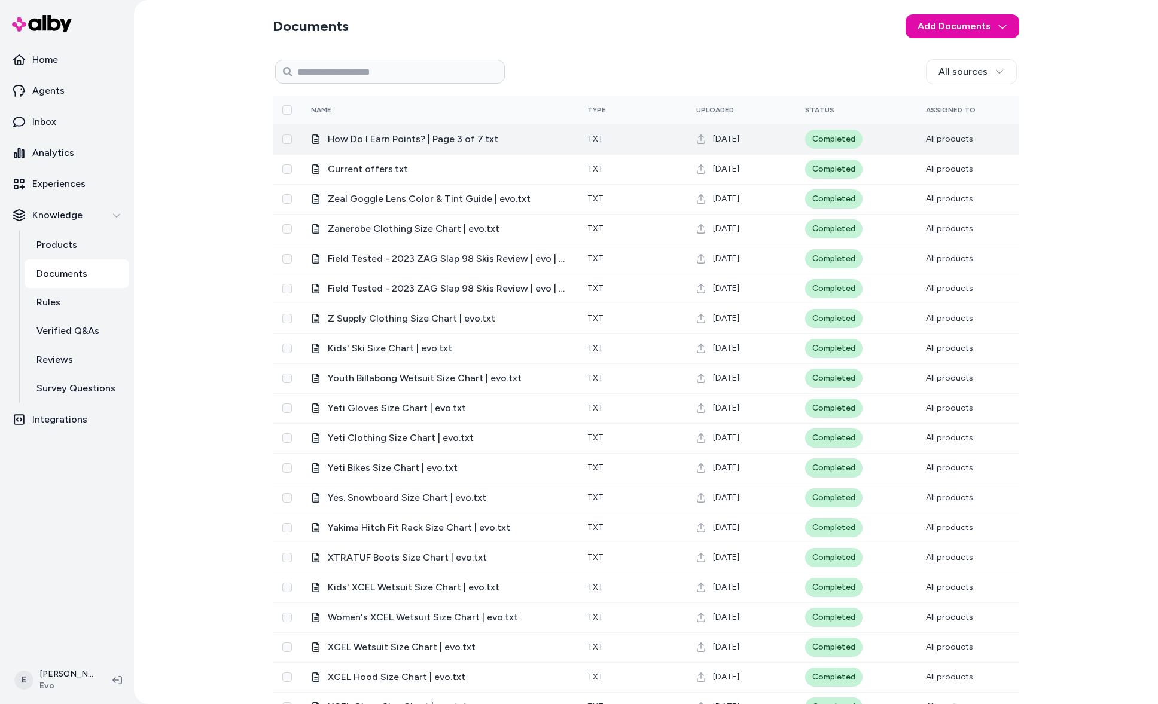
click at [404, 146] on td "How Do I Earn Points? | Page 3 of 7.txt" at bounding box center [439, 139] width 276 height 30
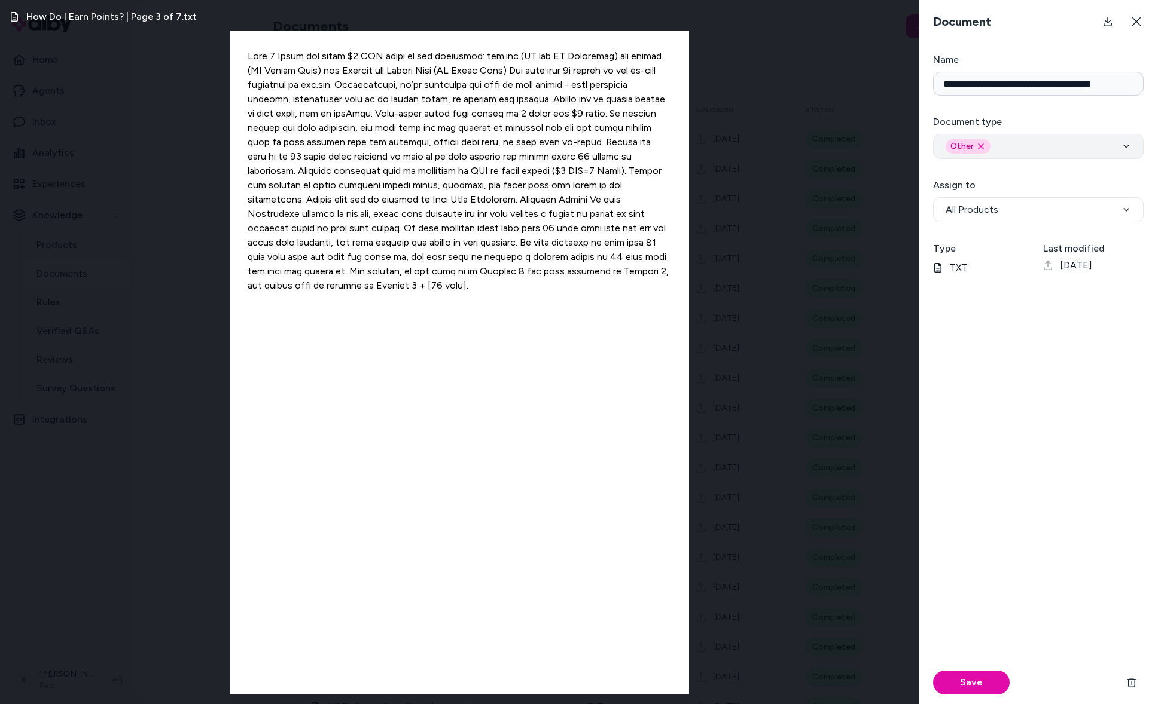
click at [1050, 146] on div "Other Remove other option" at bounding box center [1037, 146] width 185 height 14
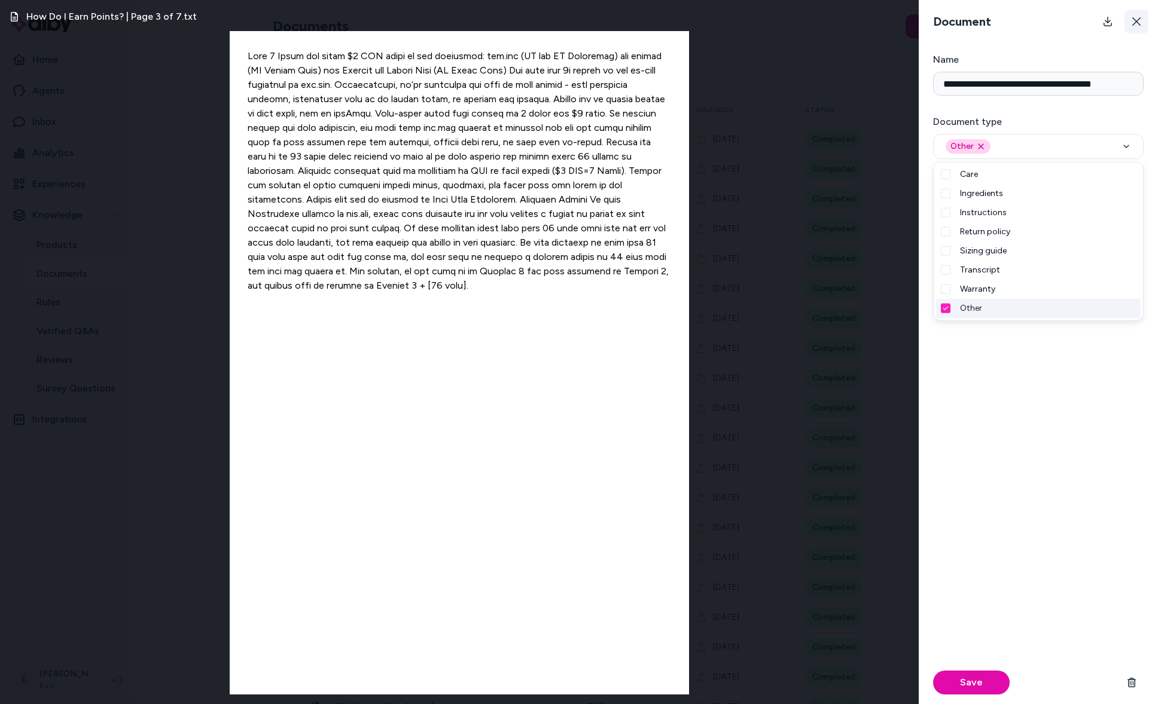
click at [1124, 13] on button at bounding box center [1136, 22] width 24 height 24
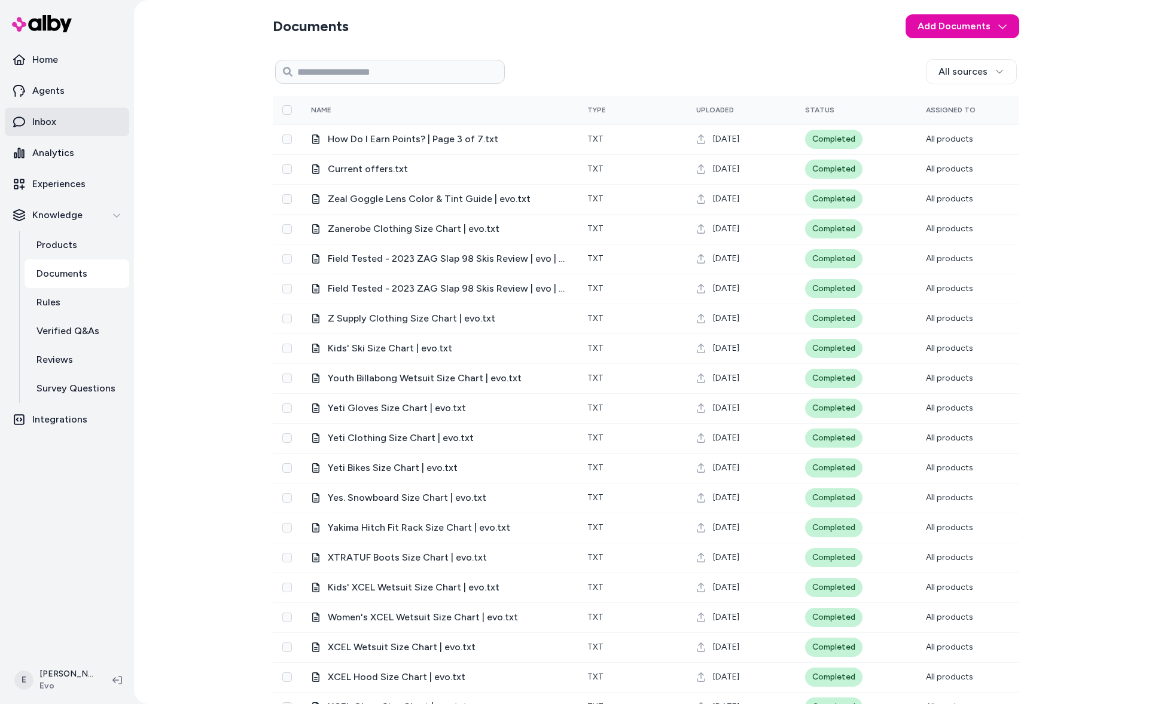
click at [86, 122] on link "Inbox" at bounding box center [67, 122] width 124 height 29
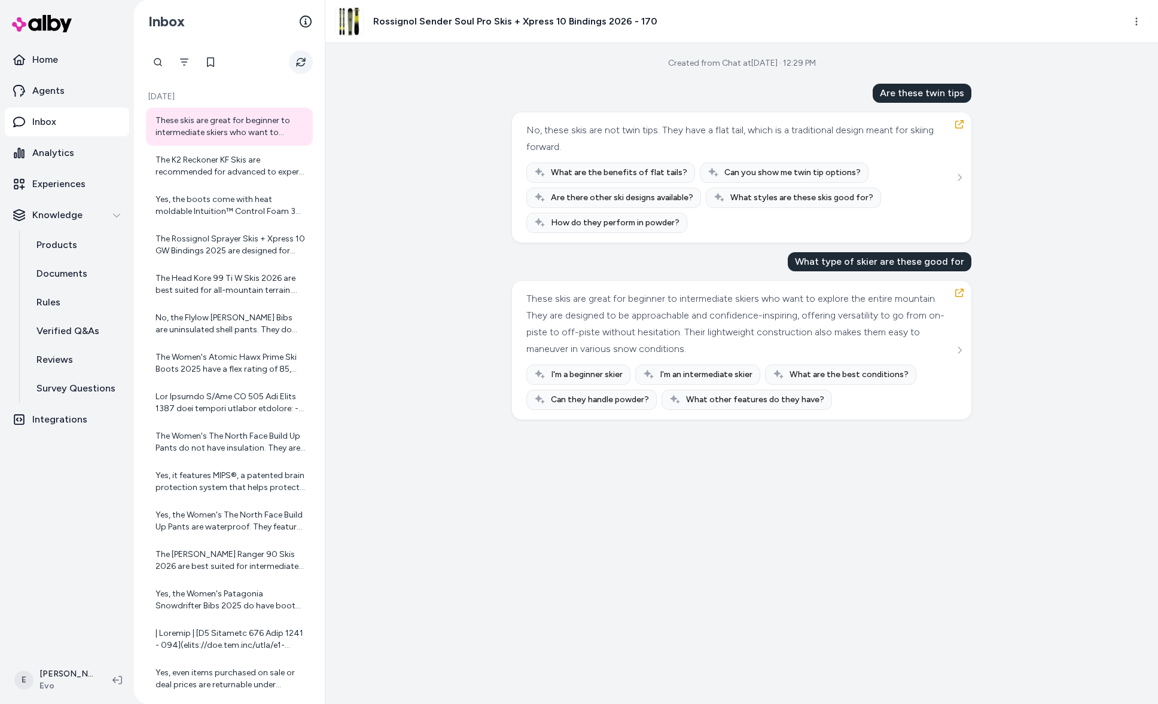
click at [300, 55] on button "Refresh" at bounding box center [301, 62] width 24 height 24
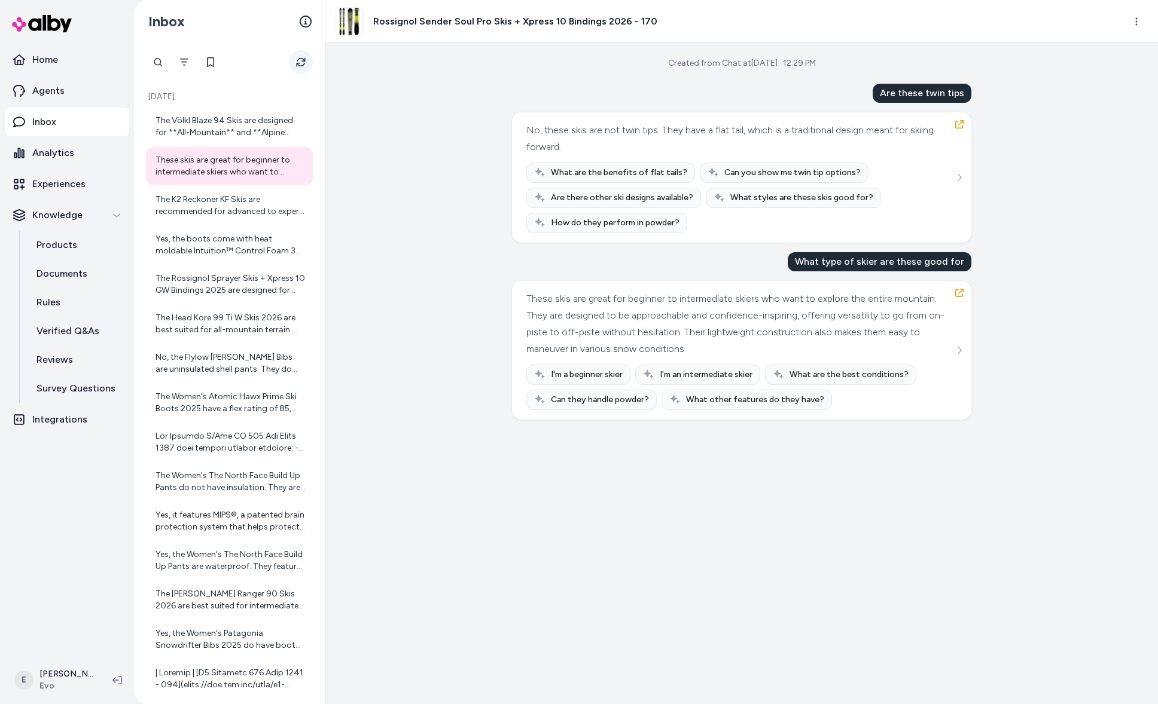
click at [294, 68] on button "Refresh" at bounding box center [301, 62] width 24 height 24
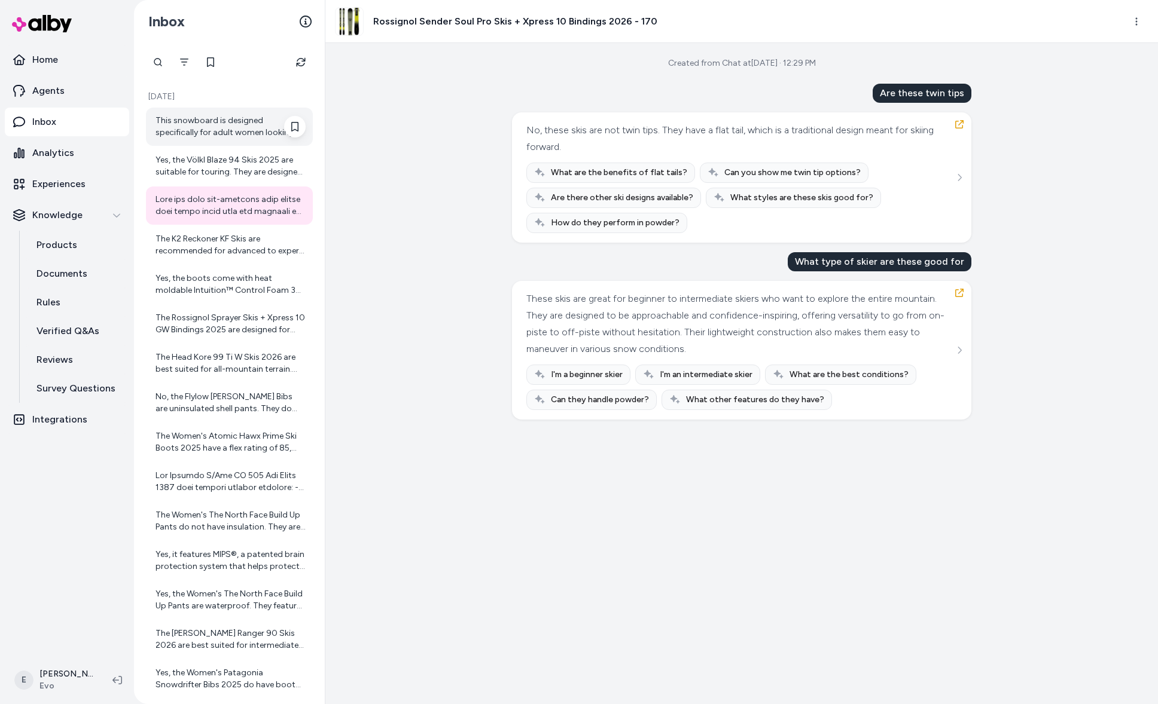
click at [251, 134] on div "This snowboard is designed specifically for adult women looking for a versatile…" at bounding box center [230, 127] width 150 height 24
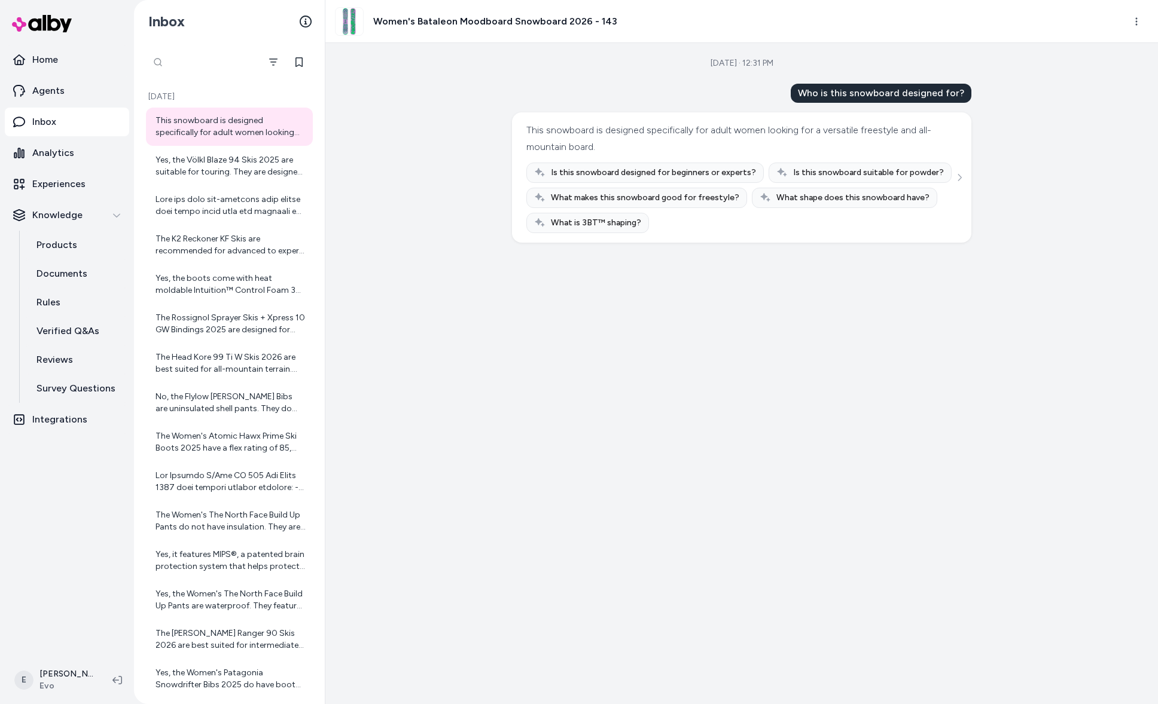
click at [158, 61] on div at bounding box center [203, 62] width 114 height 24
type input "*"
type input "*********"
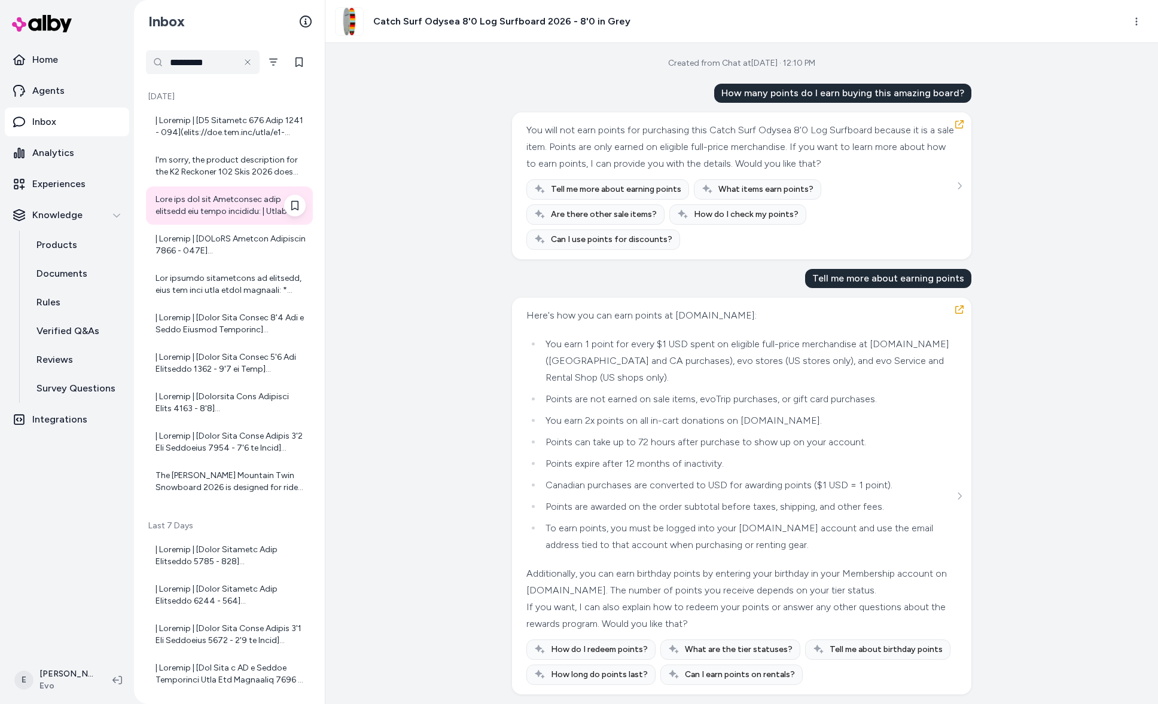
click at [242, 196] on div at bounding box center [230, 206] width 150 height 24
click at [960, 305] on icon "button" at bounding box center [959, 310] width 10 height 10
click at [90, 243] on link "Products" at bounding box center [77, 245] width 105 height 29
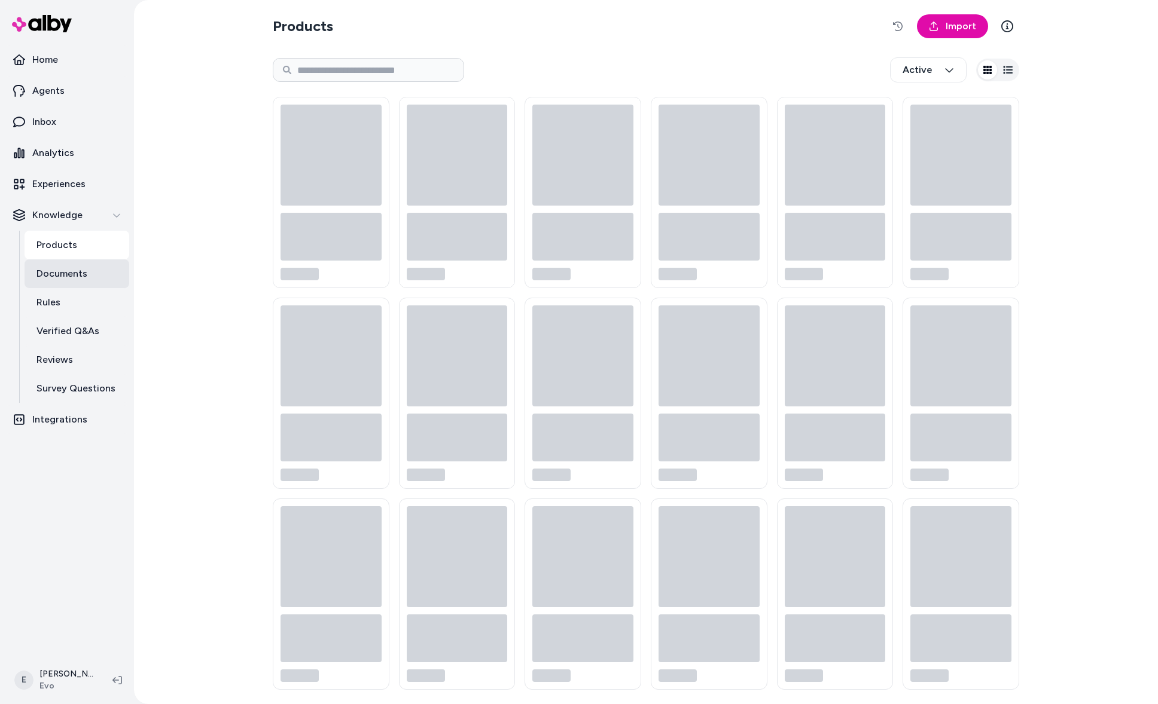
click at [79, 275] on p "Documents" at bounding box center [61, 274] width 51 height 14
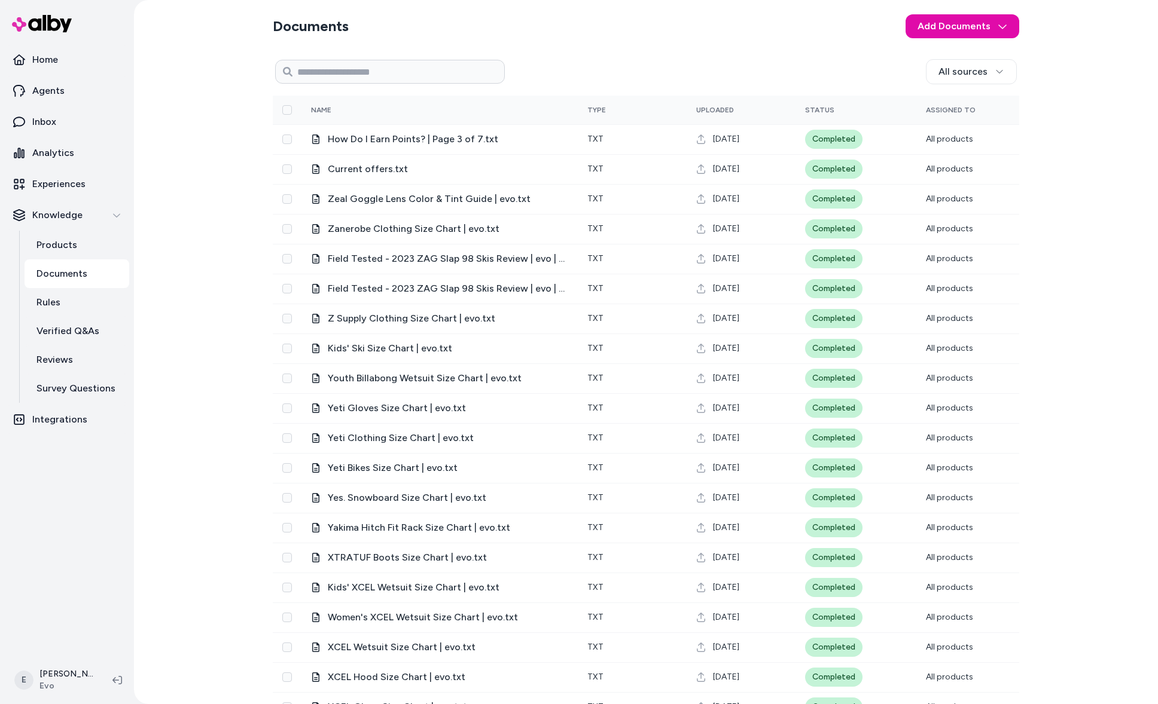
click at [77, 277] on p "Documents" at bounding box center [61, 274] width 51 height 14
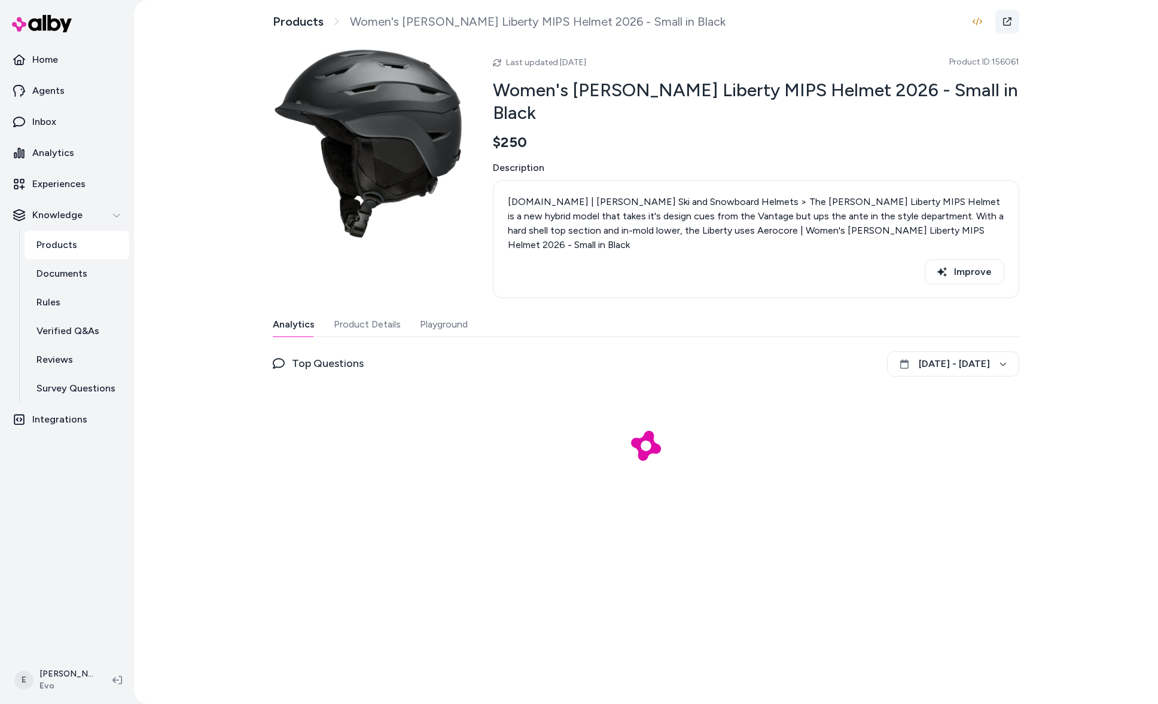
click at [1015, 18] on link at bounding box center [1007, 22] width 24 height 24
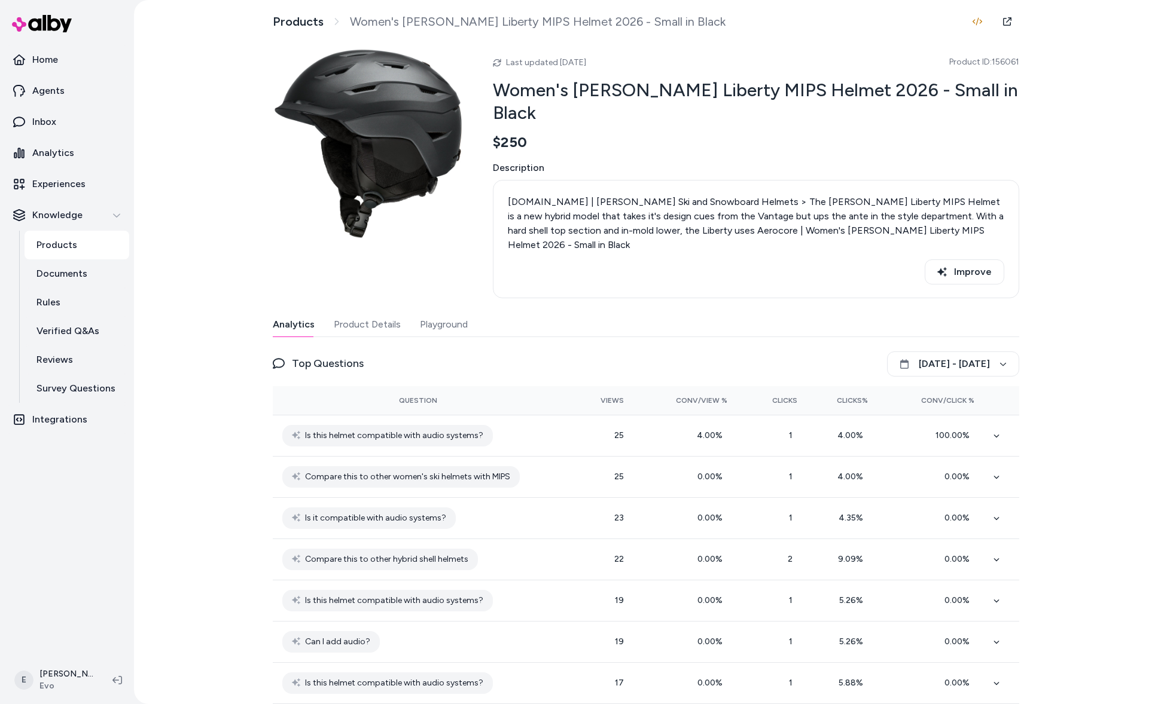
click at [97, 246] on link "Products" at bounding box center [77, 245] width 105 height 29
